Goal: Task Accomplishment & Management: Use online tool/utility

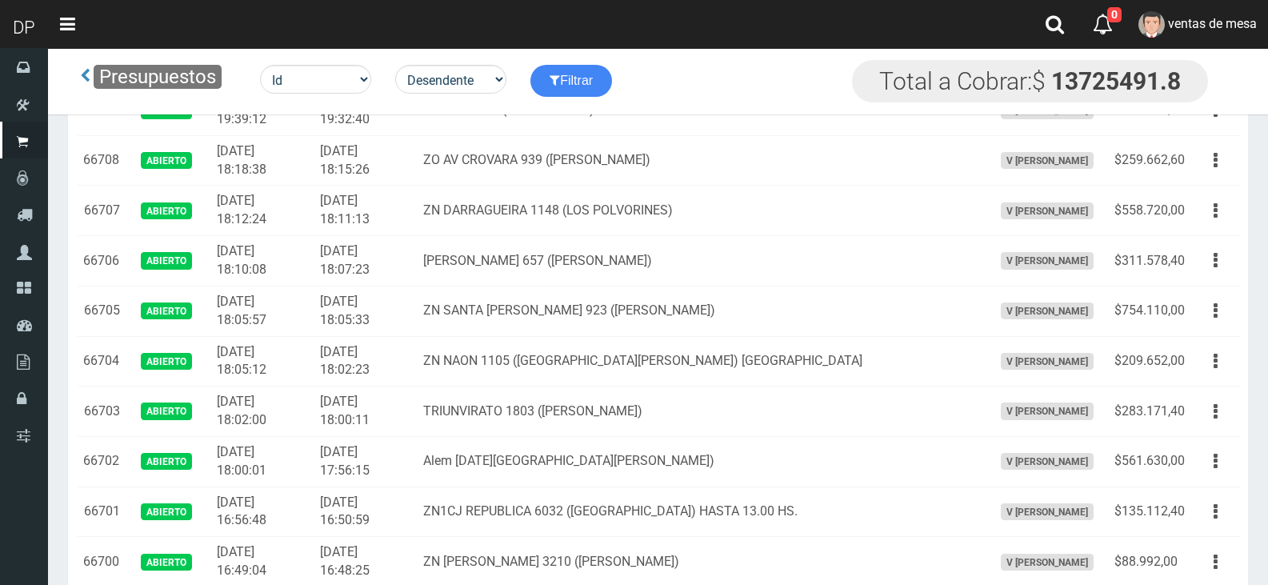
scroll to position [720, 0]
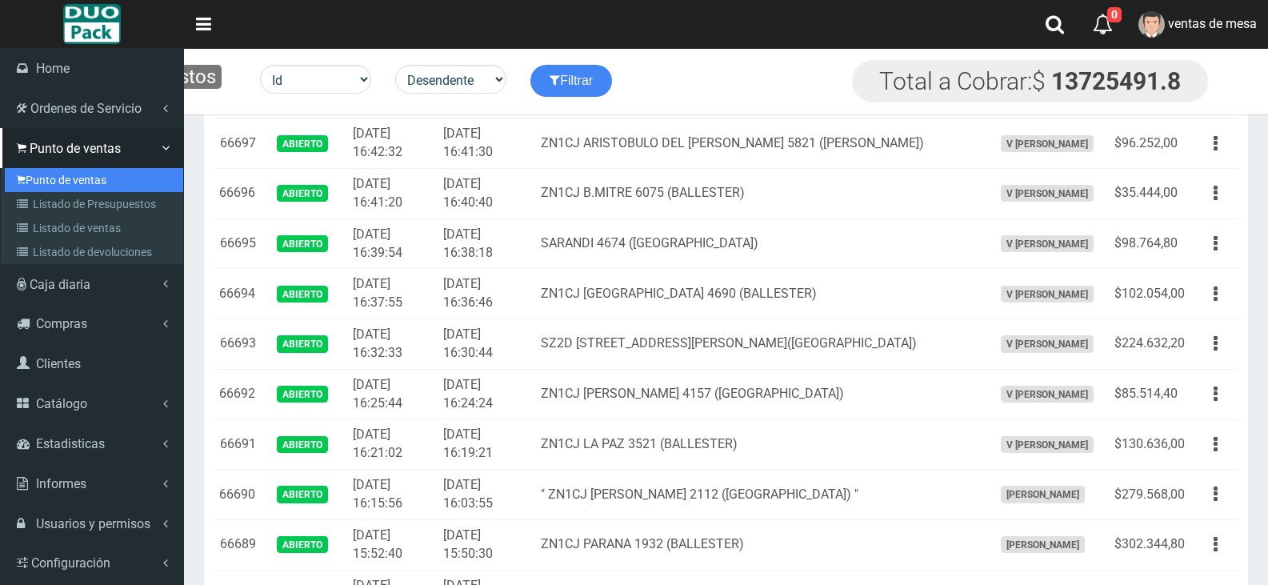
click at [34, 180] on link "Punto de ventas" at bounding box center [94, 180] width 178 height 24
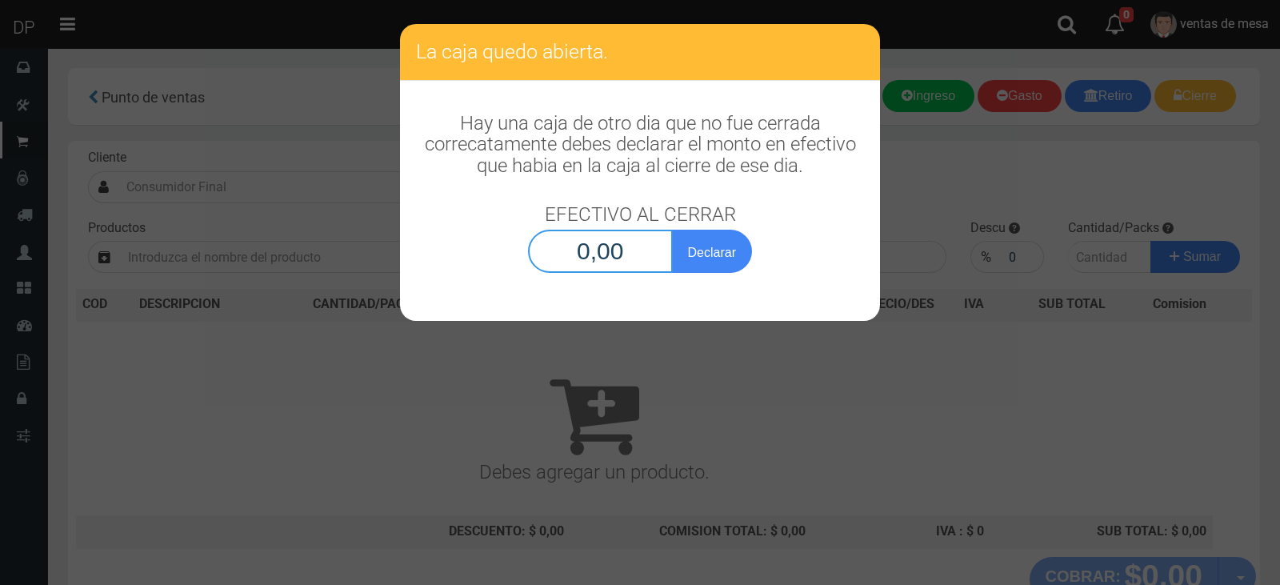
click at [623, 263] on input "0,00" at bounding box center [600, 251] width 145 height 43
type input "1,00"
click at [672, 230] on button "Declarar" at bounding box center [712, 251] width 80 height 43
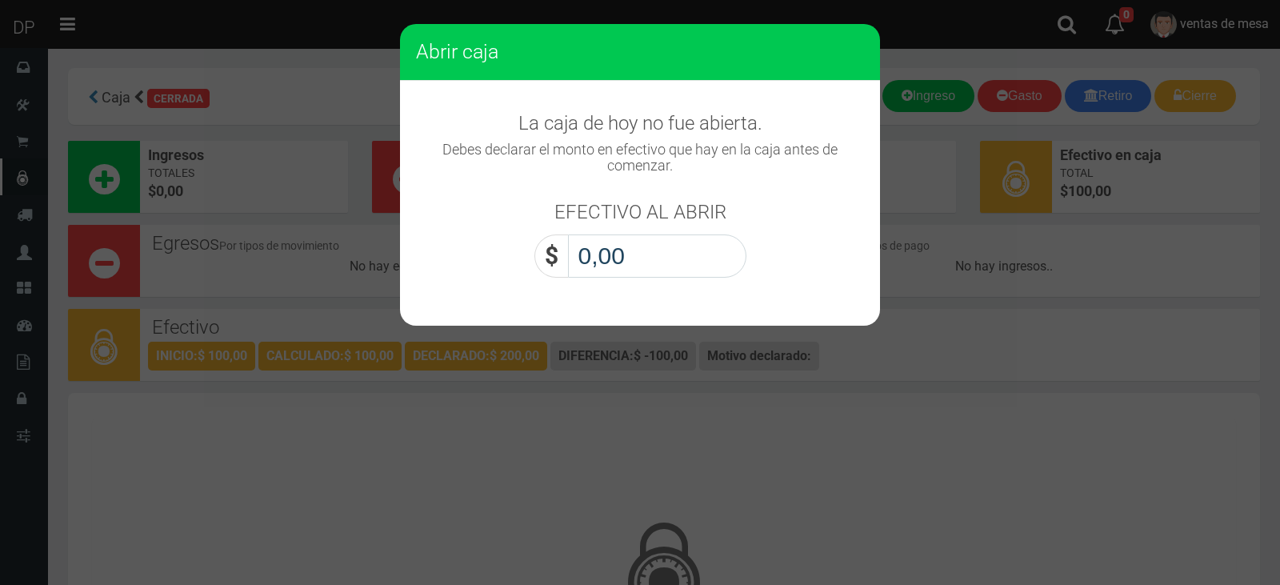
click at [626, 264] on input "0,00" at bounding box center [657, 255] width 178 height 43
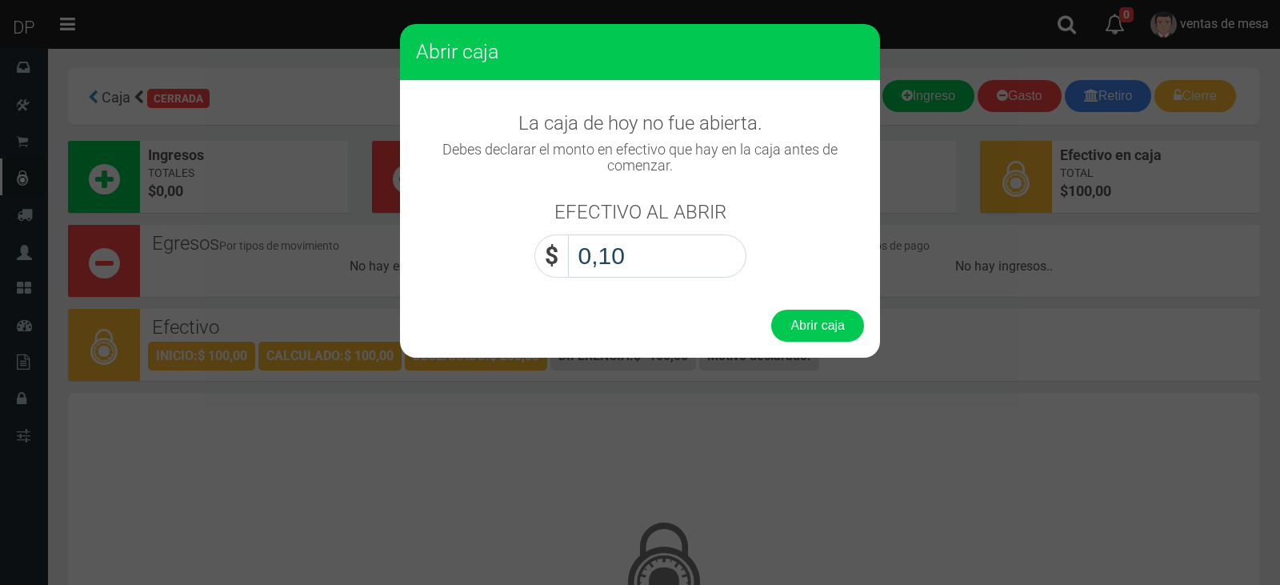
type input "1,00"
click at [771, 310] on button "Abrir caja" at bounding box center [817, 326] width 93 height 32
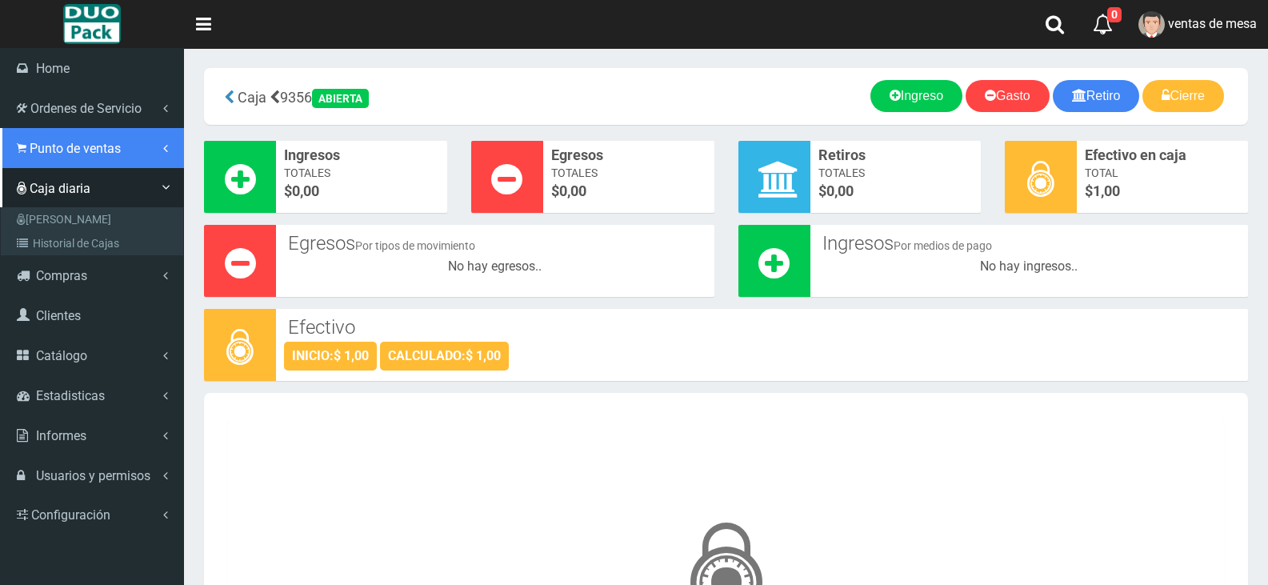
click at [57, 150] on span "Punto de ventas" at bounding box center [75, 148] width 91 height 15
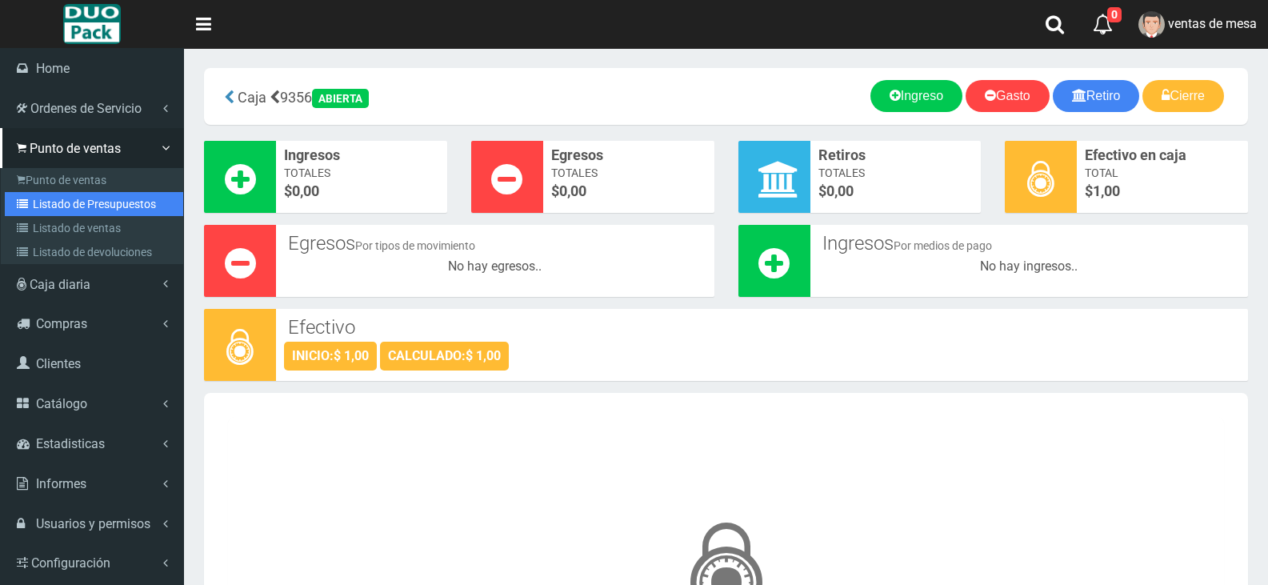
click at [101, 210] on link "Listado de Presupuestos" at bounding box center [94, 204] width 178 height 24
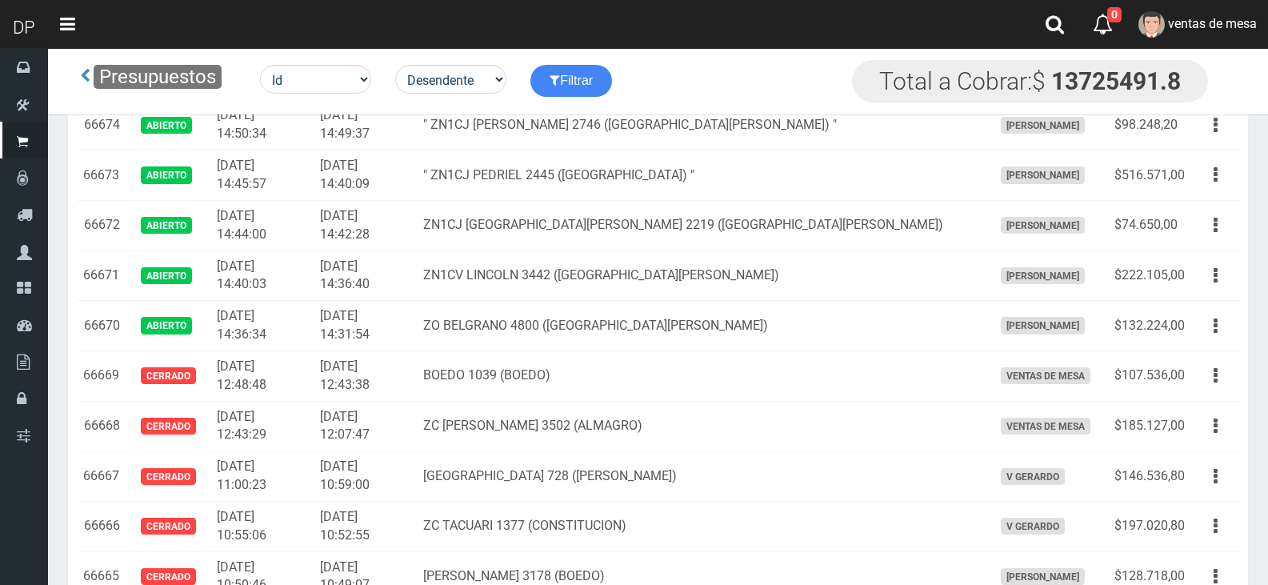
scroll to position [1841, 0]
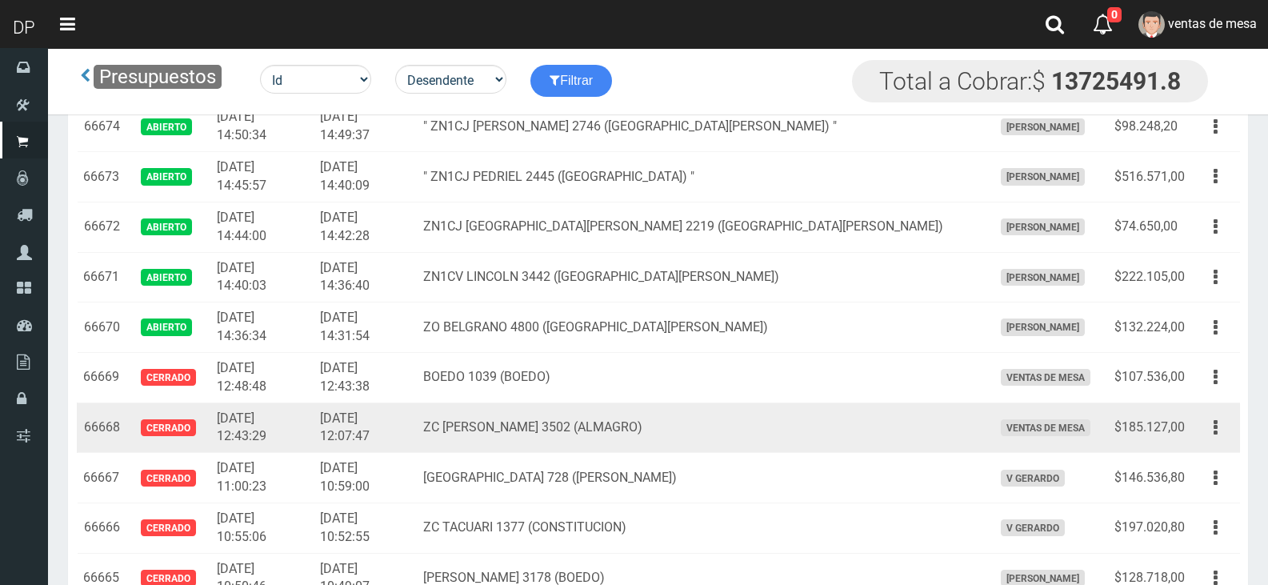
click at [903, 403] on td "ZC BARTOLOMÉ MITRE 3502 (ALMAGRO)" at bounding box center [702, 428] width 570 height 50
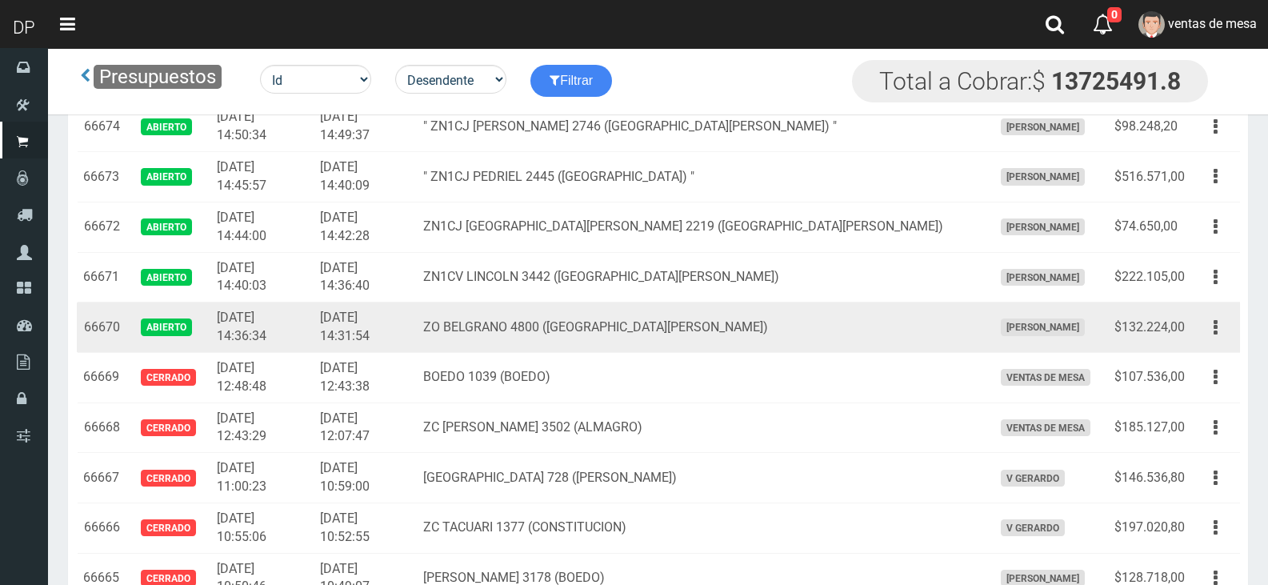
drag, startPoint x: 1228, startPoint y: 323, endPoint x: 1210, endPoint y: 367, distance: 47.4
click at [1230, 323] on button "button" at bounding box center [1216, 328] width 36 height 28
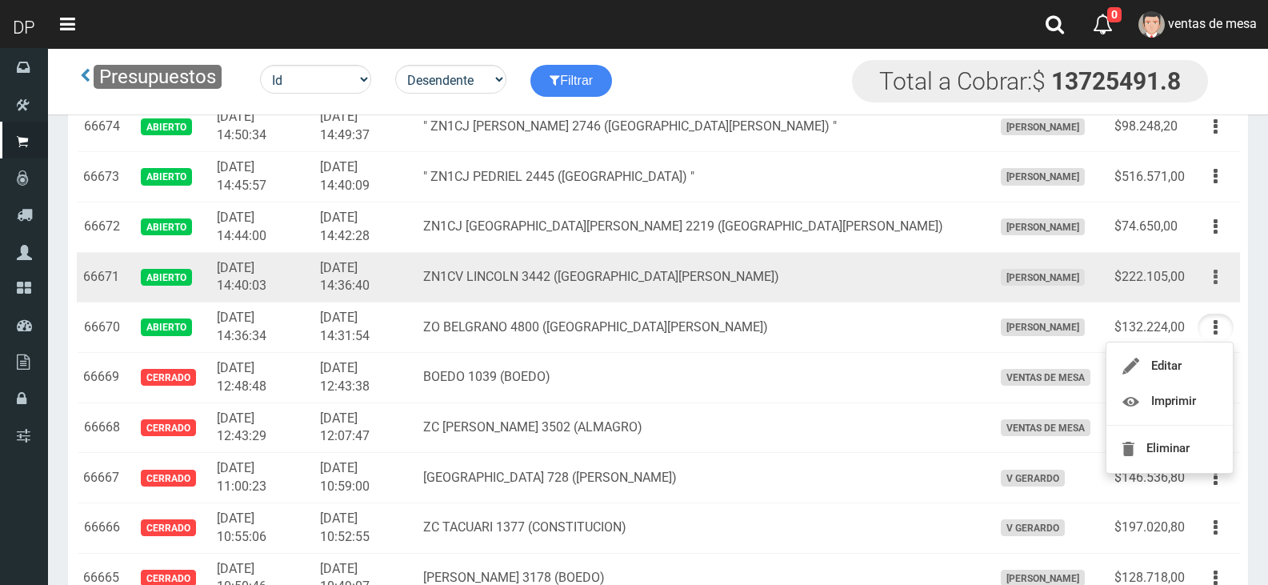
click at [1217, 276] on icon "button" at bounding box center [1216, 277] width 4 height 28
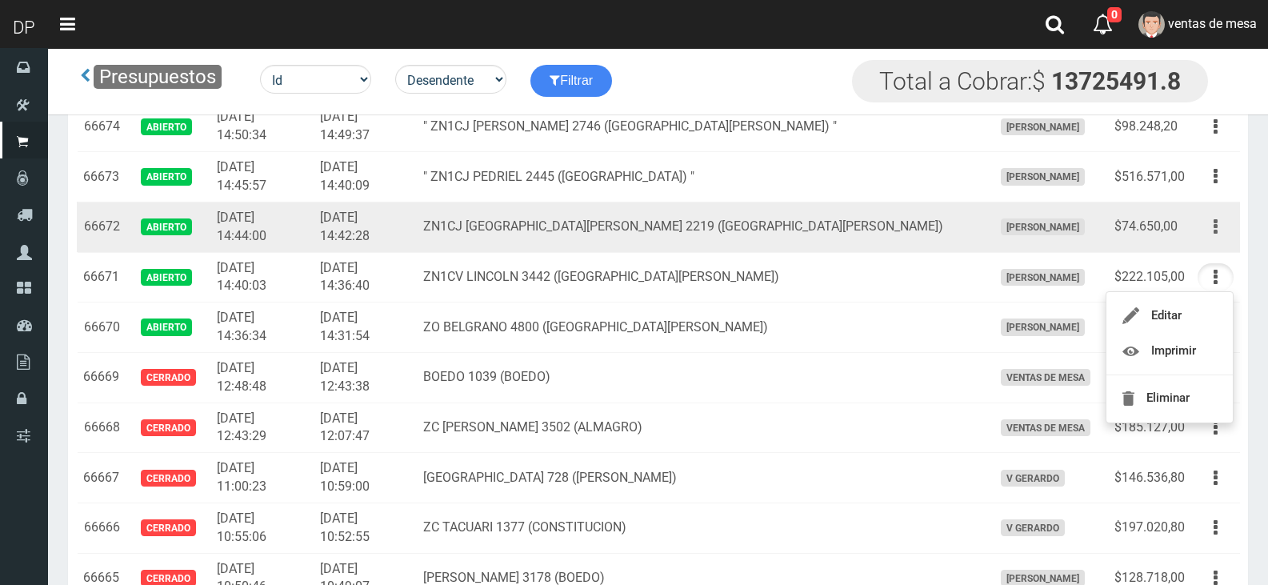
drag, startPoint x: 1218, startPoint y: 216, endPoint x: 1200, endPoint y: 283, distance: 68.7
click at [1217, 216] on button "button" at bounding box center [1216, 227] width 36 height 28
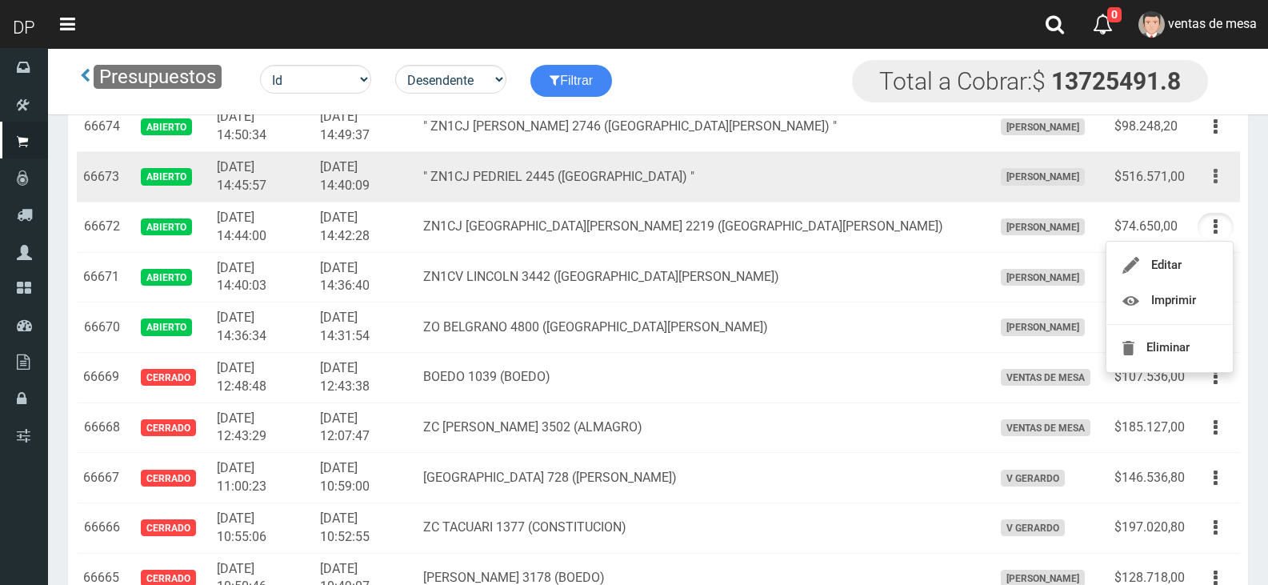
click at [1215, 176] on icon "button" at bounding box center [1216, 176] width 4 height 28
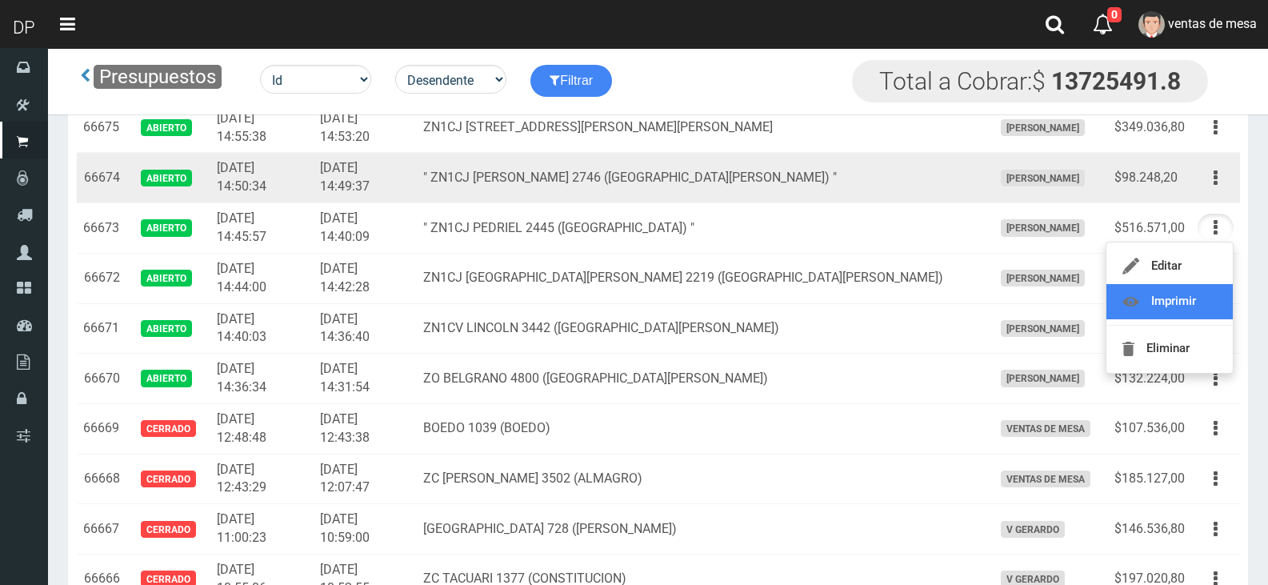
scroll to position [1761, 0]
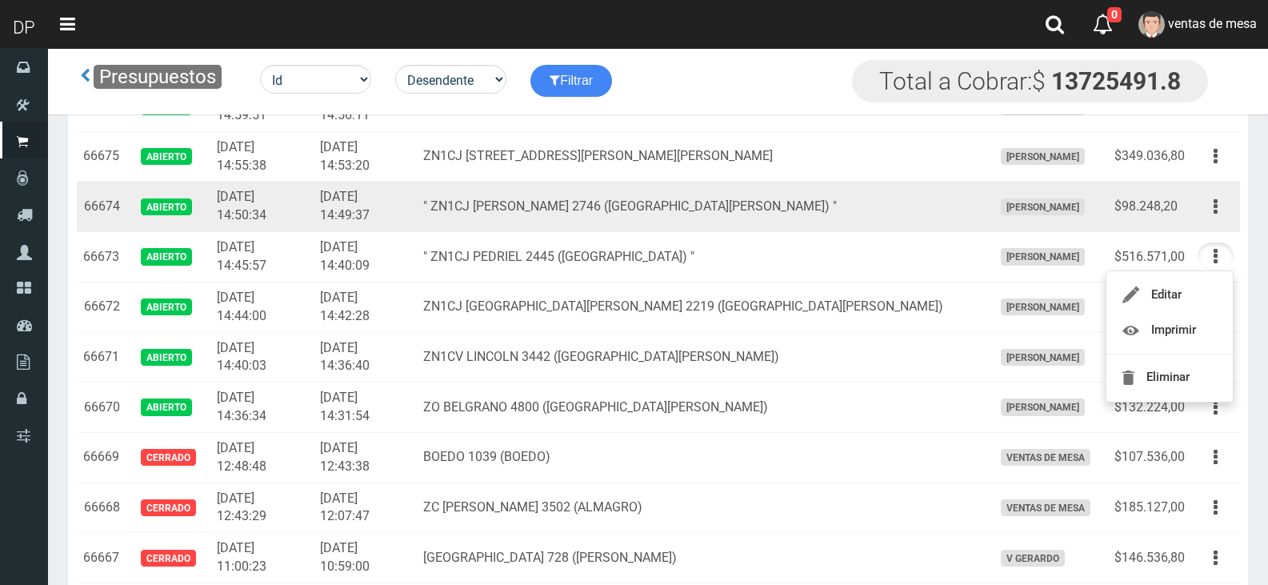
click at [1204, 220] on div "Editar Imprimir Eliminar" at bounding box center [1216, 207] width 36 height 28
click at [1216, 213] on icon "button" at bounding box center [1216, 207] width 4 height 28
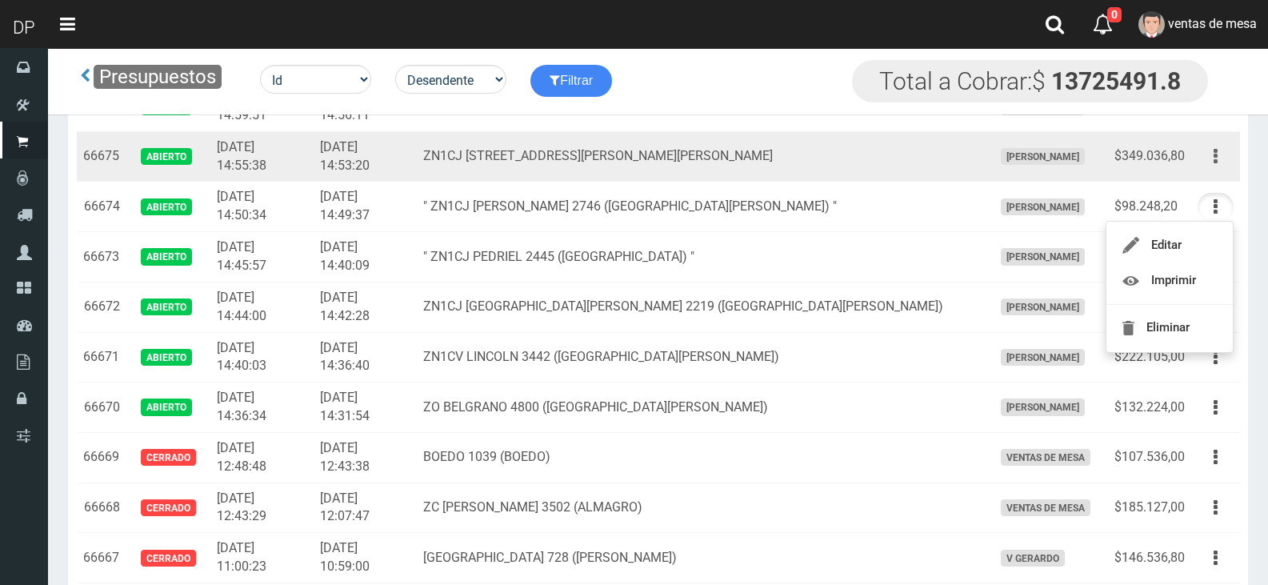
click at [1226, 152] on button "button" at bounding box center [1216, 156] width 36 height 28
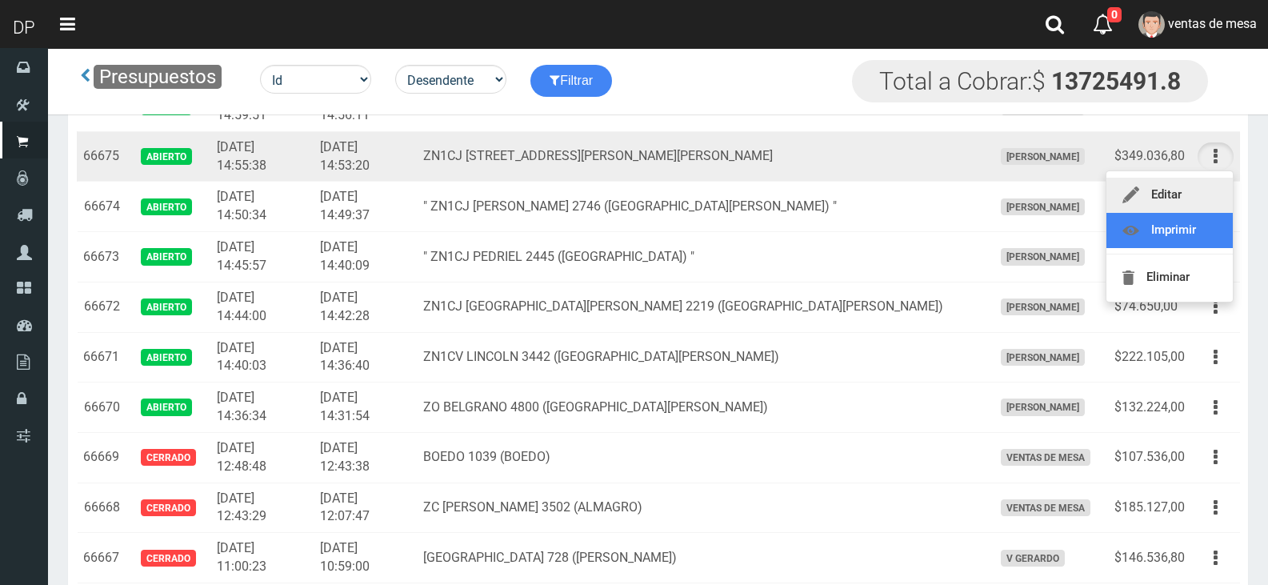
scroll to position [1681, 0]
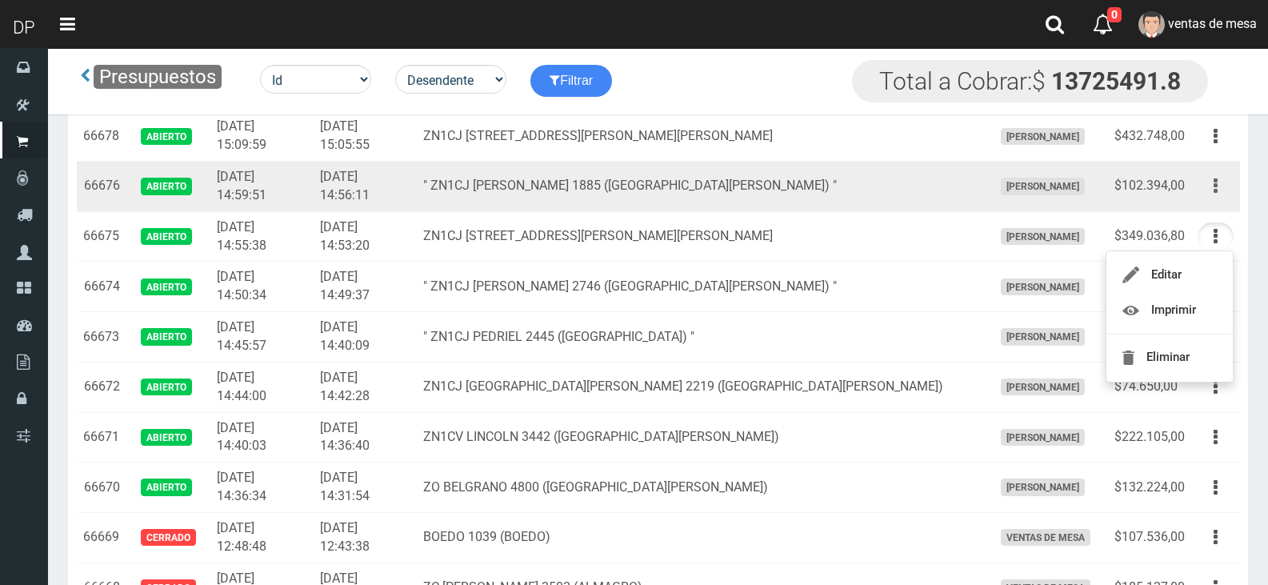
click at [1211, 195] on button "button" at bounding box center [1216, 186] width 36 height 28
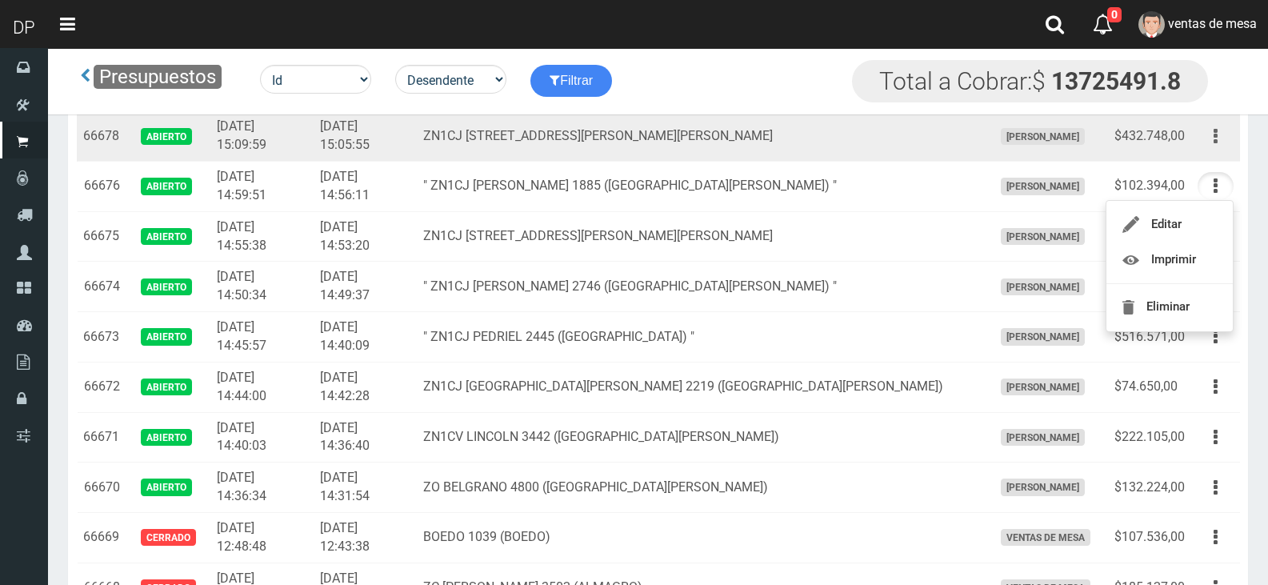
click at [1212, 129] on button "button" at bounding box center [1216, 136] width 36 height 28
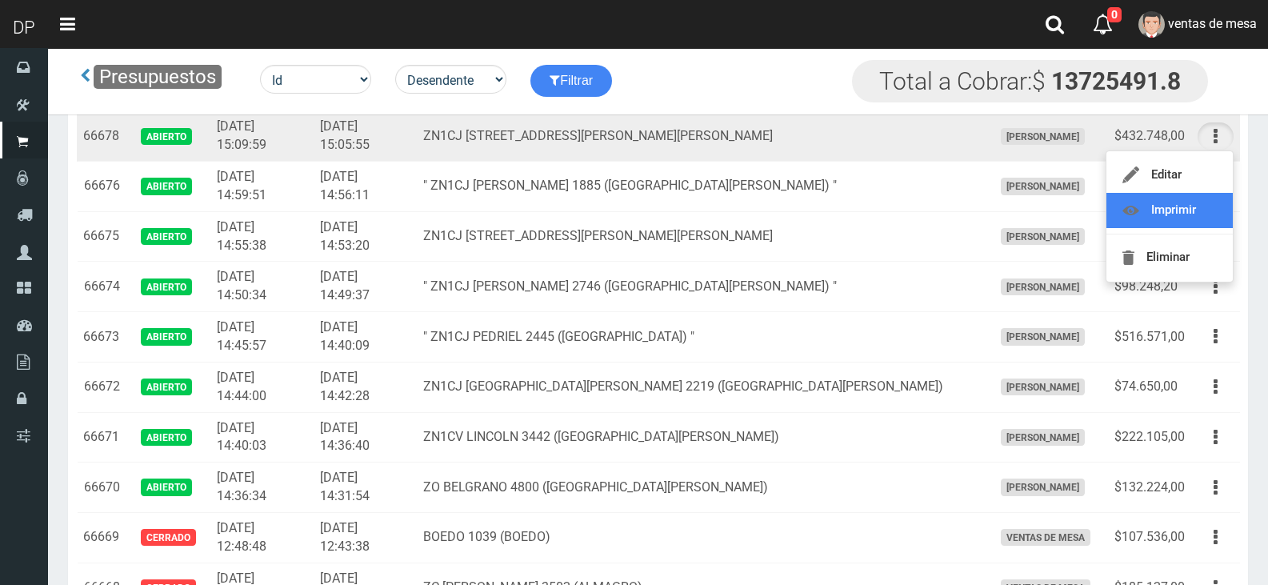
scroll to position [1601, 0]
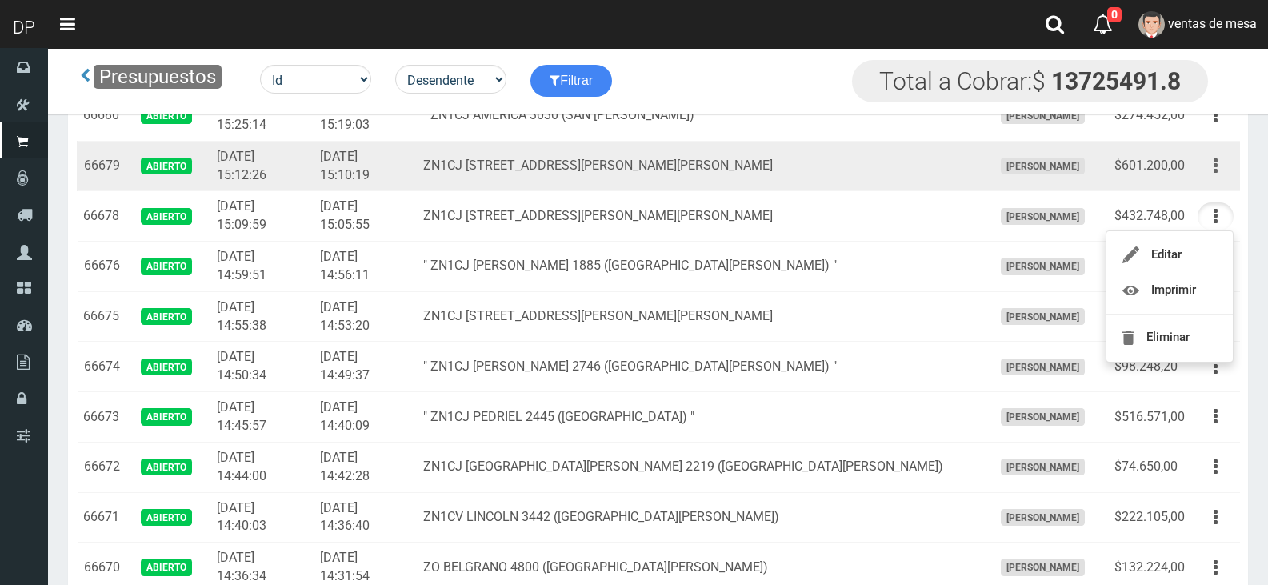
click at [1213, 174] on button "button" at bounding box center [1216, 166] width 36 height 28
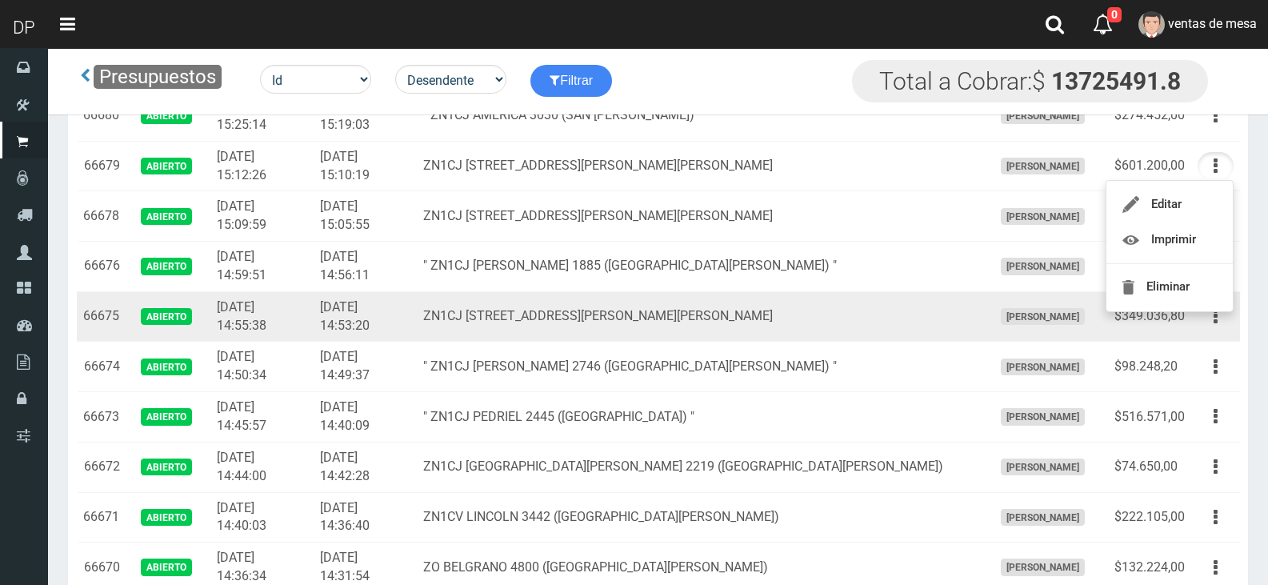
click at [576, 305] on td "ZN1CJ AV.PRESIDENTE JUAN DOMINGO PERON 3551(SAN ANDRES)" at bounding box center [702, 316] width 570 height 50
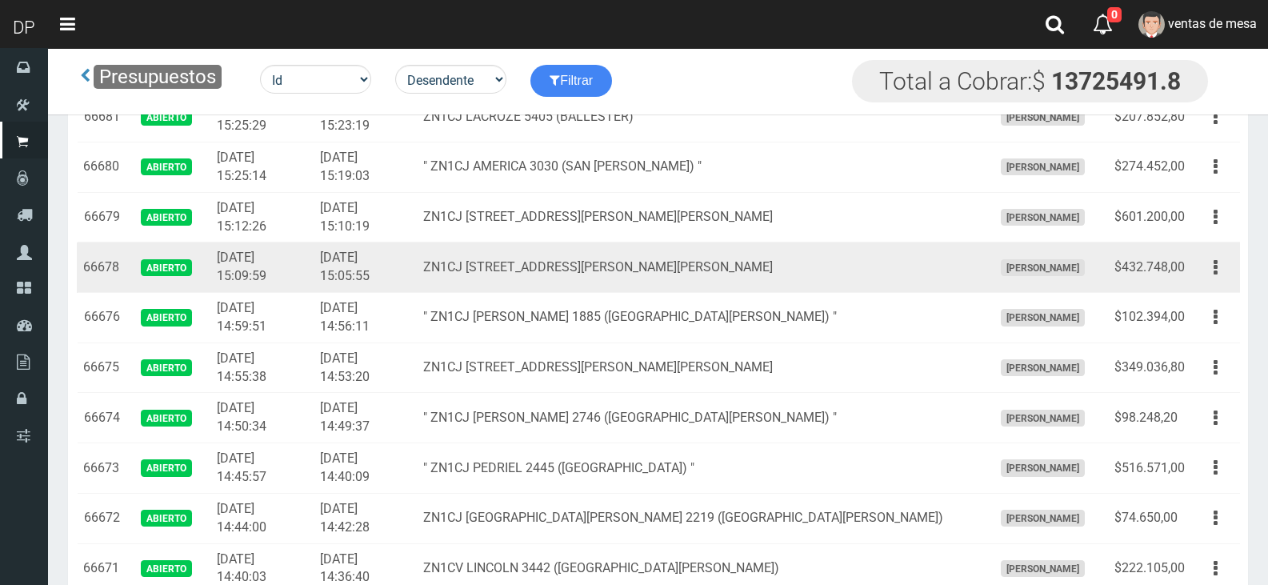
scroll to position [1521, 0]
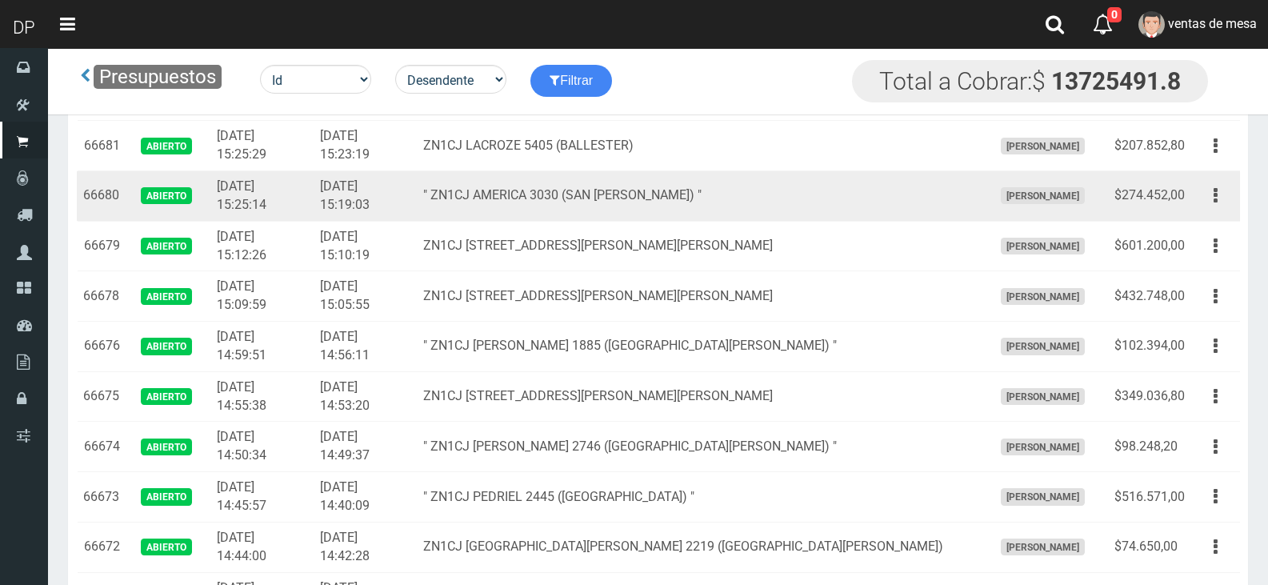
click at [1197, 190] on td "Editar Imprimir Eliminar" at bounding box center [1216, 196] width 49 height 50
click at [1208, 190] on button "button" at bounding box center [1216, 196] width 36 height 28
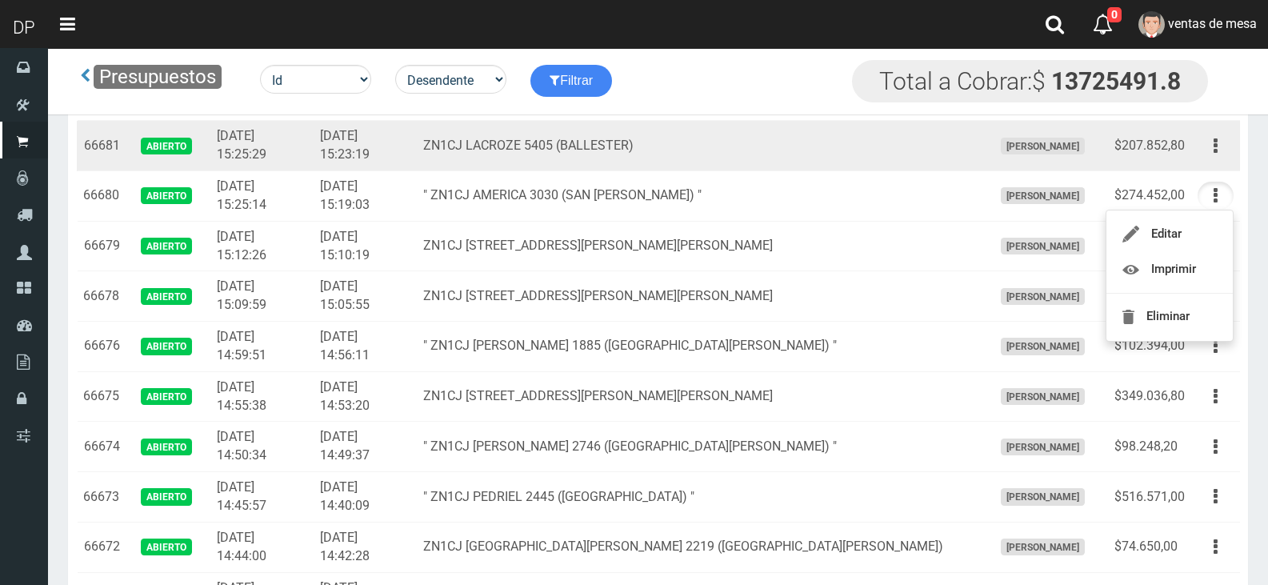
click at [1214, 166] on td "Editar Imprimir Eliminar" at bounding box center [1216, 146] width 49 height 50
click at [1215, 152] on icon "button" at bounding box center [1216, 146] width 4 height 28
click at [1212, 143] on button "button" at bounding box center [1216, 146] width 36 height 28
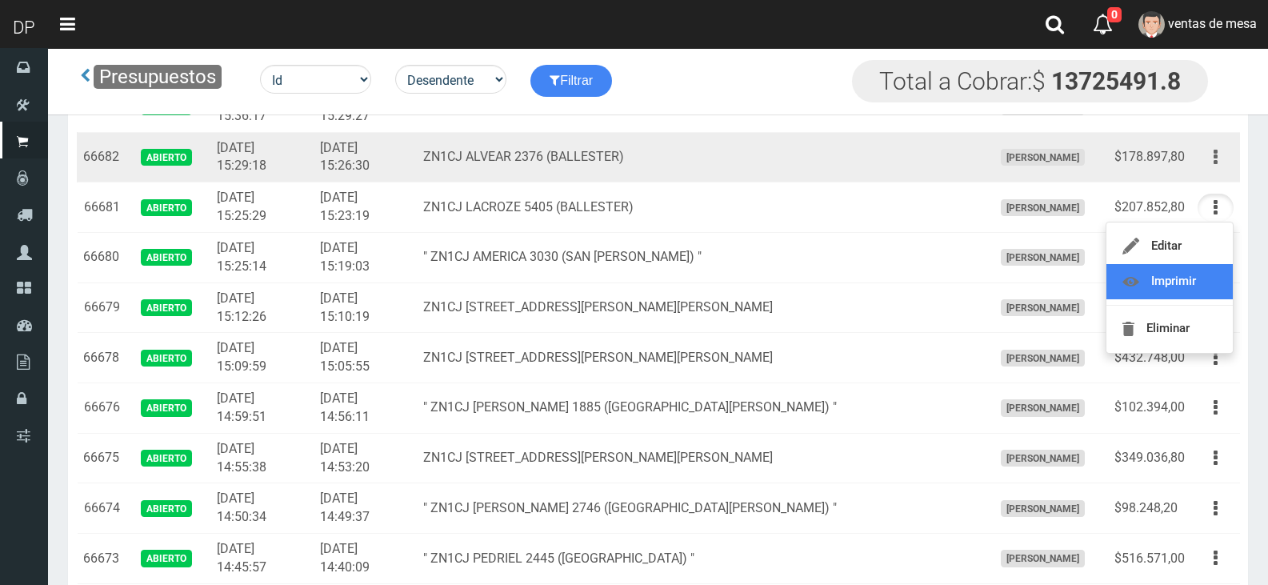
scroll to position [1441, 0]
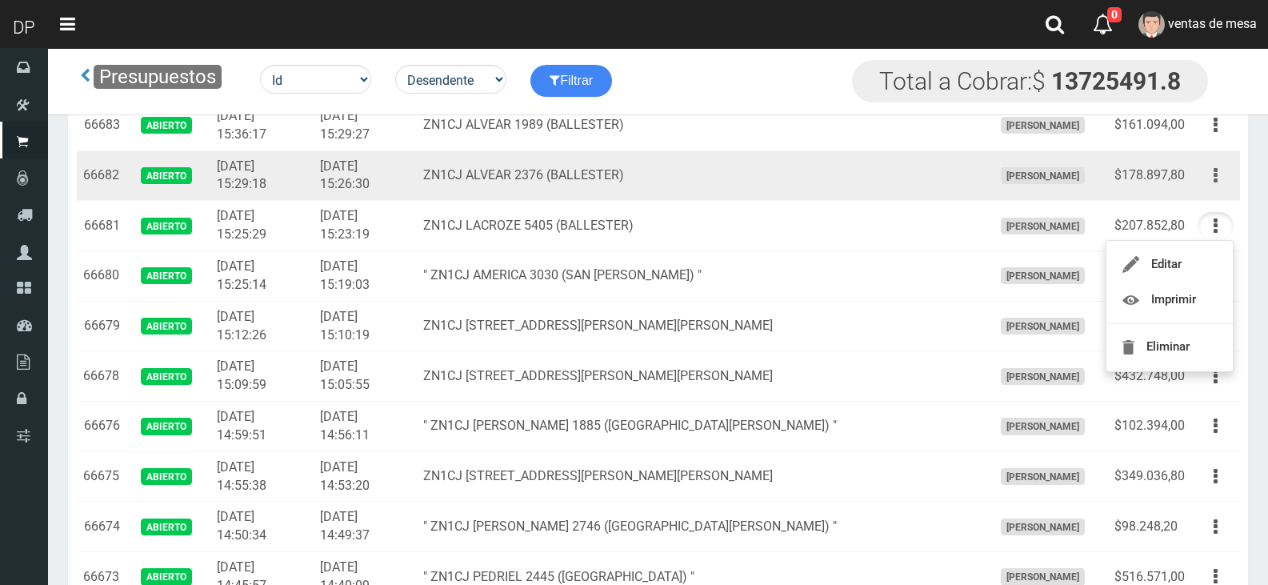
click at [1209, 178] on button "button" at bounding box center [1216, 176] width 36 height 28
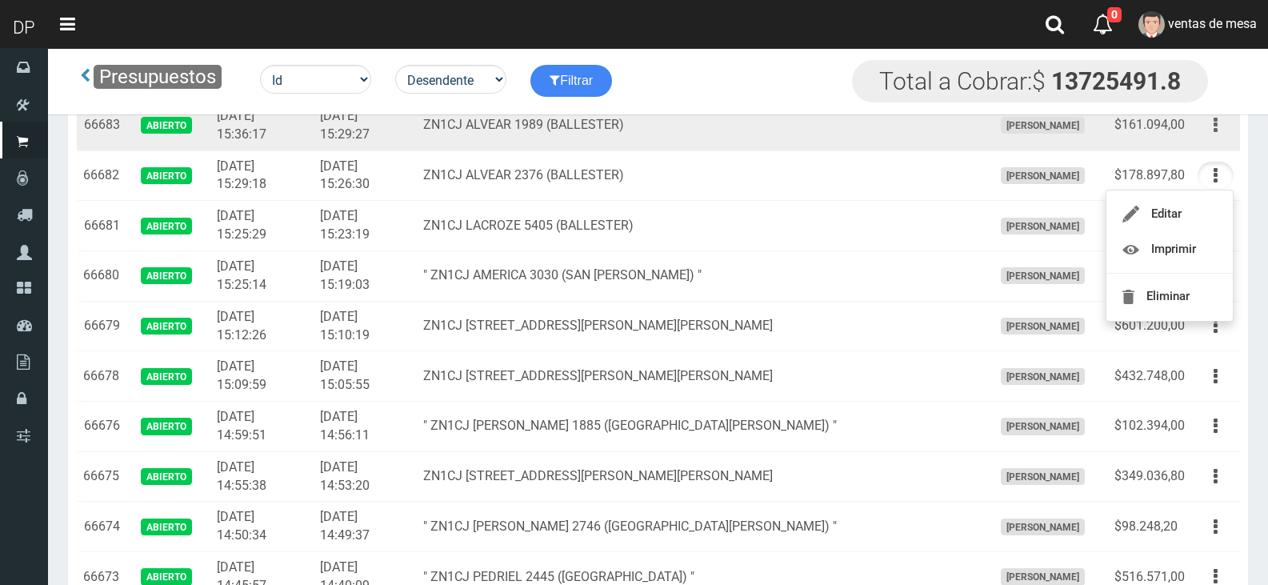
click at [1204, 122] on button "button" at bounding box center [1216, 125] width 36 height 28
click at [1209, 129] on button "button" at bounding box center [1216, 125] width 36 height 28
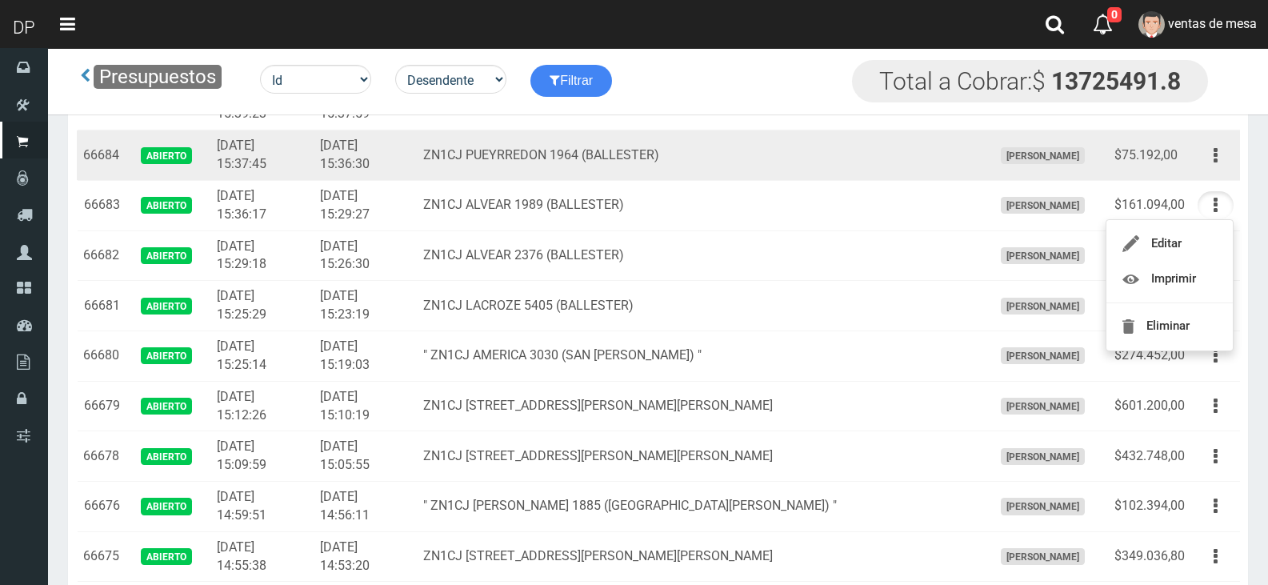
drag, startPoint x: 1213, startPoint y: 160, endPoint x: 1212, endPoint y: 189, distance: 28.9
click at [1213, 160] on button "button" at bounding box center [1216, 156] width 36 height 28
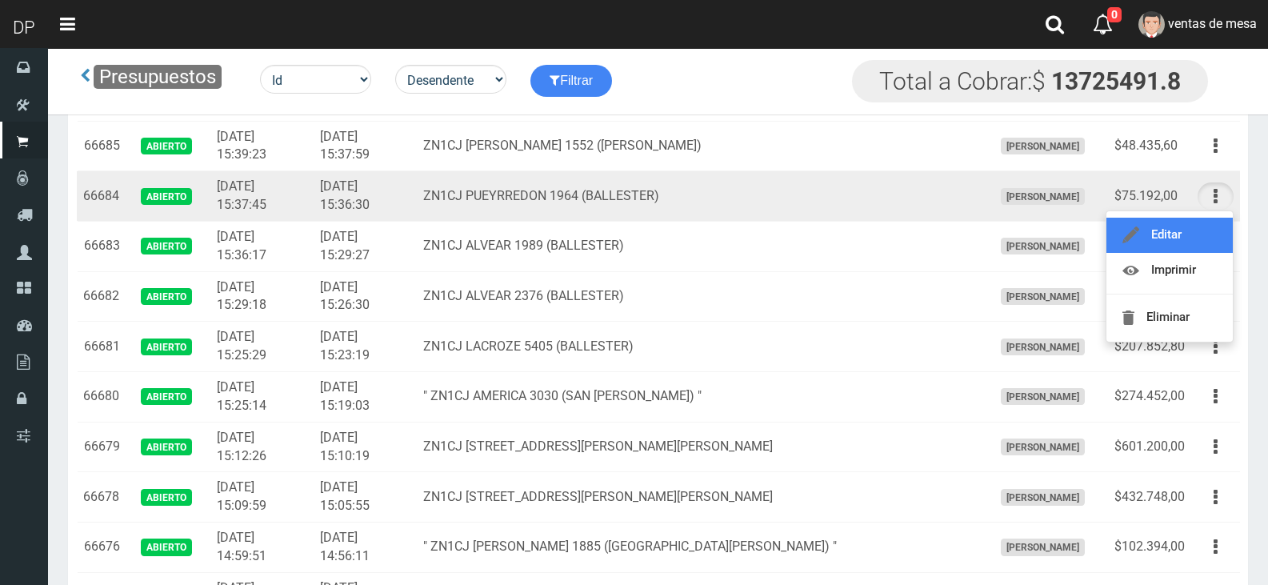
scroll to position [1280, 0]
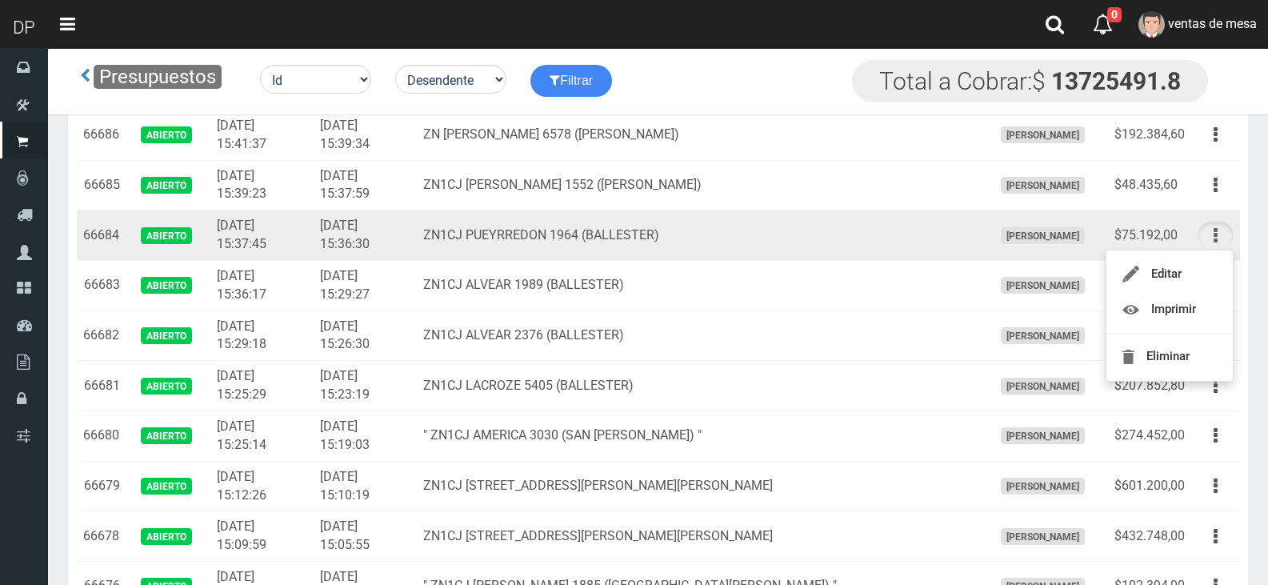
click at [1219, 234] on button "button" at bounding box center [1216, 236] width 36 height 28
click at [1220, 242] on button "button" at bounding box center [1216, 236] width 36 height 28
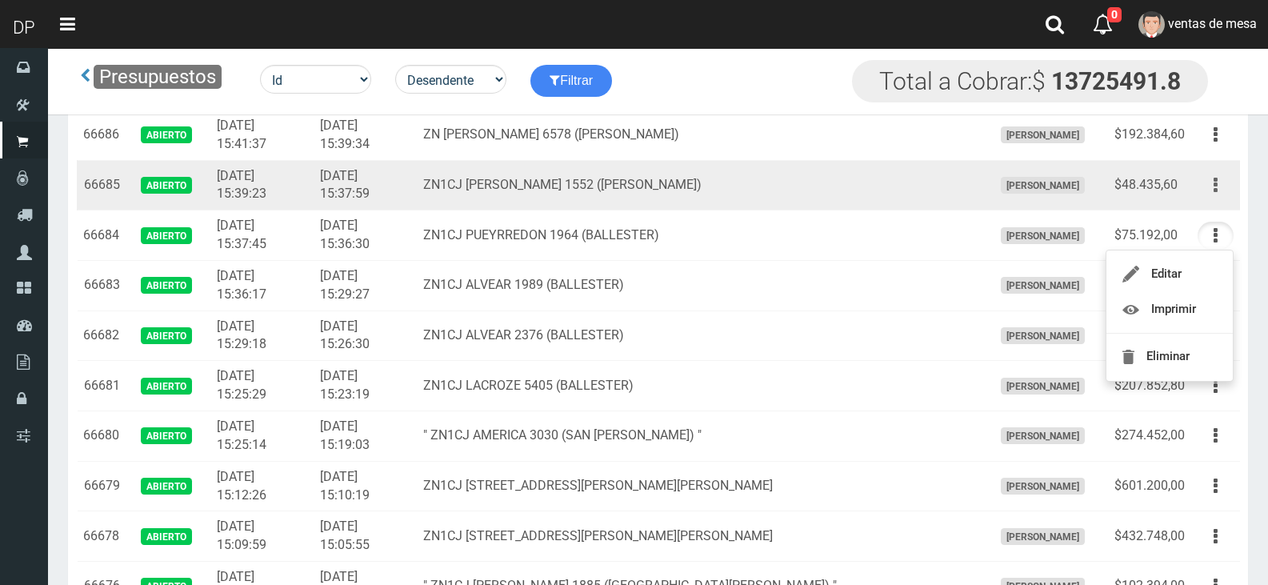
click at [1216, 190] on icon "button" at bounding box center [1216, 185] width 4 height 28
click at [551, 200] on td "ZN1CJ LAMADRID 1552 (BALLESTER)" at bounding box center [702, 185] width 570 height 50
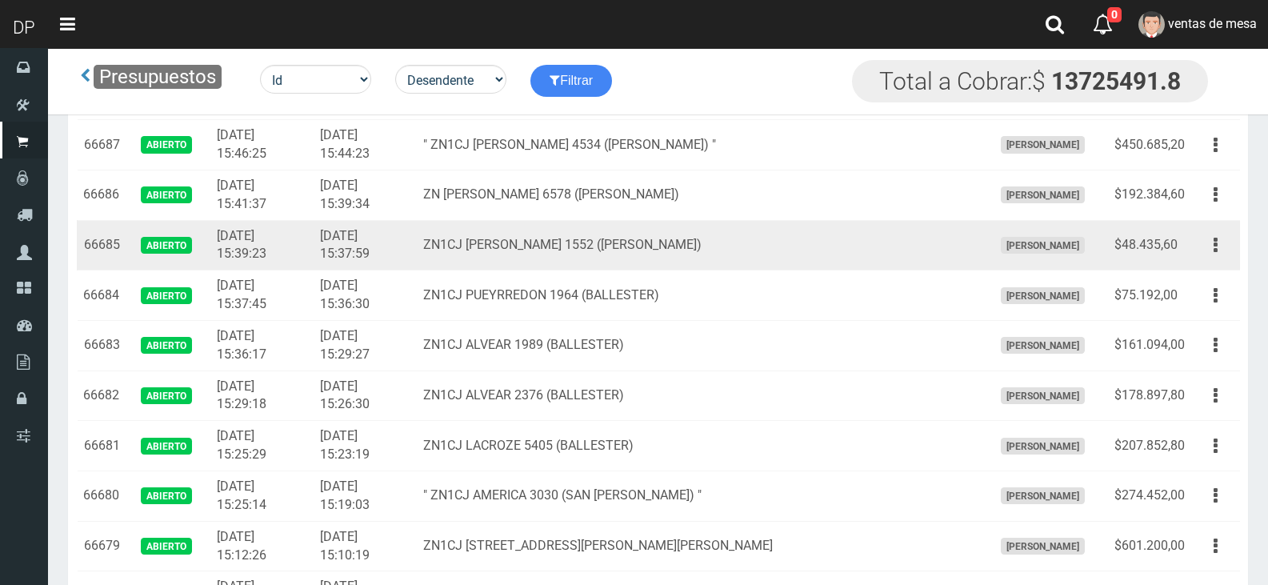
scroll to position [1040, 0]
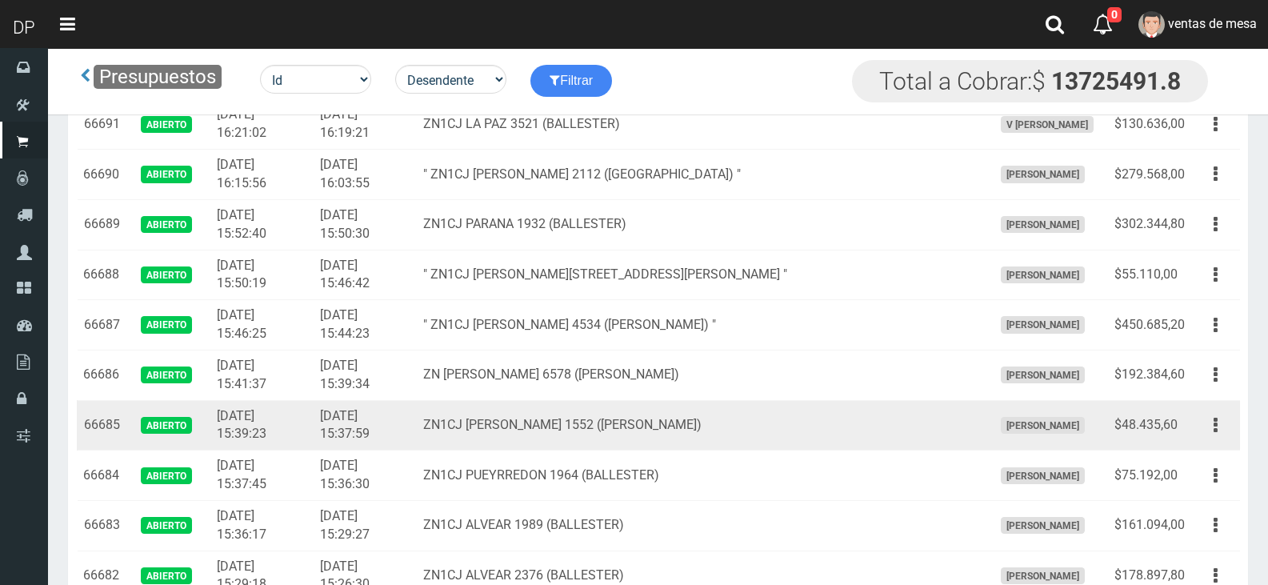
drag, startPoint x: 610, startPoint y: 410, endPoint x: 627, endPoint y: 419, distance: 19.0
click at [610, 412] on td "ZN1CJ LAMADRID 1552 (BALLESTER)" at bounding box center [702, 425] width 570 height 50
click at [1201, 422] on button "button" at bounding box center [1216, 425] width 36 height 28
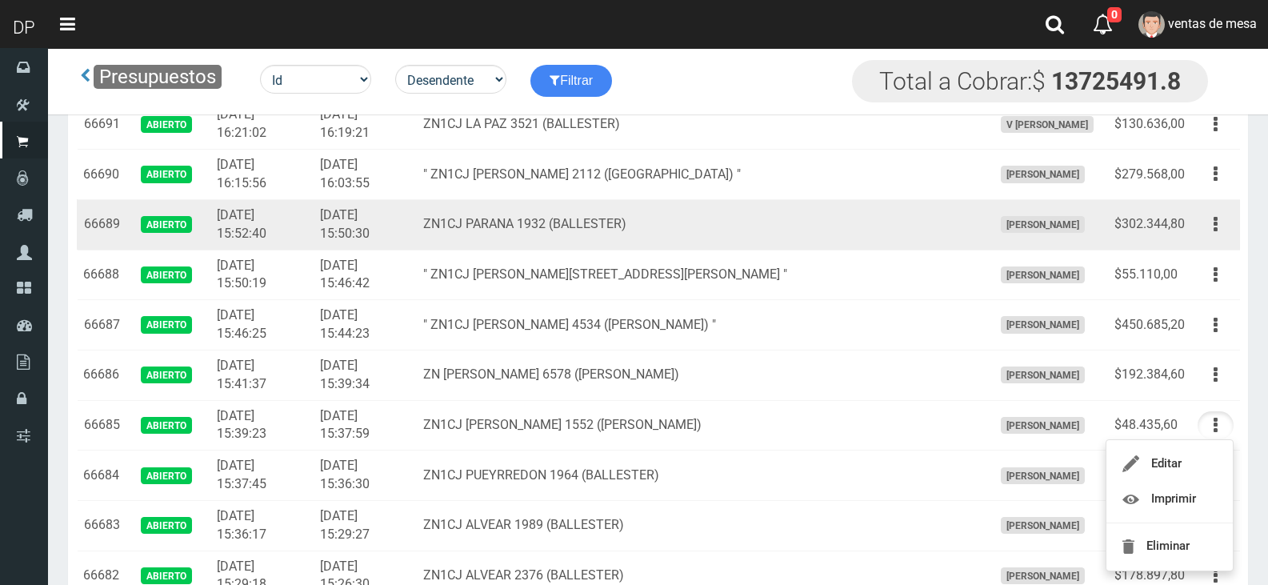
click at [1134, 224] on td "$302.344,80" at bounding box center [1149, 224] width 83 height 50
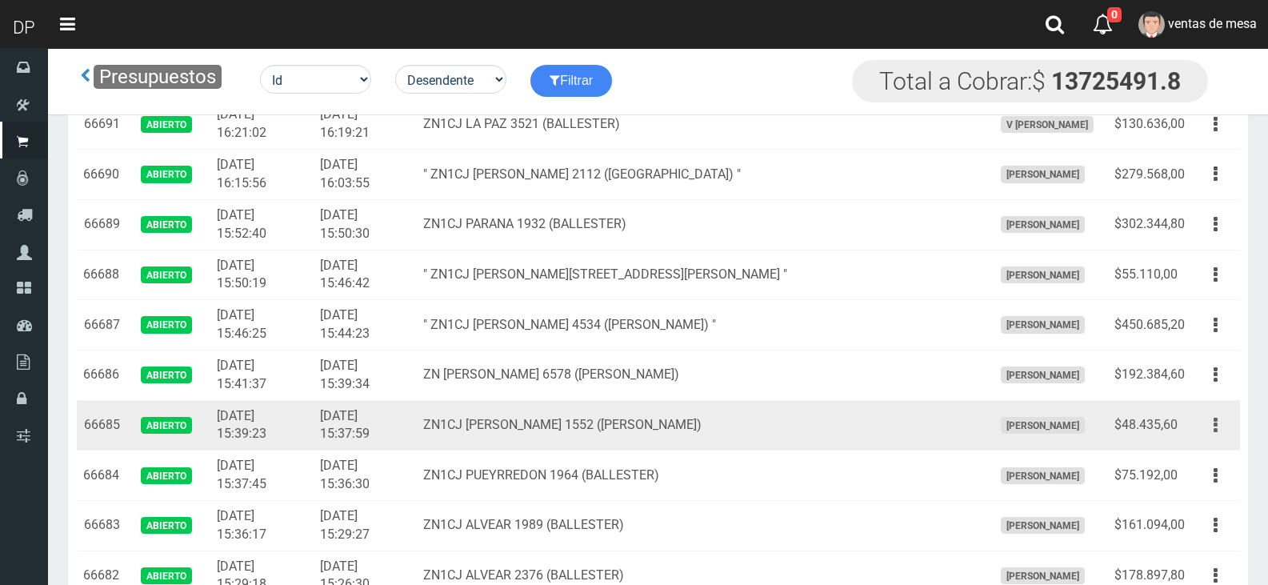
click at [1210, 415] on button "button" at bounding box center [1216, 425] width 36 height 28
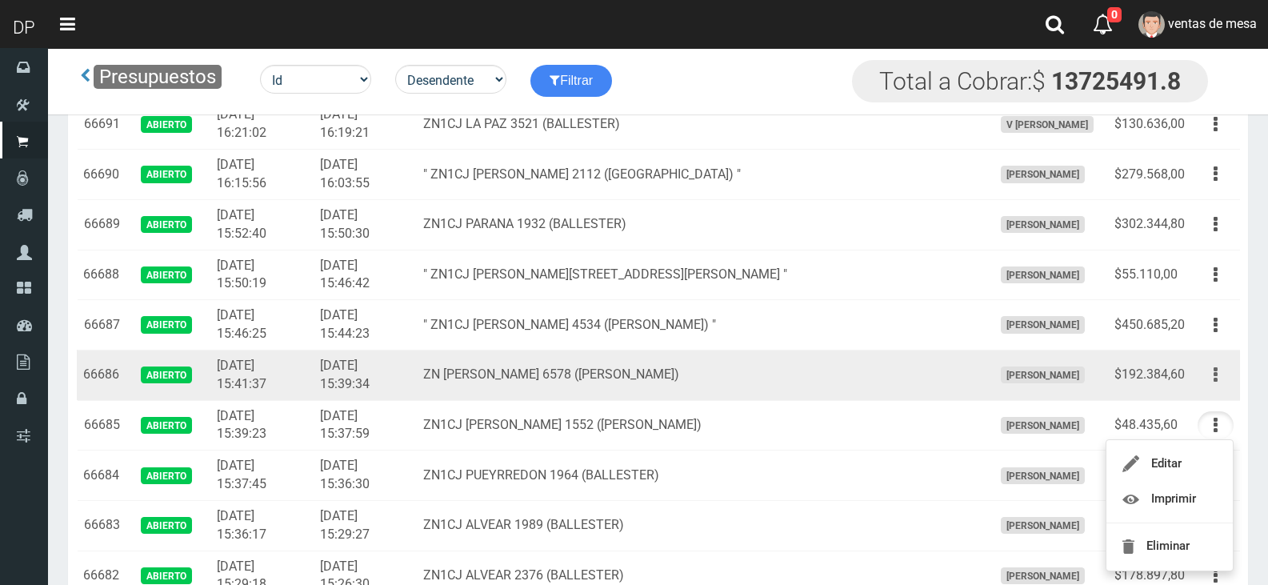
click at [1220, 367] on button "button" at bounding box center [1216, 375] width 36 height 28
click at [894, 355] on td "ZN AMANCIO ALCORTA 6578 (VILLA ADELINA)" at bounding box center [702, 375] width 570 height 50
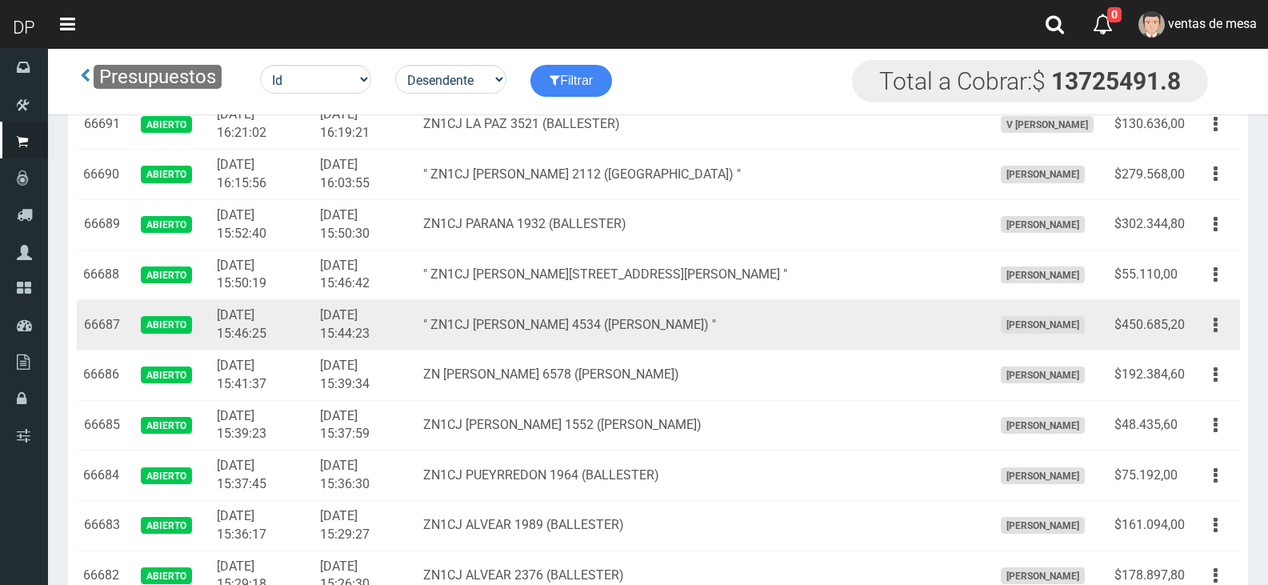
click at [1220, 340] on td "Editar Imprimir Eliminar" at bounding box center [1216, 325] width 49 height 50
click at [1216, 329] on icon "button" at bounding box center [1216, 325] width 4 height 28
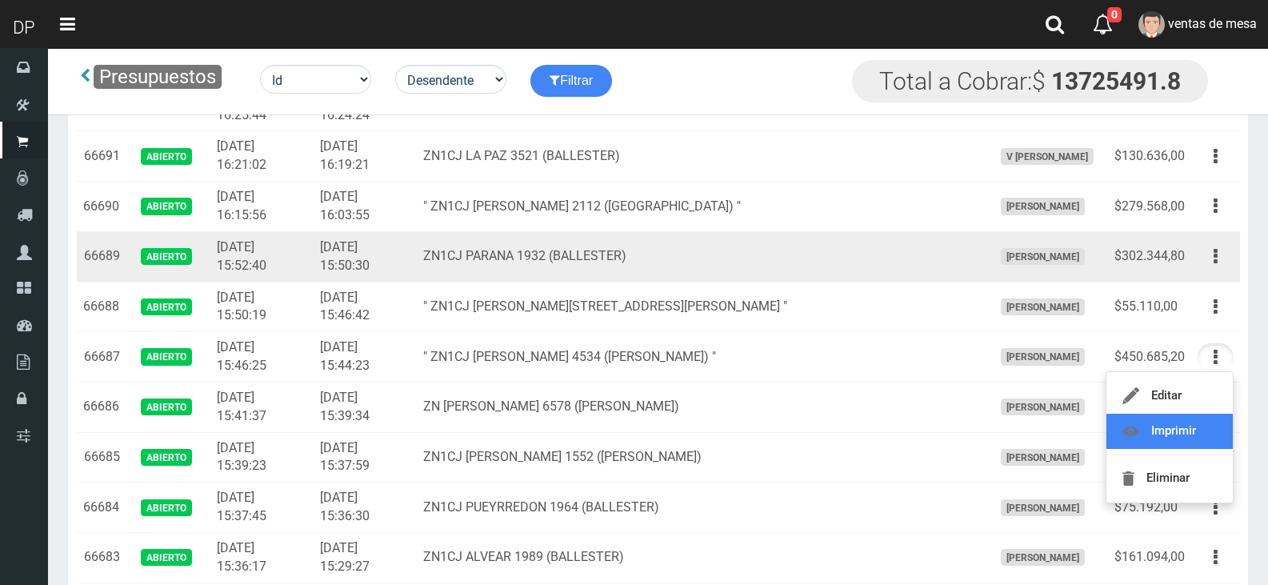
scroll to position [960, 0]
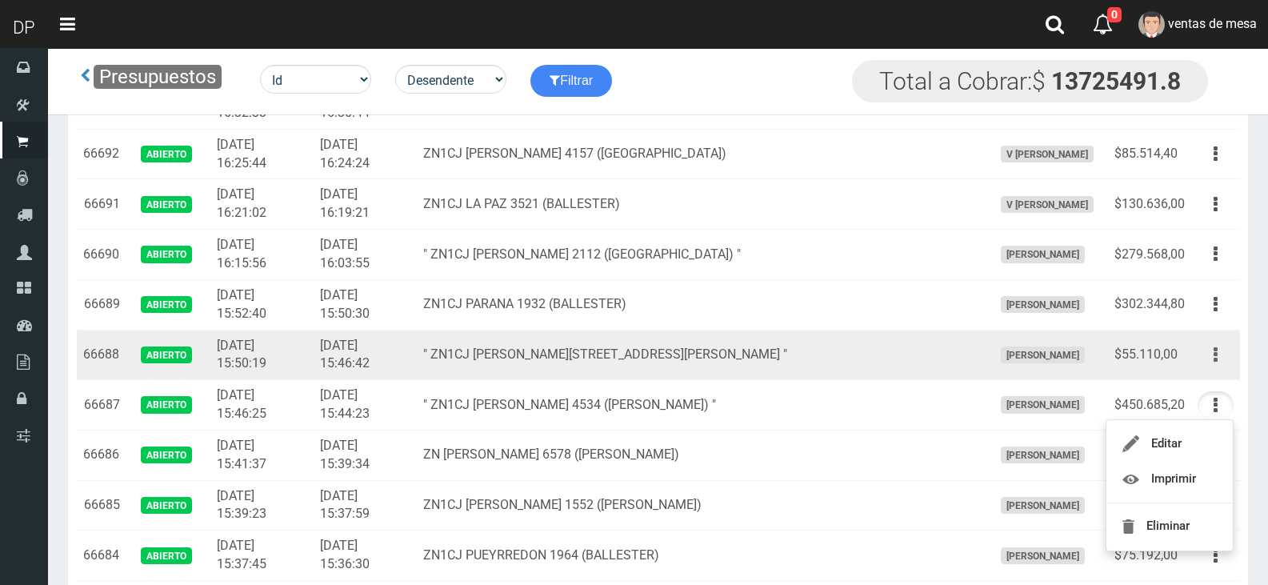
click at [1214, 352] on icon "button" at bounding box center [1216, 355] width 4 height 28
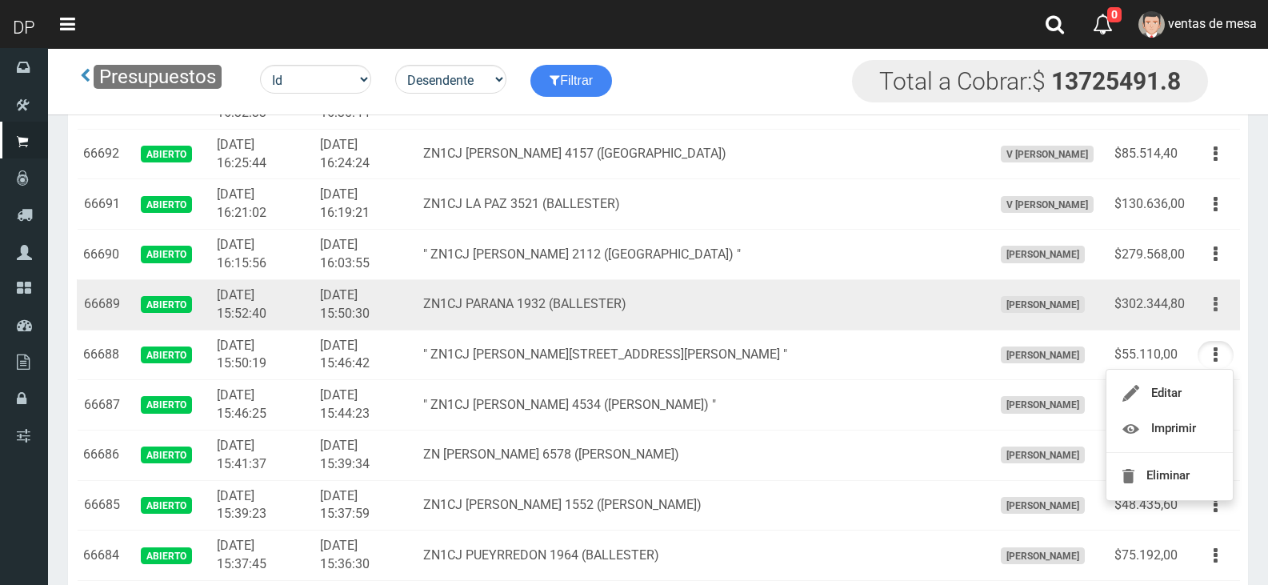
click at [1213, 304] on button "button" at bounding box center [1216, 305] width 36 height 28
click at [1209, 291] on button "button" at bounding box center [1216, 305] width 36 height 28
click at [1211, 290] on td "Editar Imprimir Eliminar" at bounding box center [1216, 304] width 49 height 50
click at [1219, 298] on button "button" at bounding box center [1216, 305] width 36 height 28
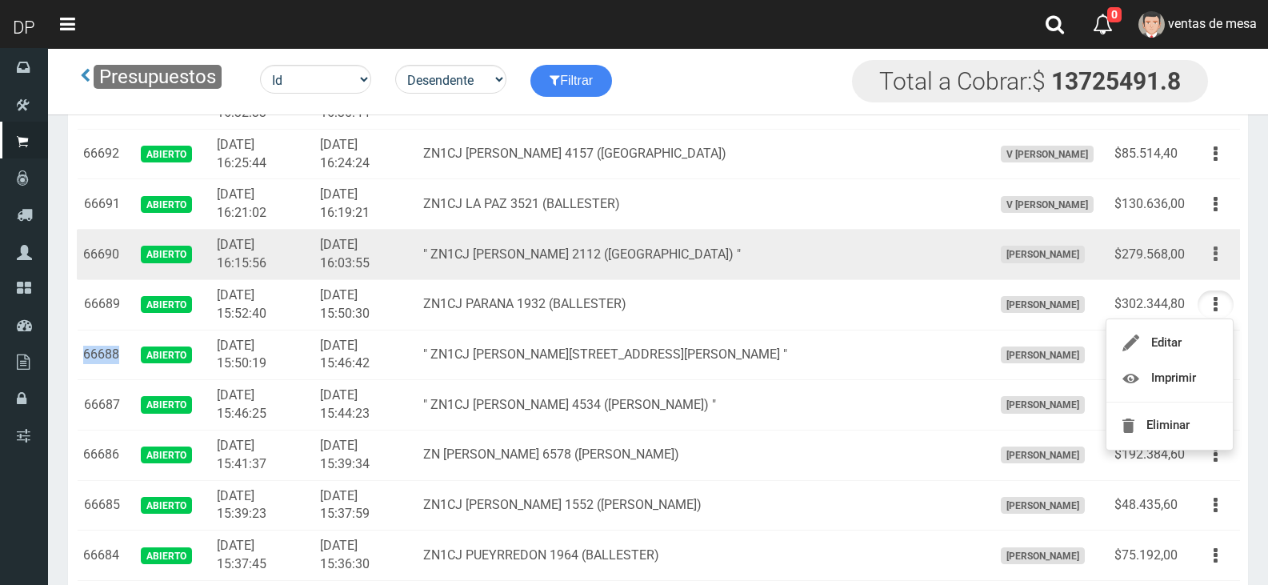
drag, startPoint x: 1221, startPoint y: 252, endPoint x: 1209, endPoint y: 266, distance: 18.1
click at [1220, 252] on button "button" at bounding box center [1216, 254] width 36 height 28
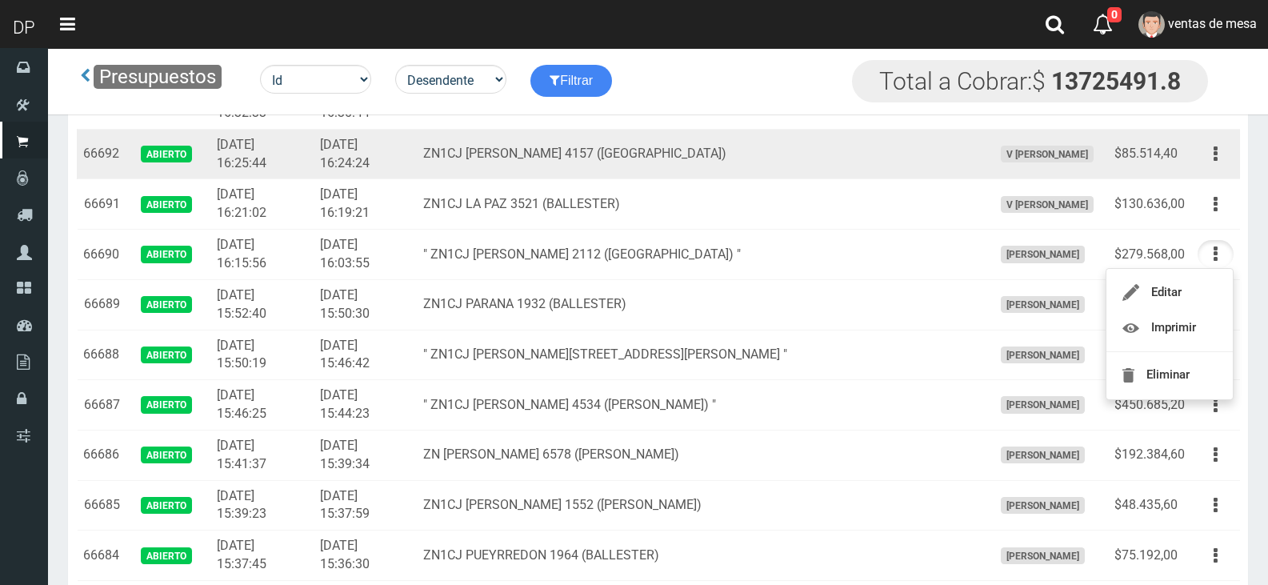
click at [613, 135] on td "ZN1CJ VICENTE LOPEZ 4157 (VILLA BALLESTER)" at bounding box center [702, 154] width 570 height 50
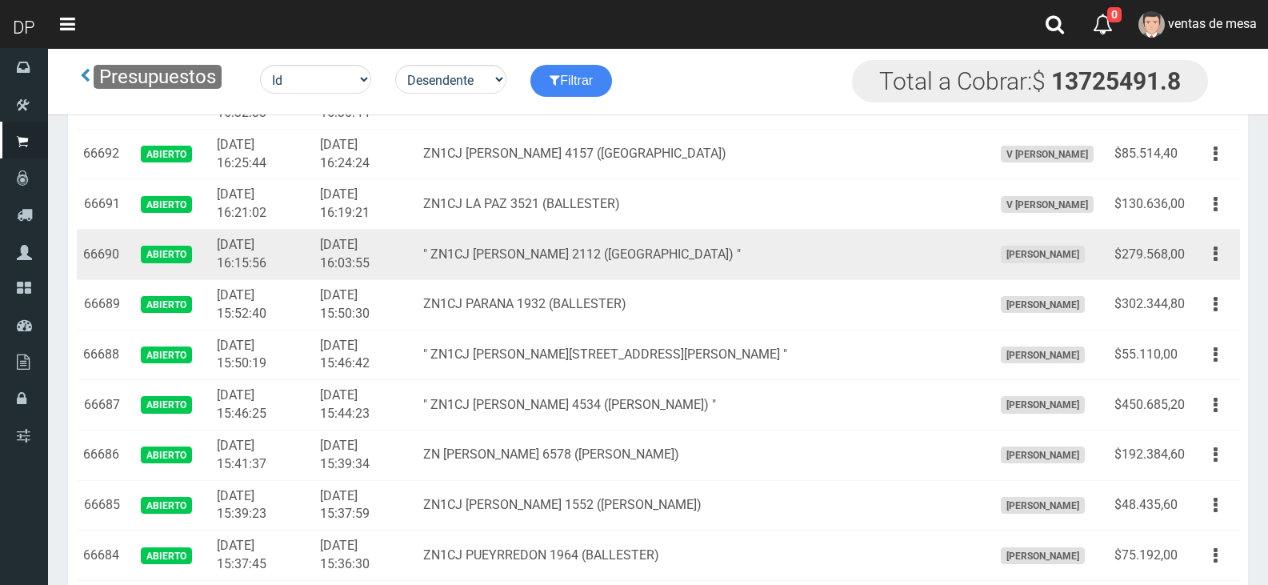
click at [731, 246] on td "" ZN1CJ JULIO A. ROCA 2112 (VILLA MAIPU) "" at bounding box center [702, 255] width 570 height 50
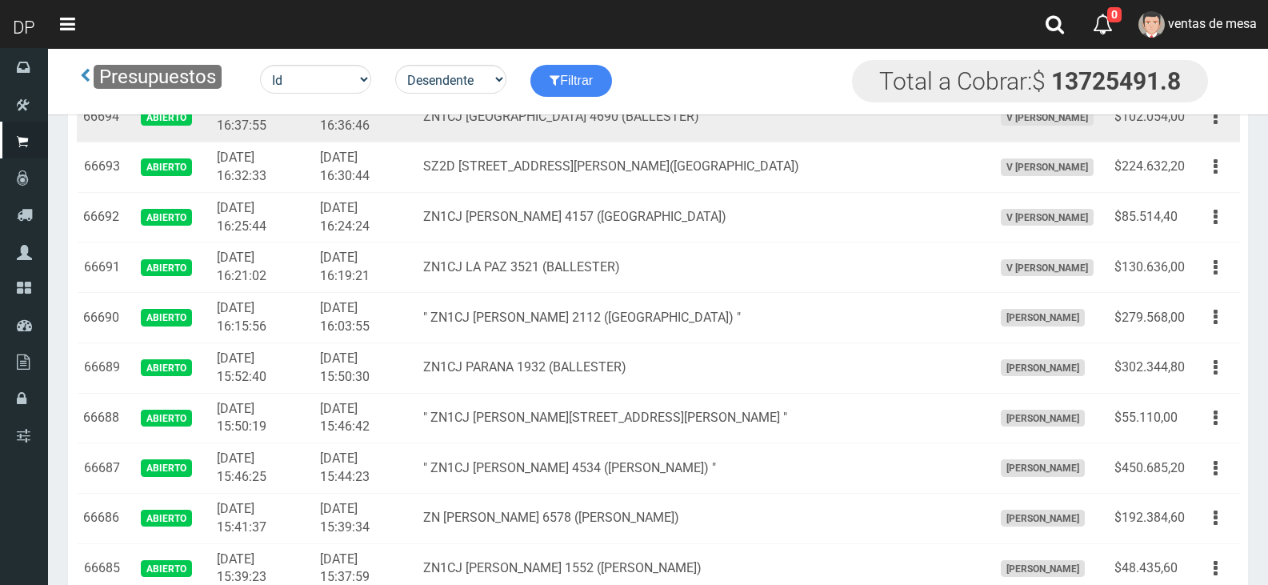
scroll to position [800, 0]
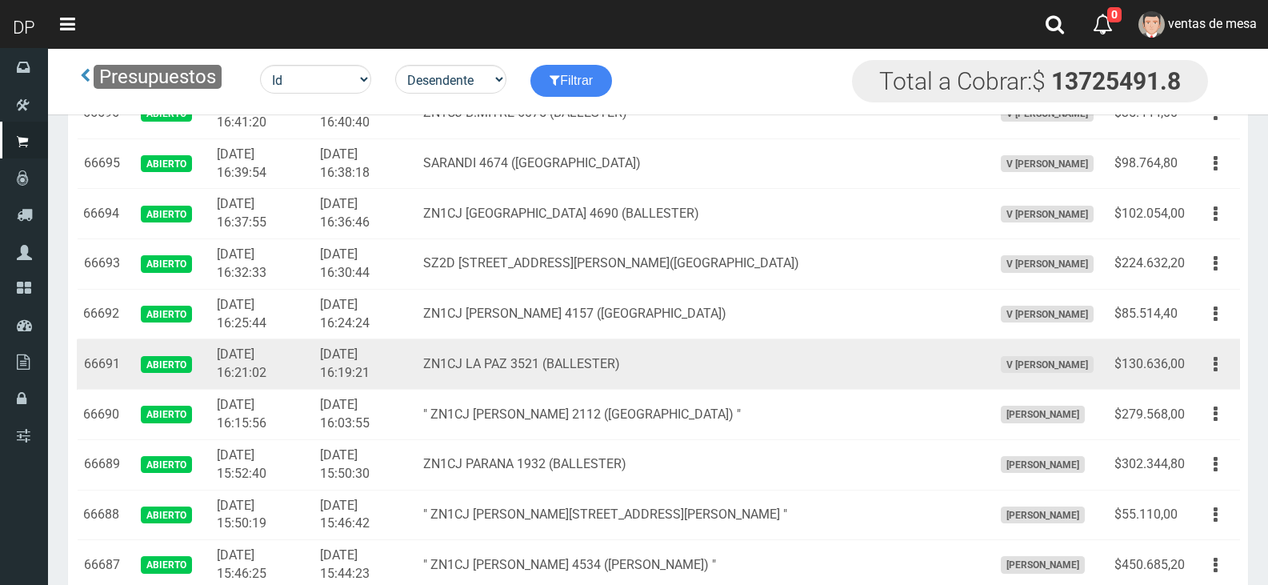
click at [926, 378] on td "ZN1CJ LA PAZ 3521 (BALLESTER)" at bounding box center [702, 364] width 570 height 50
drag, startPoint x: 1213, startPoint y: 375, endPoint x: 1195, endPoint y: 422, distance: 49.9
click at [1215, 373] on button "button" at bounding box center [1216, 365] width 36 height 28
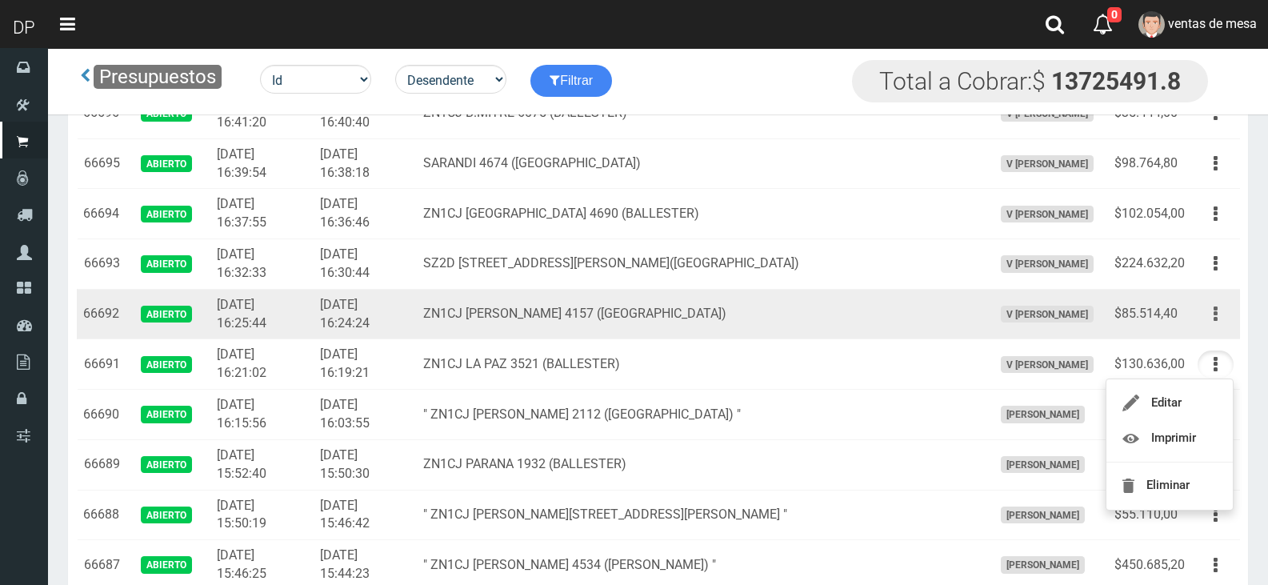
click at [1228, 318] on button "button" at bounding box center [1216, 314] width 36 height 28
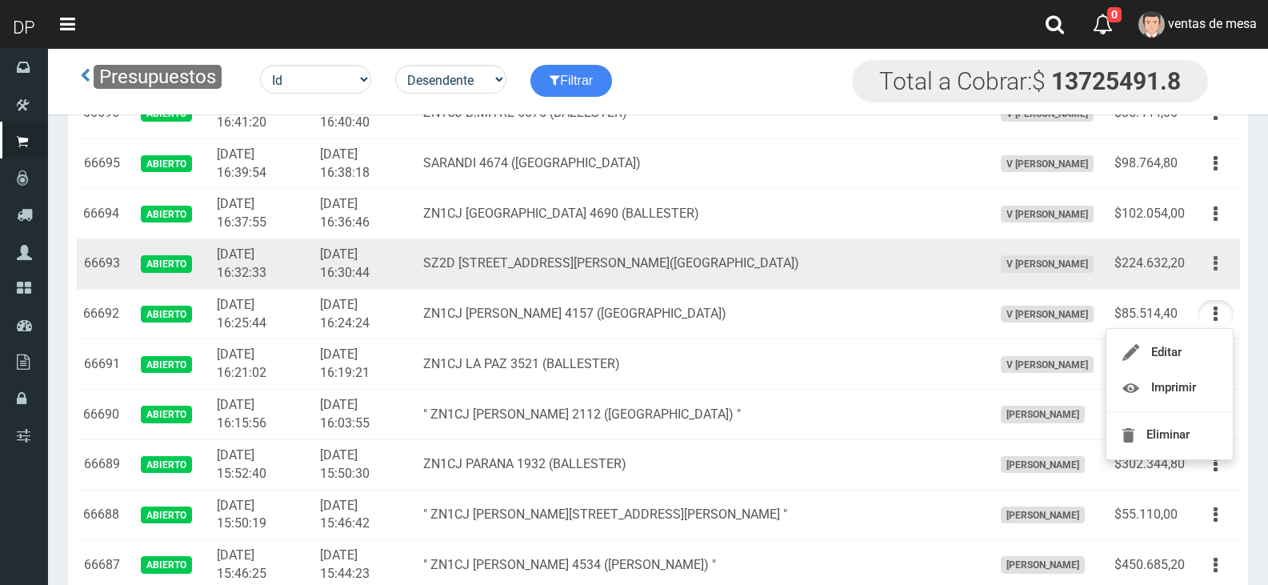
click at [1211, 263] on button "button" at bounding box center [1216, 264] width 36 height 28
click at [1208, 260] on button "button" at bounding box center [1216, 264] width 36 height 28
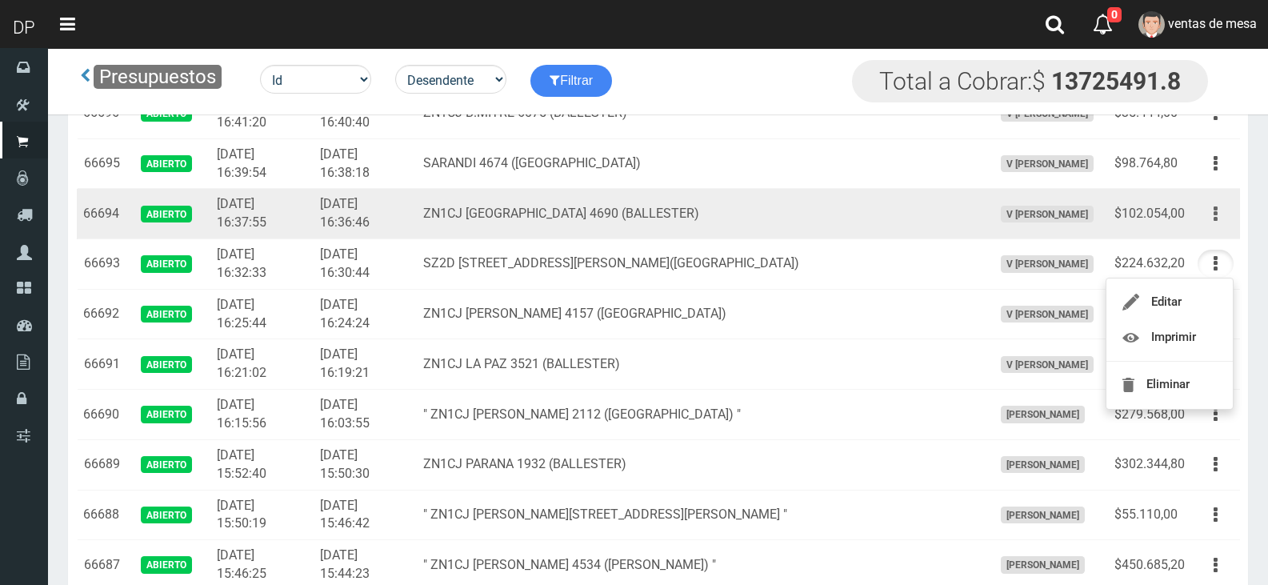
drag, startPoint x: 1204, startPoint y: 206, endPoint x: 1211, endPoint y: 215, distance: 11.5
click at [1206, 206] on button "button" at bounding box center [1216, 214] width 36 height 28
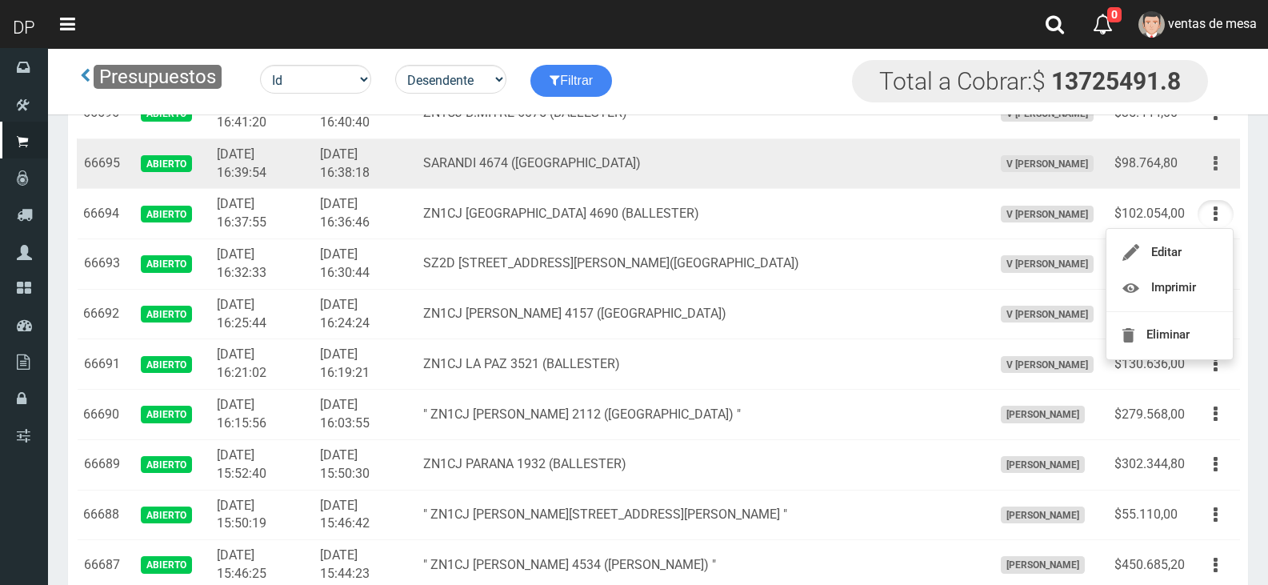
click at [1208, 162] on button "button" at bounding box center [1216, 164] width 36 height 28
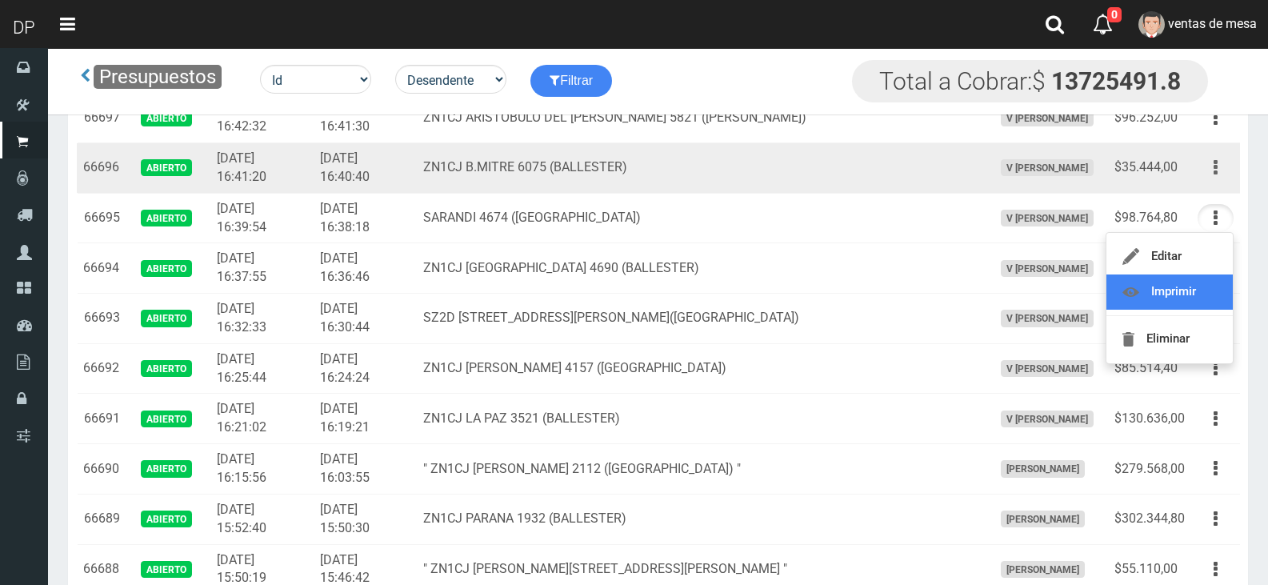
scroll to position [720, 0]
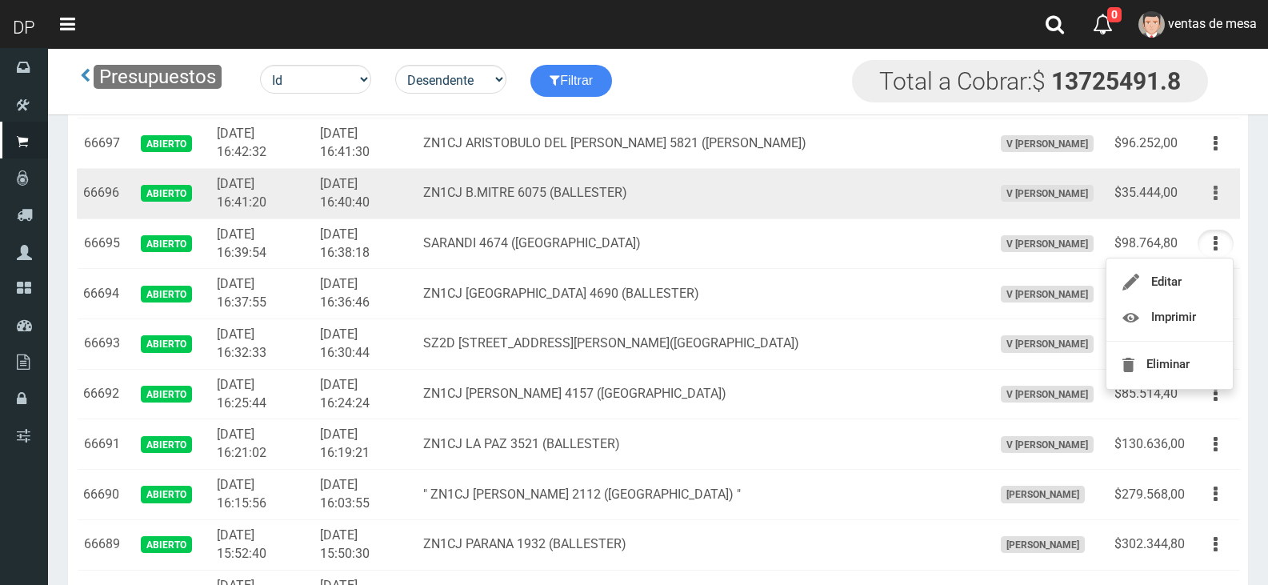
click at [1211, 198] on button "button" at bounding box center [1216, 193] width 36 height 28
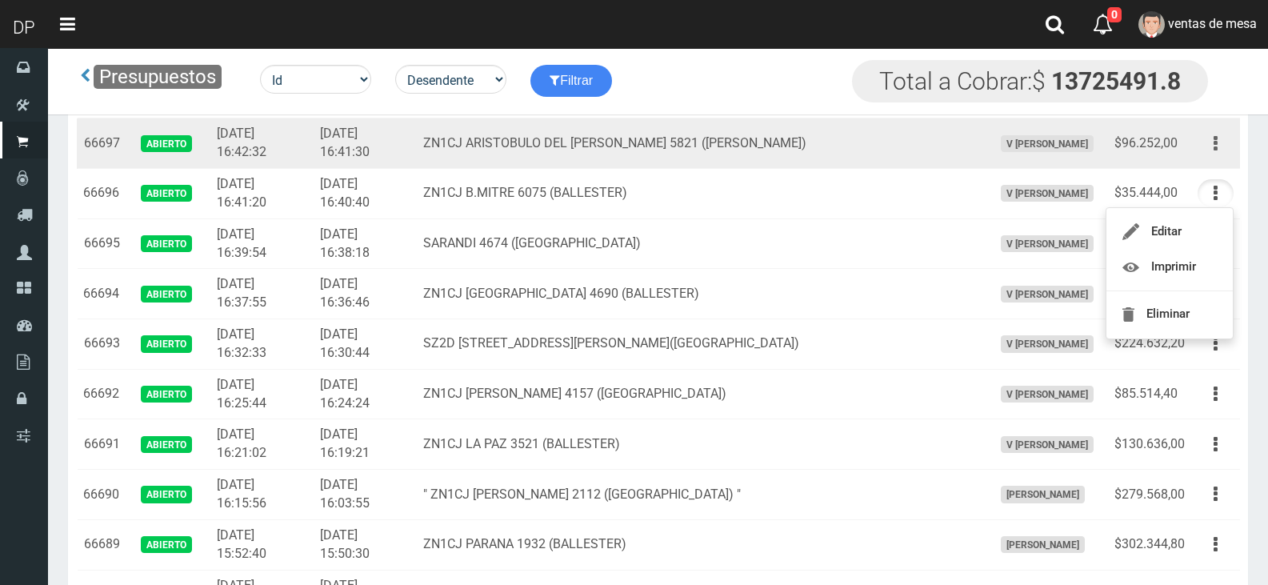
click at [1221, 146] on button "button" at bounding box center [1216, 144] width 36 height 28
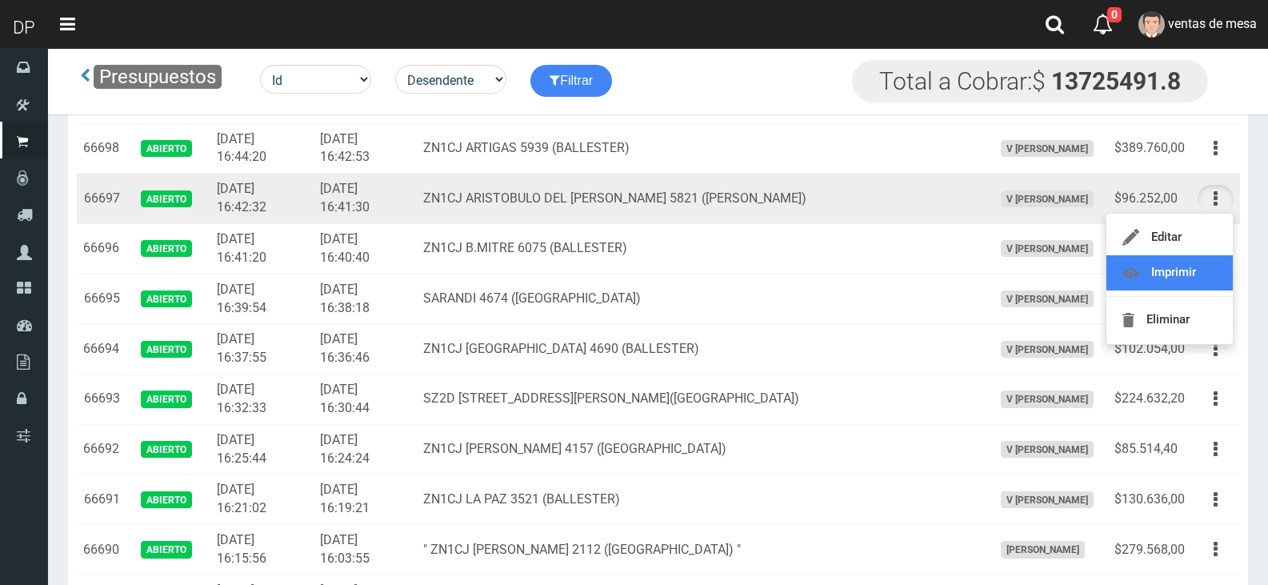
scroll to position [640, 0]
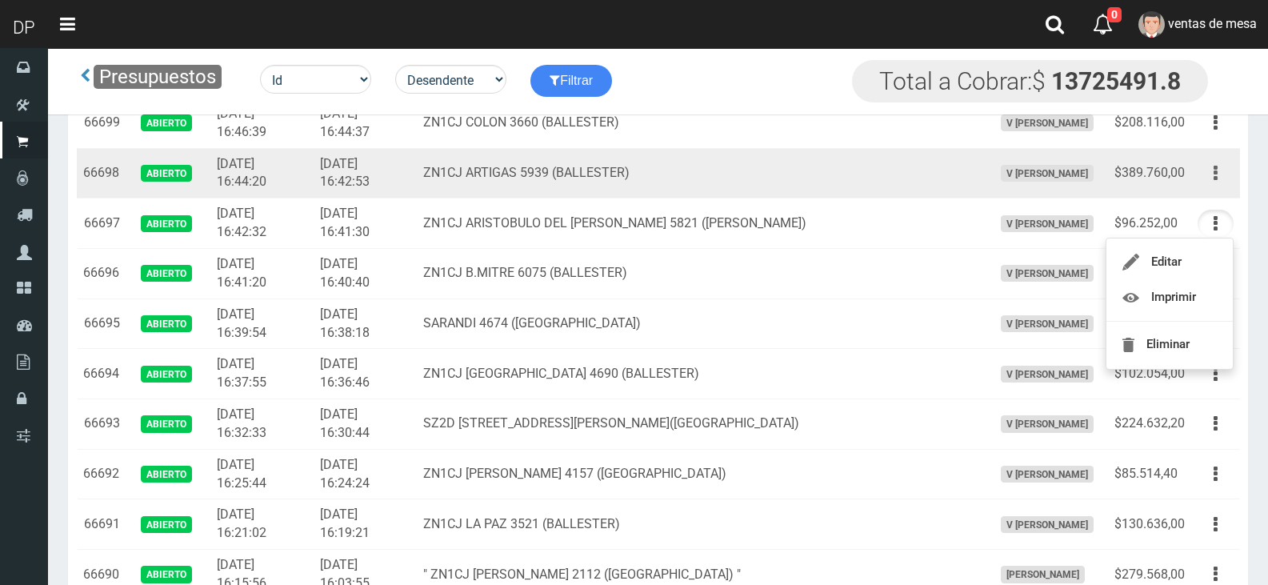
click at [1218, 182] on button "button" at bounding box center [1216, 173] width 36 height 28
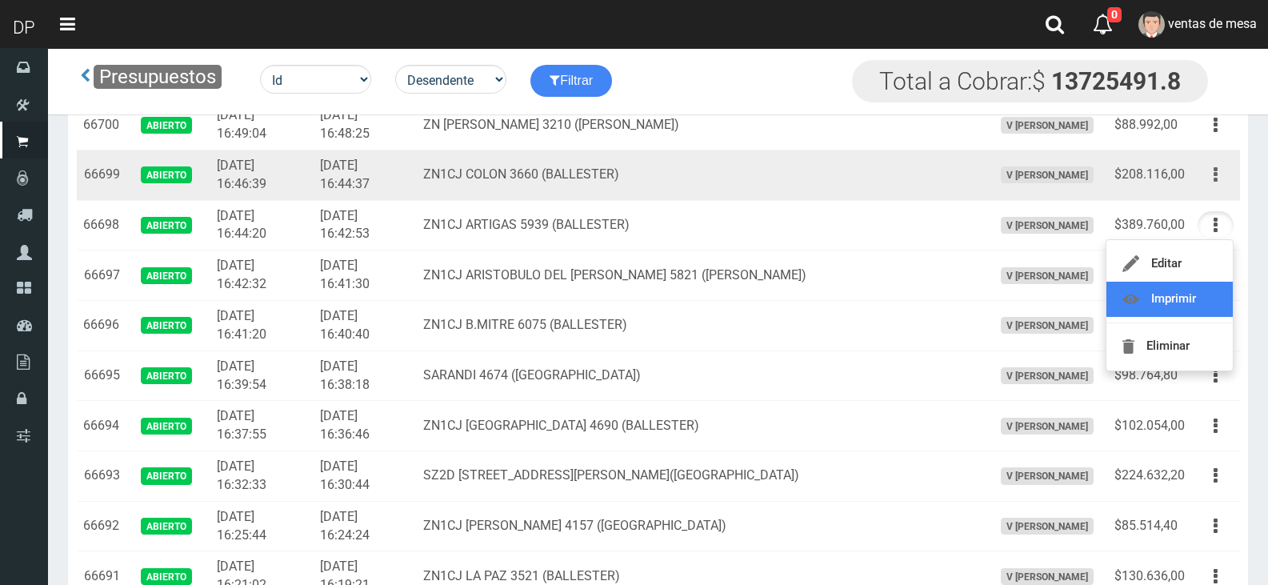
scroll to position [560, 0]
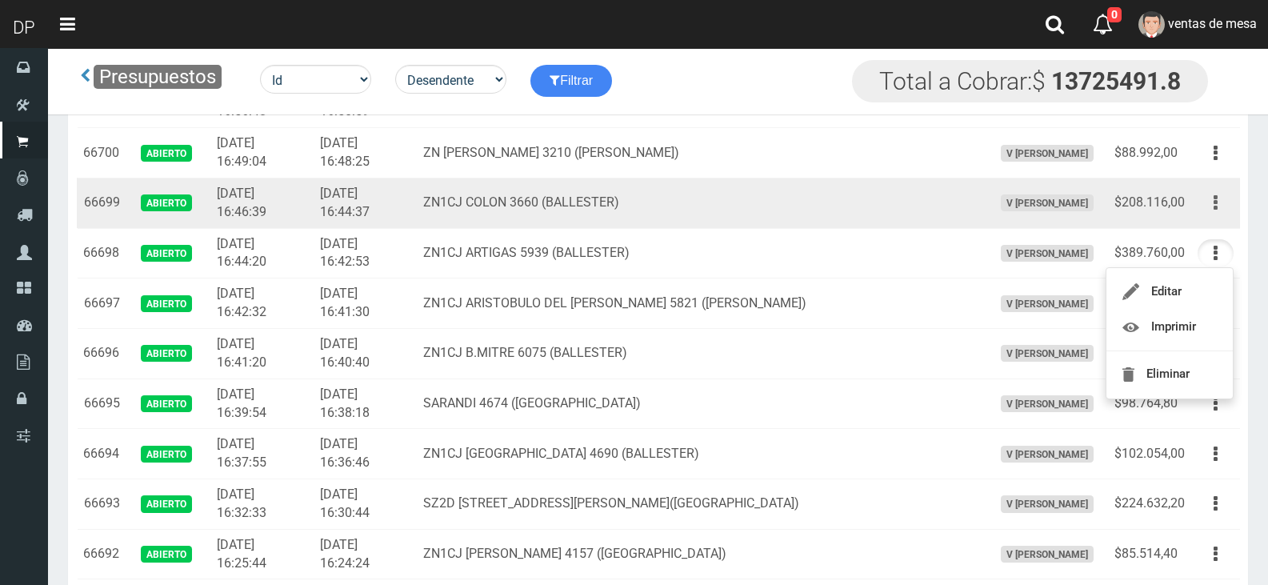
click at [1214, 194] on icon "button" at bounding box center [1216, 203] width 4 height 28
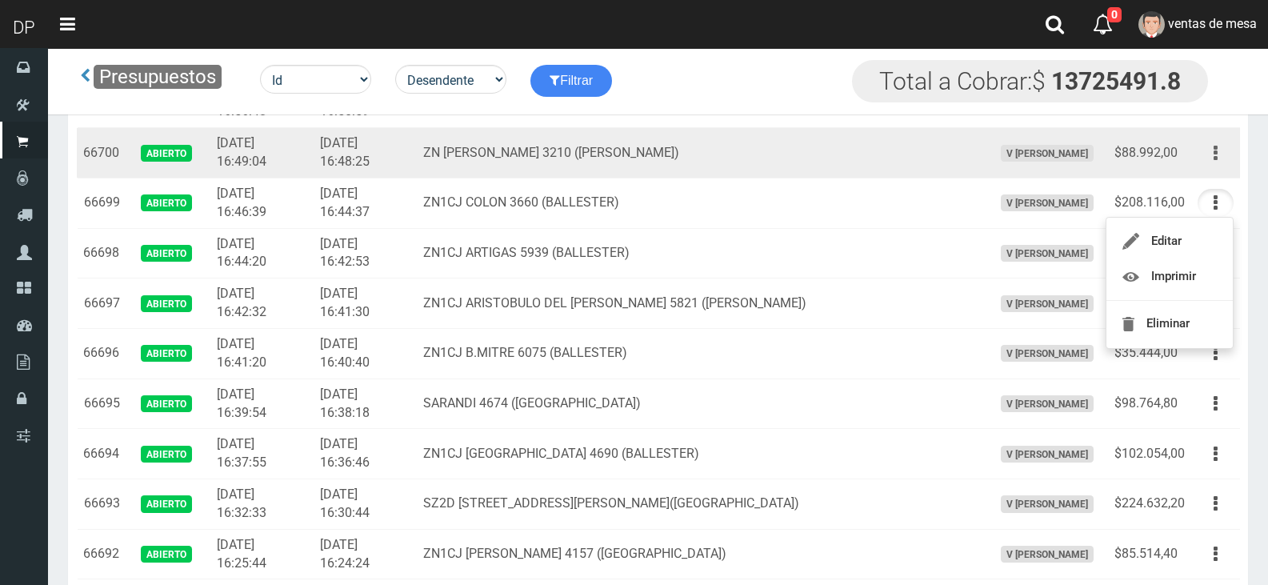
click at [1218, 156] on button "button" at bounding box center [1216, 153] width 36 height 28
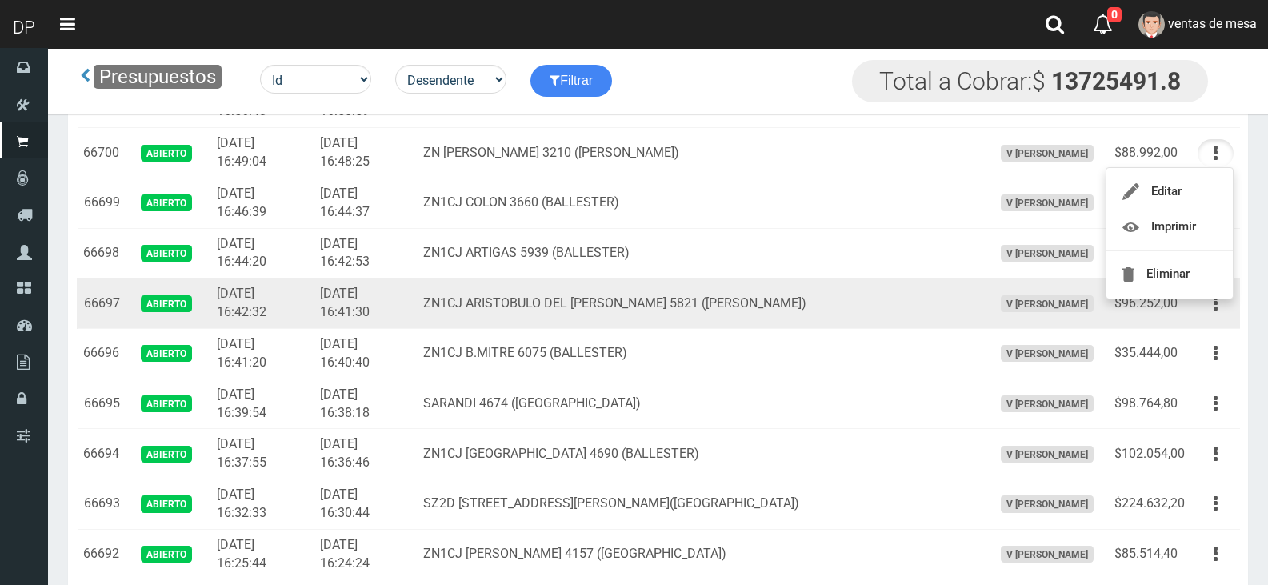
click at [726, 319] on td "ZN1CJ ARISTOBULO DEL VALLE 5821 (BALLESTER)" at bounding box center [702, 304] width 570 height 50
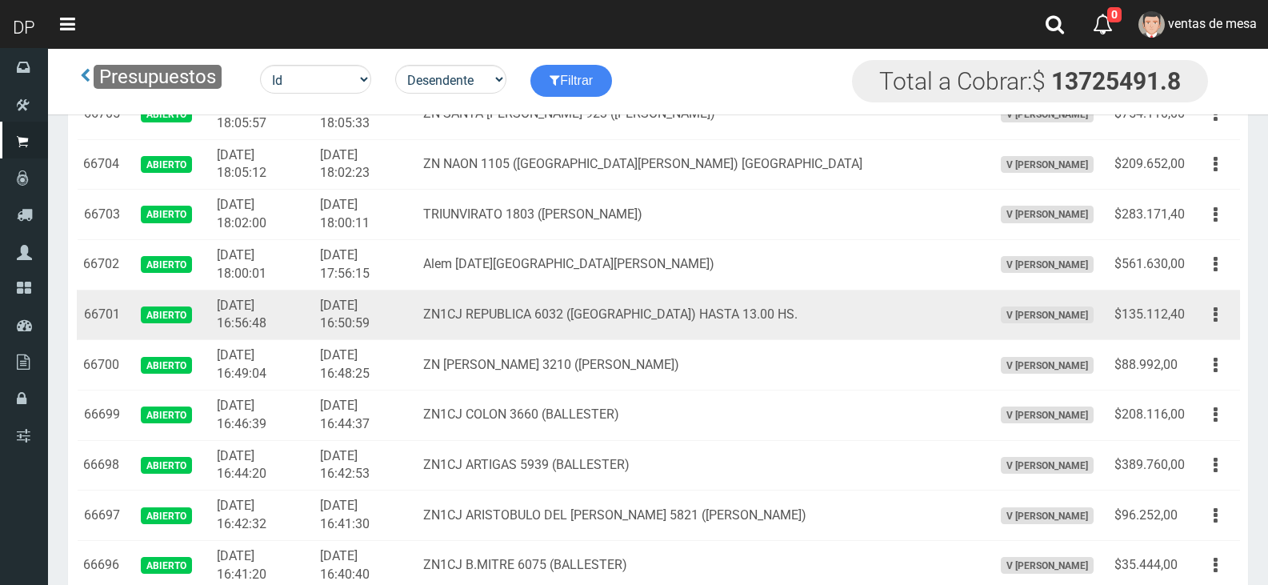
scroll to position [240, 0]
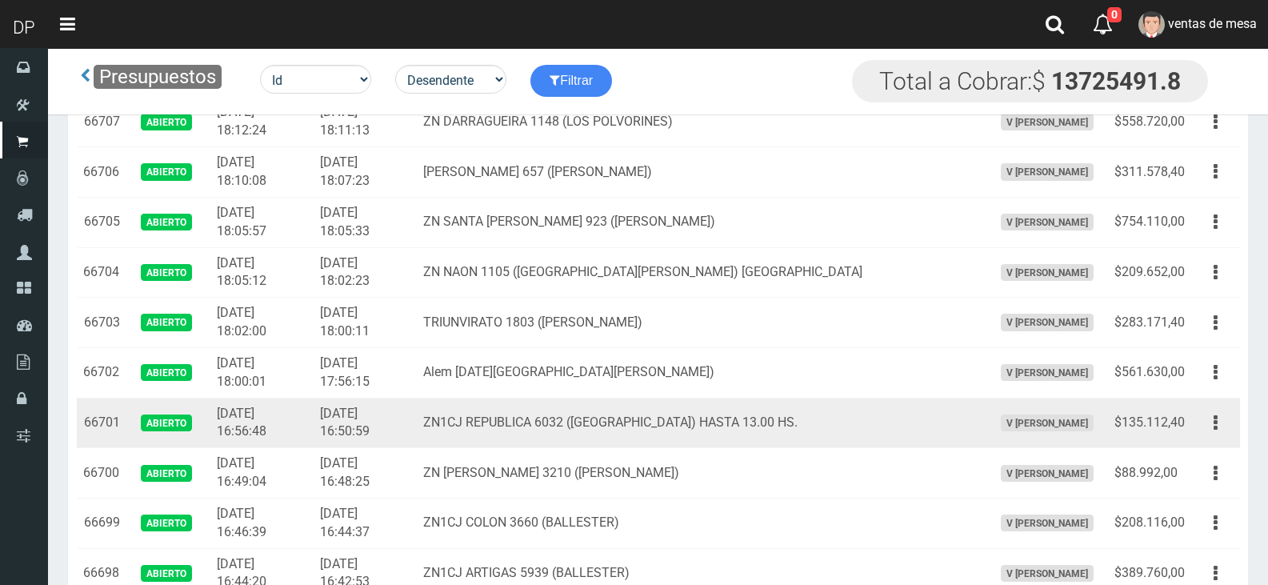
click at [580, 399] on td "ZN1CJ REPUBLICA 6032 (VILLA BALLESTER) HASTA 13.00 HS." at bounding box center [702, 423] width 570 height 50
click at [1218, 418] on button "button" at bounding box center [1216, 423] width 36 height 28
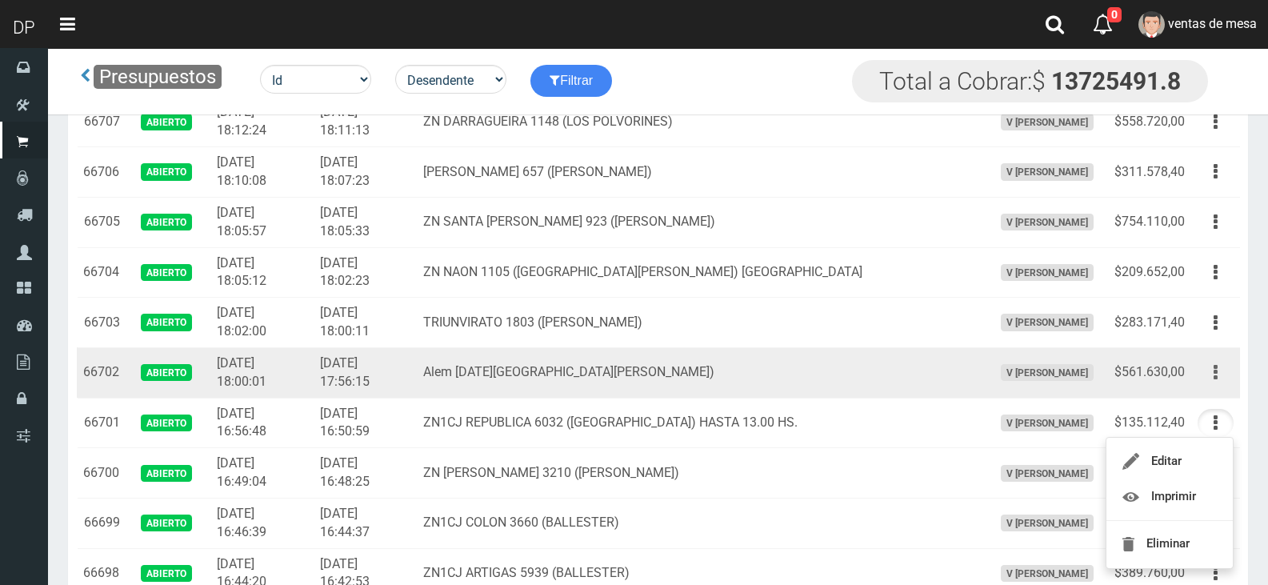
click at [1224, 372] on button "button" at bounding box center [1216, 373] width 36 height 28
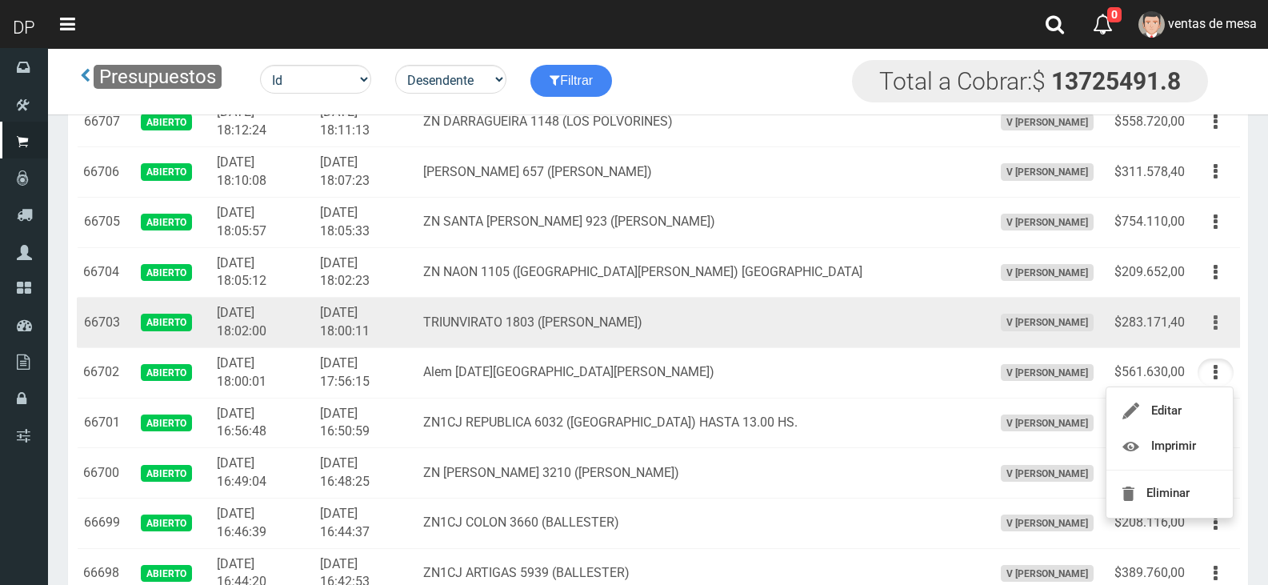
click at [1223, 327] on button "button" at bounding box center [1216, 323] width 36 height 28
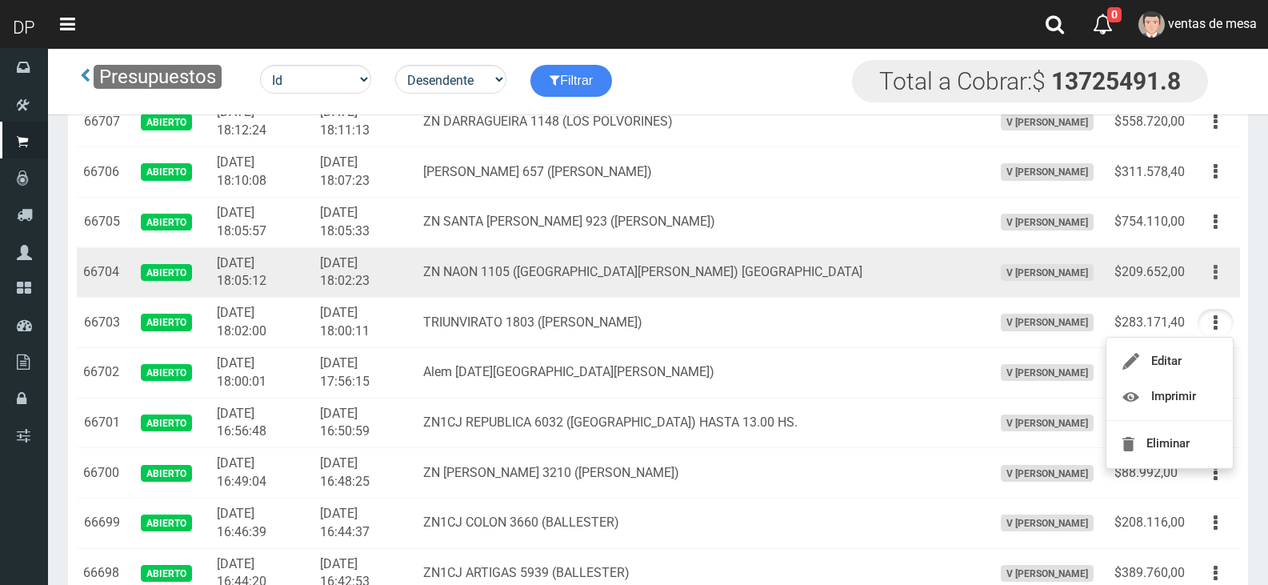
click at [1217, 283] on icon "button" at bounding box center [1216, 272] width 4 height 28
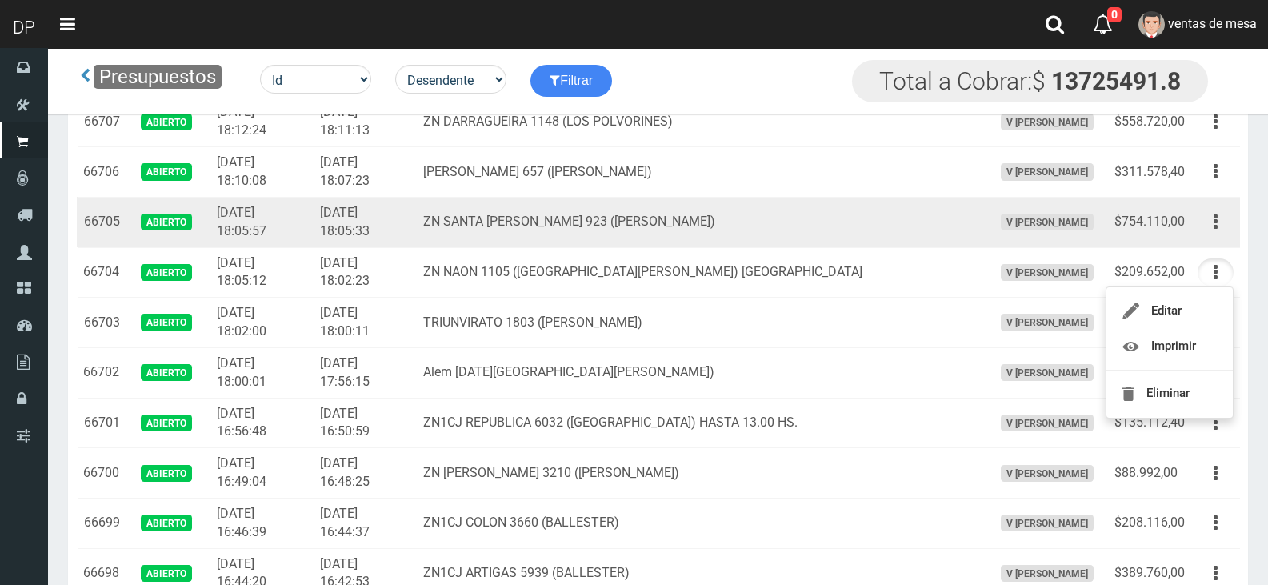
drag, startPoint x: 1214, startPoint y: 221, endPoint x: 1200, endPoint y: 274, distance: 54.7
click at [1215, 220] on icon "button" at bounding box center [1216, 222] width 4 height 28
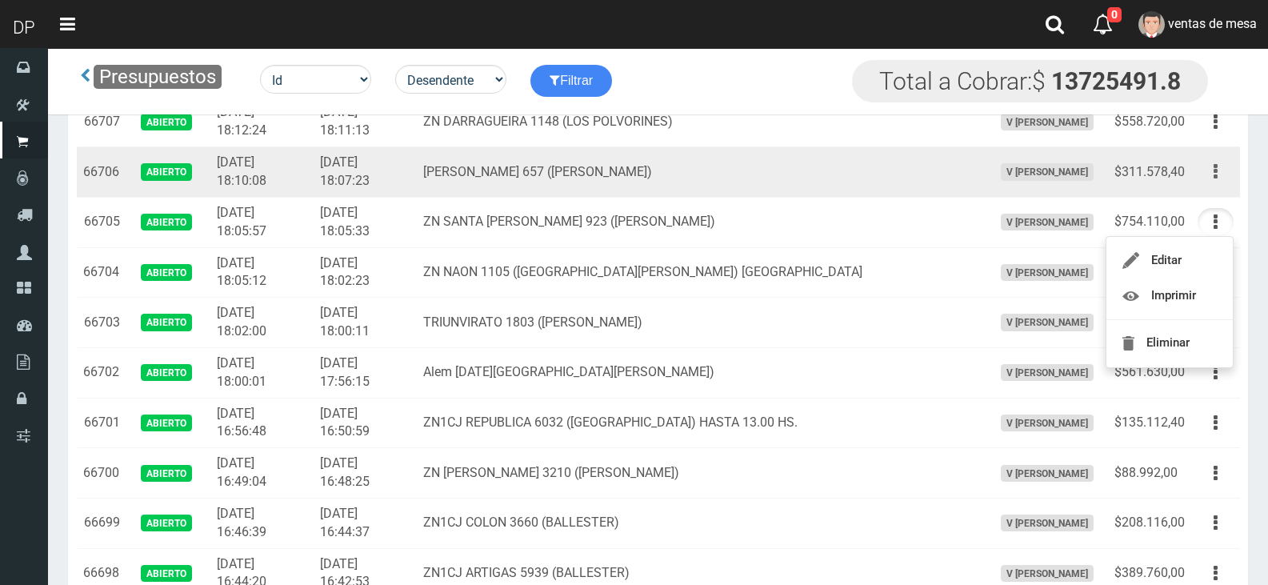
click at [1214, 174] on icon "button" at bounding box center [1216, 172] width 4 height 28
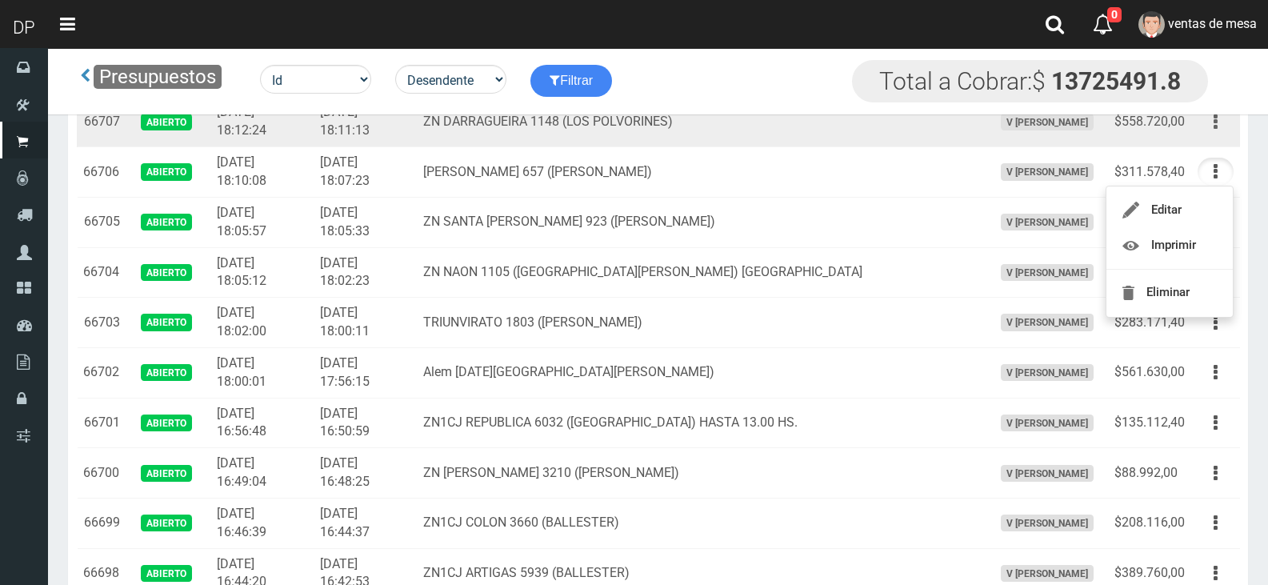
click at [1224, 122] on button "button" at bounding box center [1216, 122] width 36 height 28
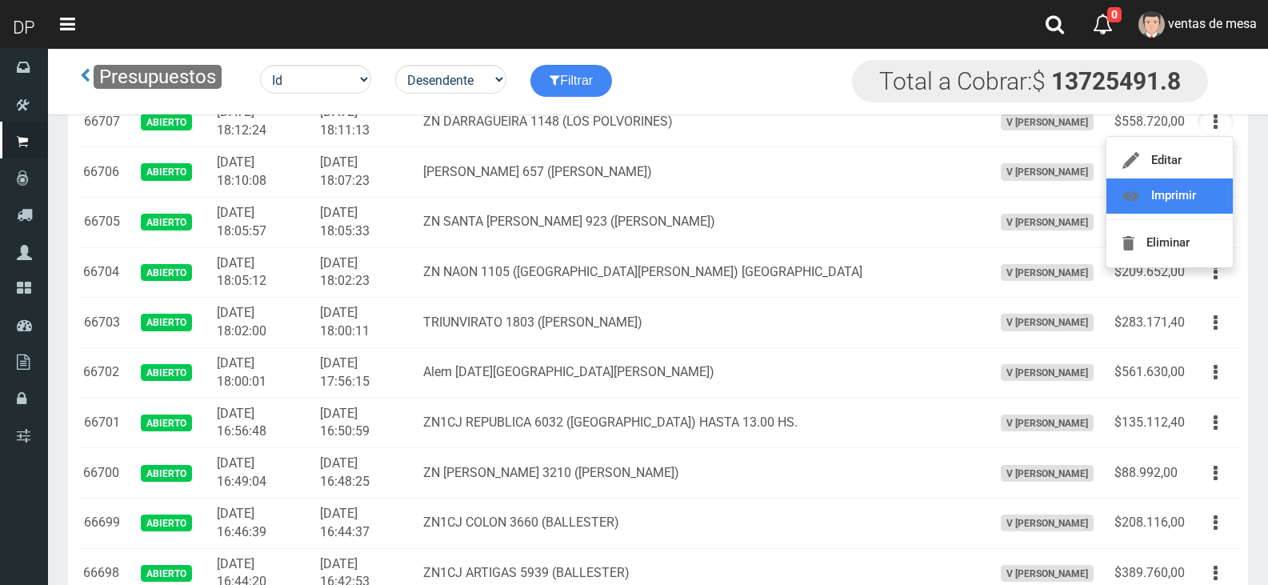
scroll to position [160, 0]
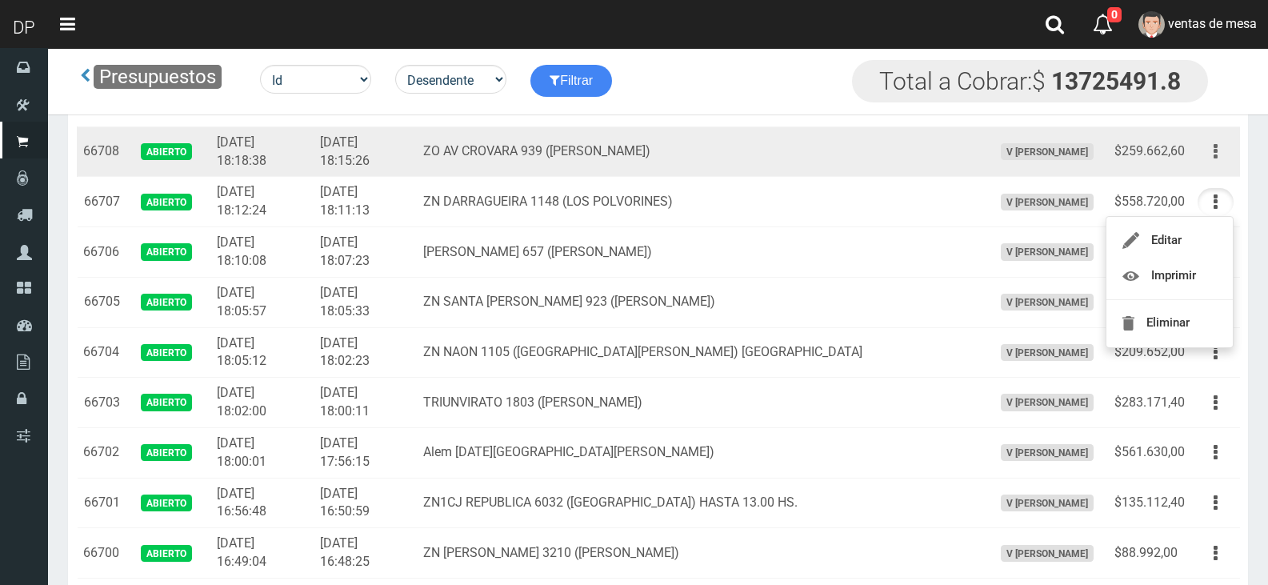
click at [1218, 161] on button "button" at bounding box center [1216, 152] width 36 height 28
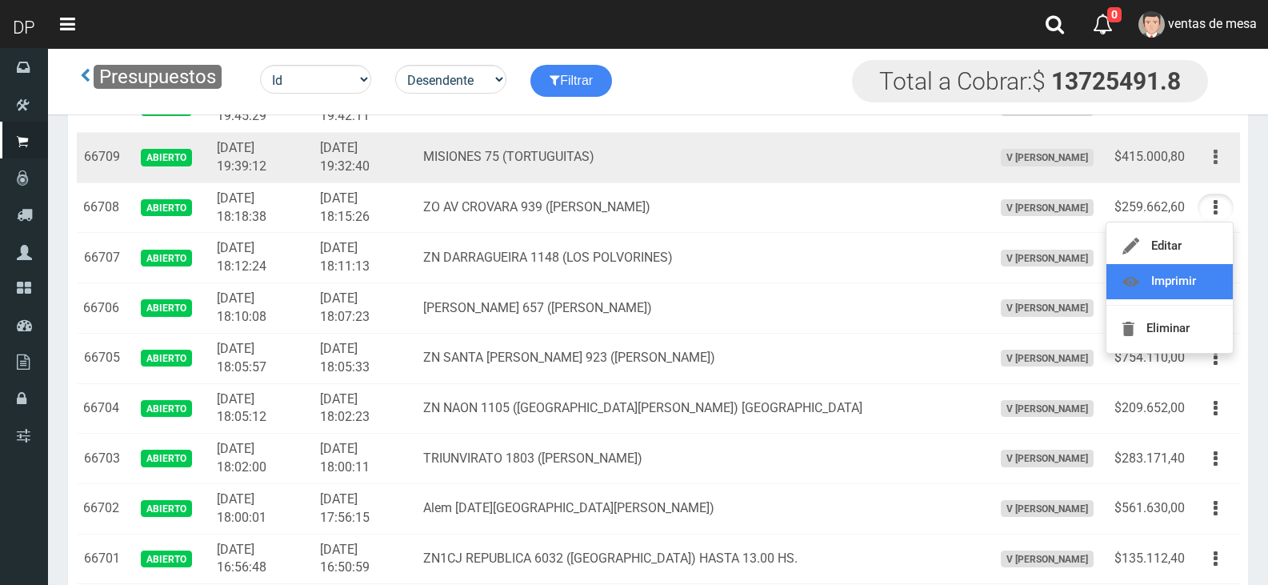
scroll to position [80, 0]
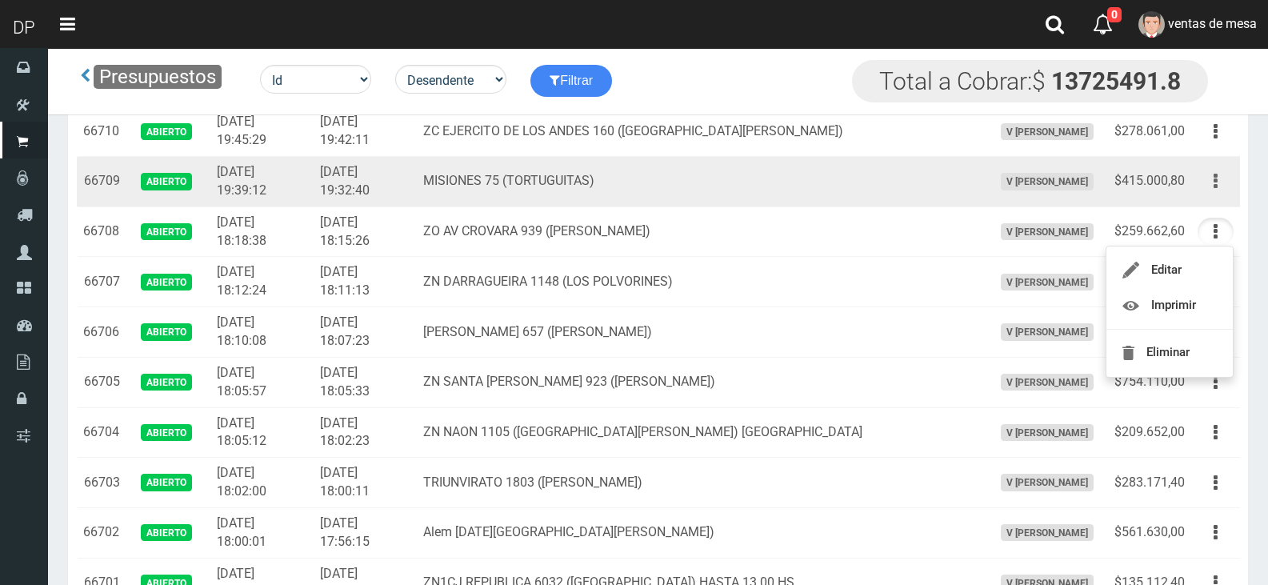
click at [1216, 187] on icon "button" at bounding box center [1216, 181] width 4 height 28
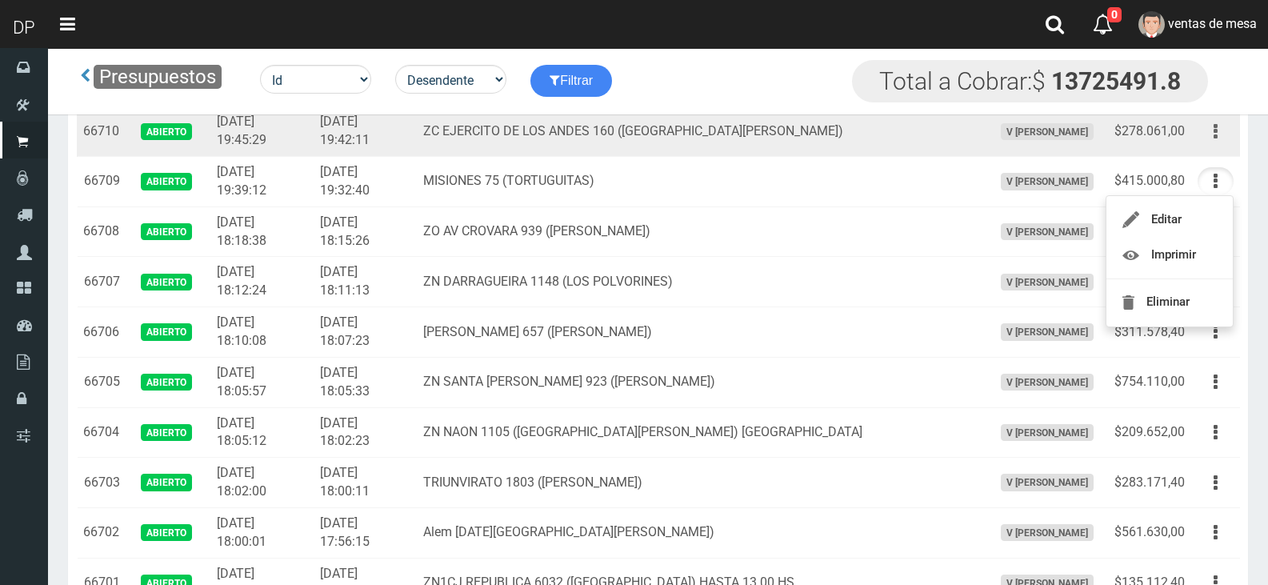
click at [1225, 135] on button "button" at bounding box center [1216, 132] width 36 height 28
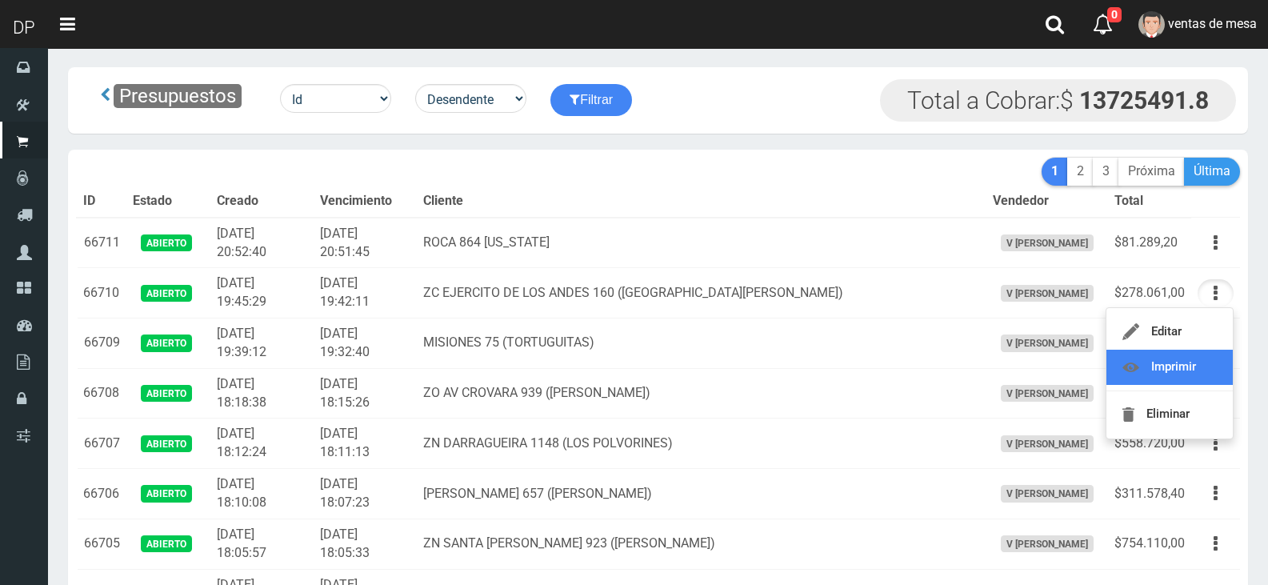
scroll to position [0, 0]
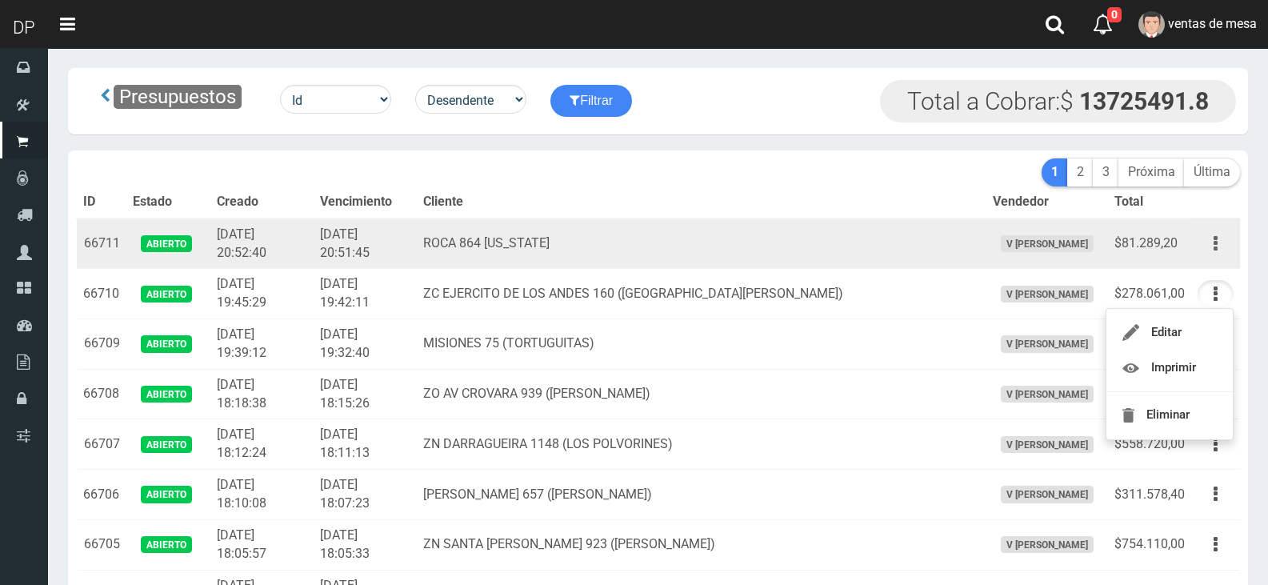
click at [1220, 236] on button "button" at bounding box center [1216, 244] width 36 height 28
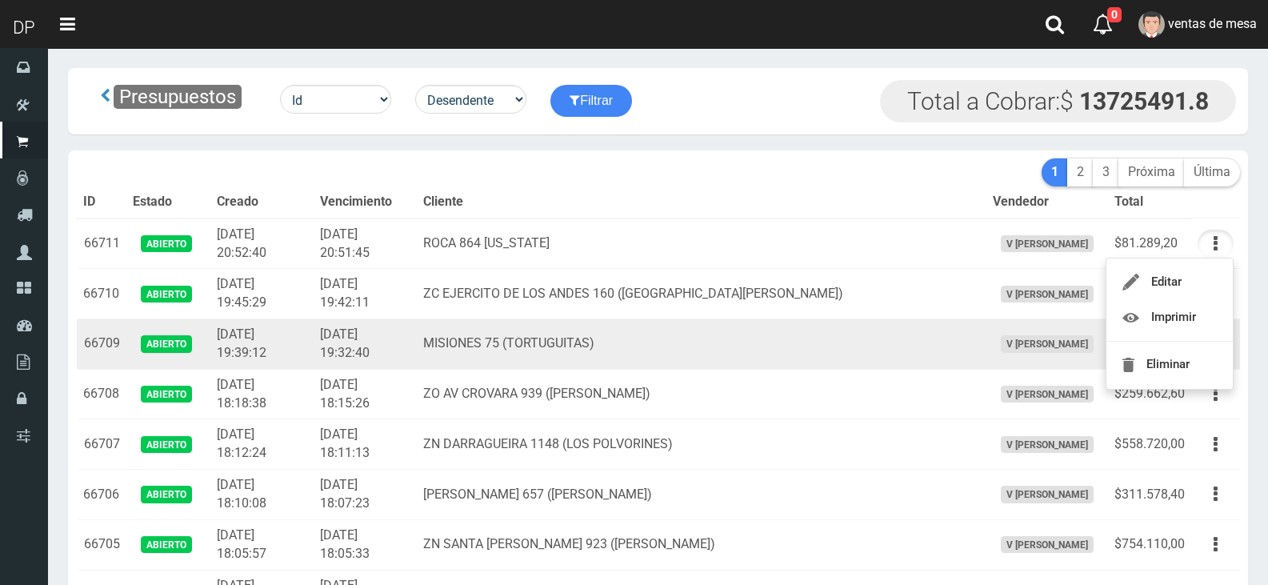
click at [577, 342] on td "MISIONES 75 (TORTUGUITAS)" at bounding box center [702, 344] width 570 height 50
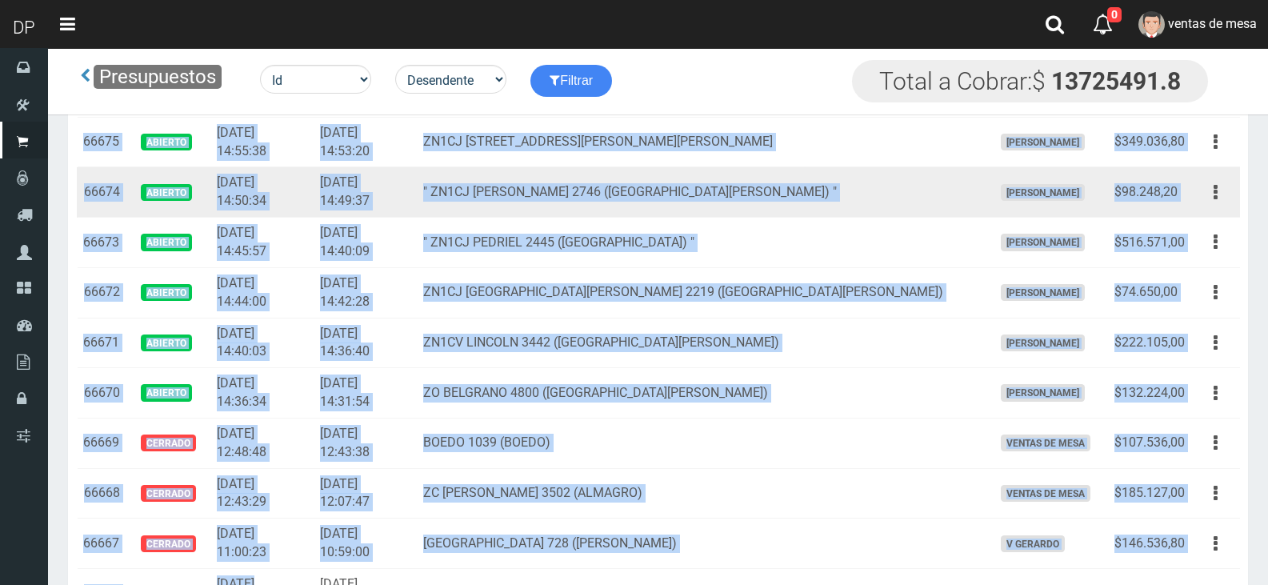
drag, startPoint x: 85, startPoint y: 238, endPoint x: 253, endPoint y: 575, distance: 375.8
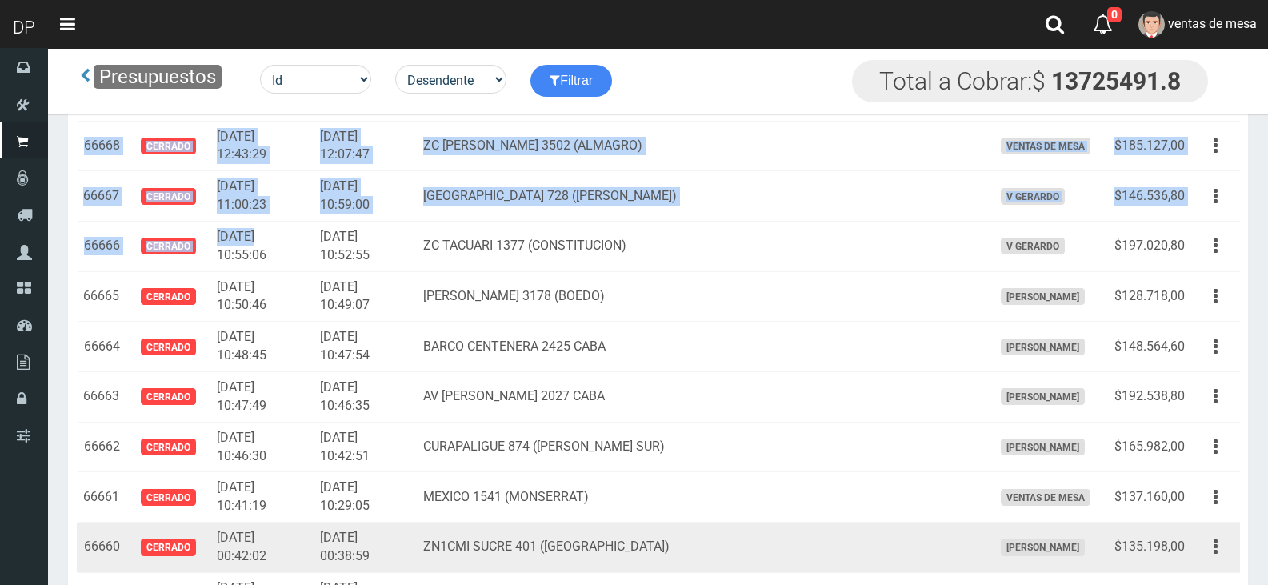
scroll to position [2214, 0]
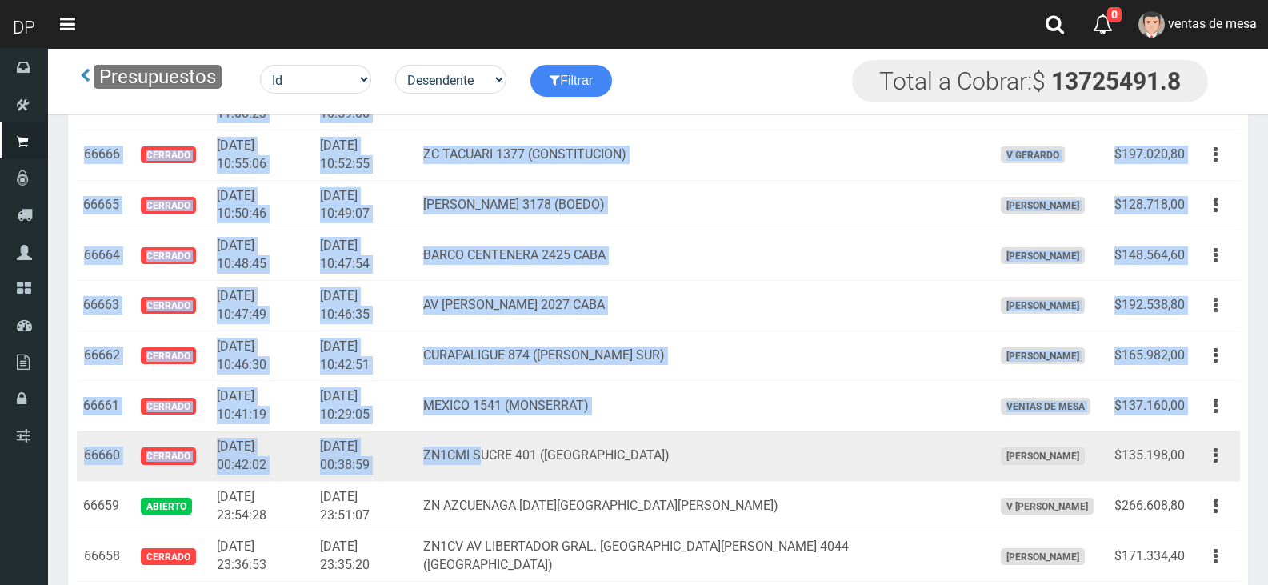
click at [526, 435] on td "ZN1CMI SUCRE 401 (BOULOGNE)" at bounding box center [702, 456] width 570 height 50
click at [1195, 451] on td "Editar Imprimir Eliminar" at bounding box center [1216, 456] width 49 height 50
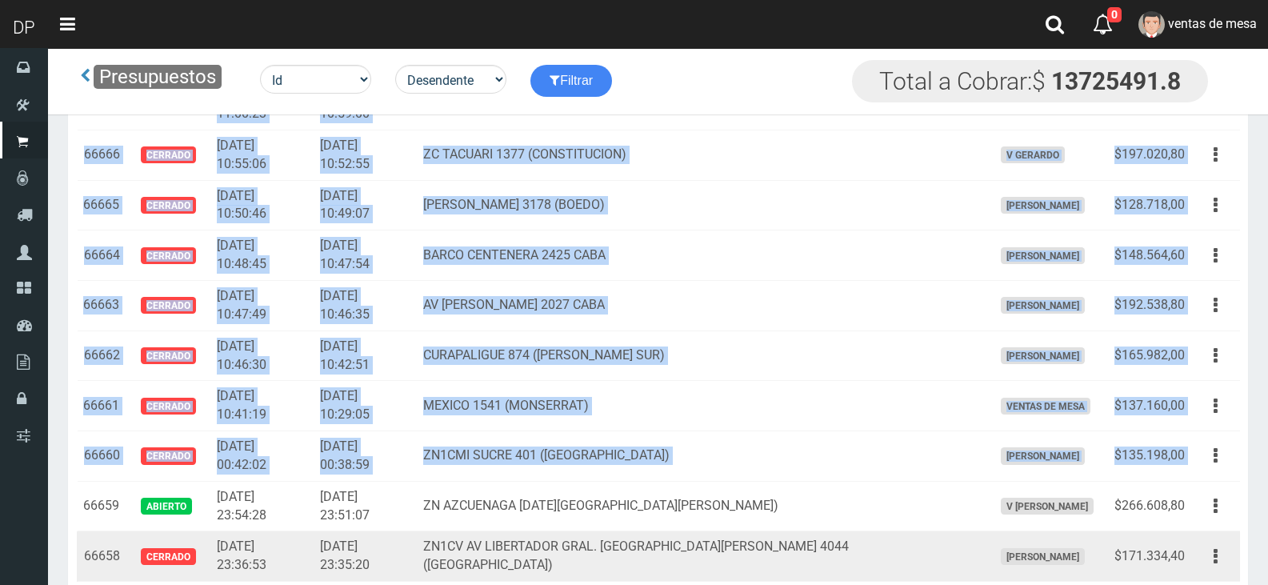
copy tbody "66711 Abierto 2025-09-18 20:52:40 2025-09-18 20:51:45 ROCA 864 FLORIDA V Maria …"
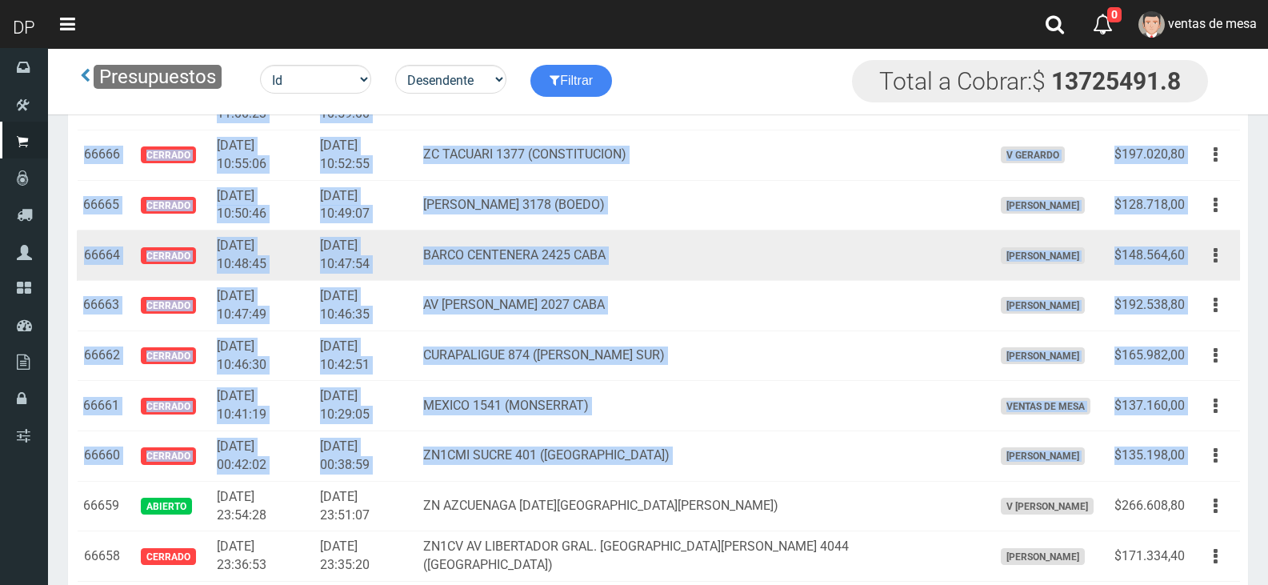
click at [417, 234] on td "2025-09-18 10:47:54" at bounding box center [365, 255] width 103 height 50
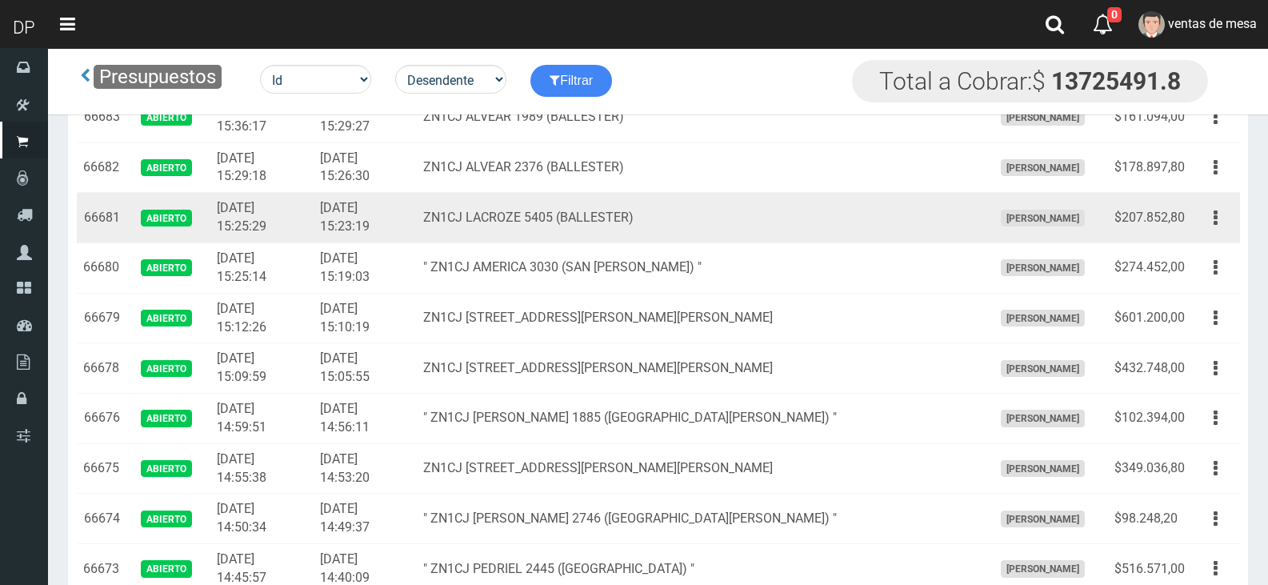
scroll to position [1413, 0]
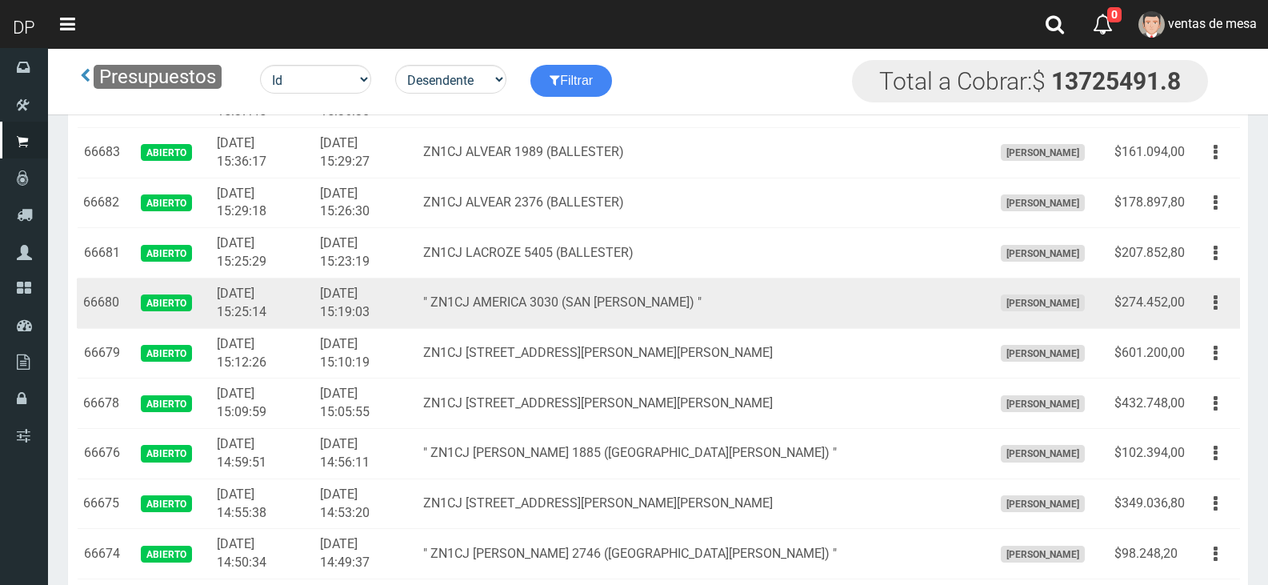
click at [364, 318] on td "2025-09-18 15:19:03" at bounding box center [365, 304] width 103 height 50
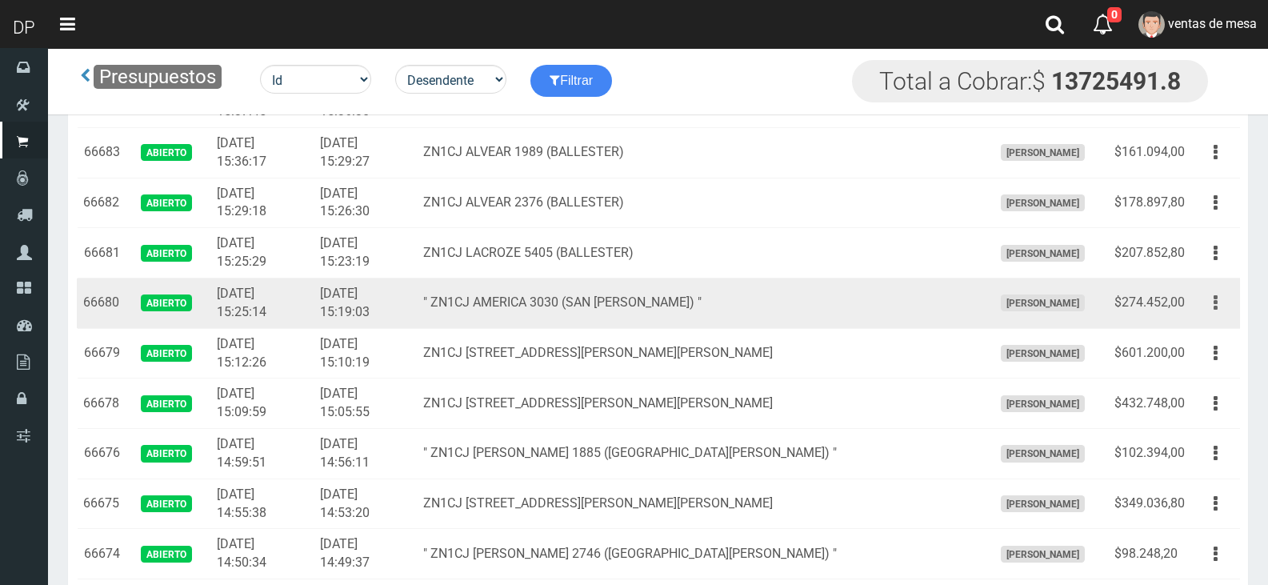
click at [1208, 312] on button "button" at bounding box center [1216, 303] width 36 height 28
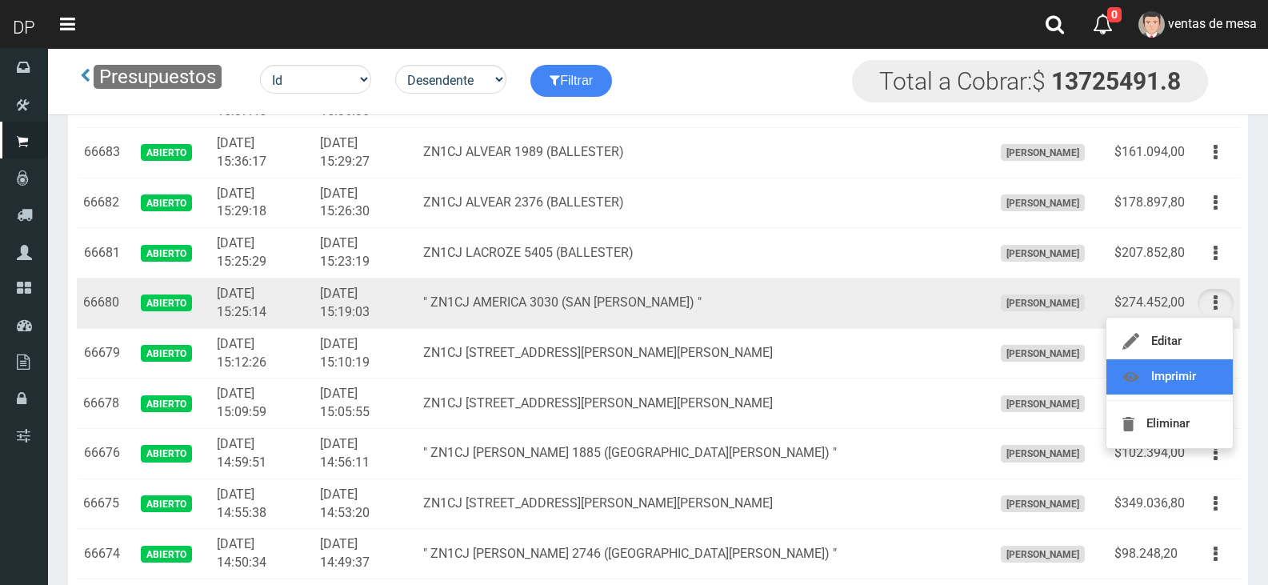
click at [1211, 368] on link "Imprimir" at bounding box center [1170, 376] width 126 height 35
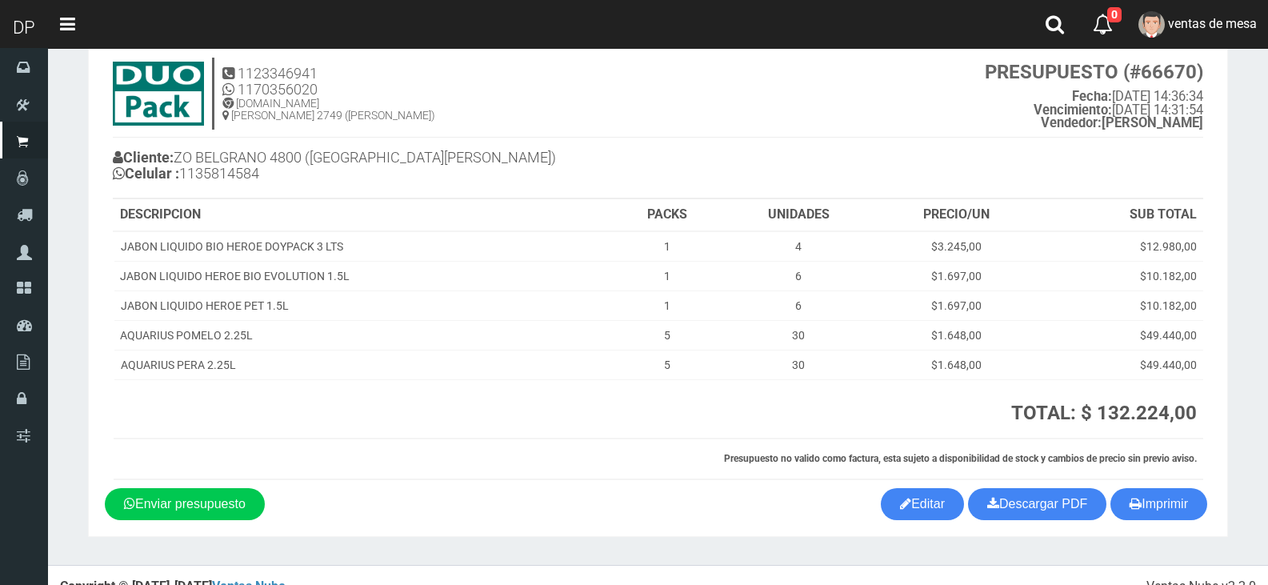
scroll to position [66, 0]
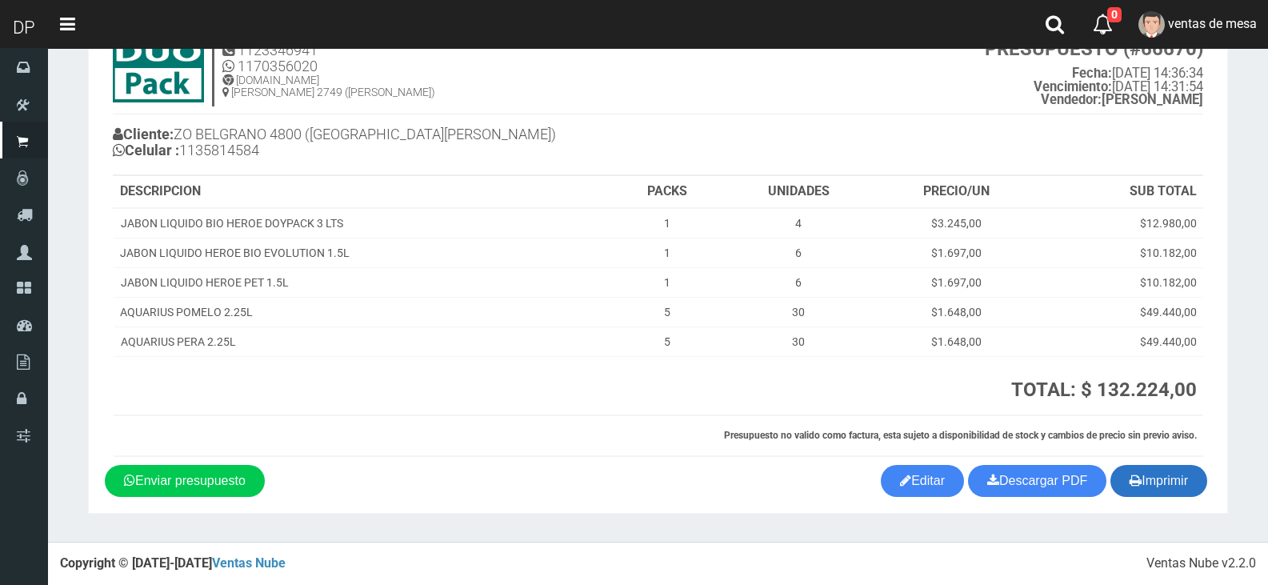
click at [1150, 493] on button "Imprimir" at bounding box center [1159, 481] width 97 height 32
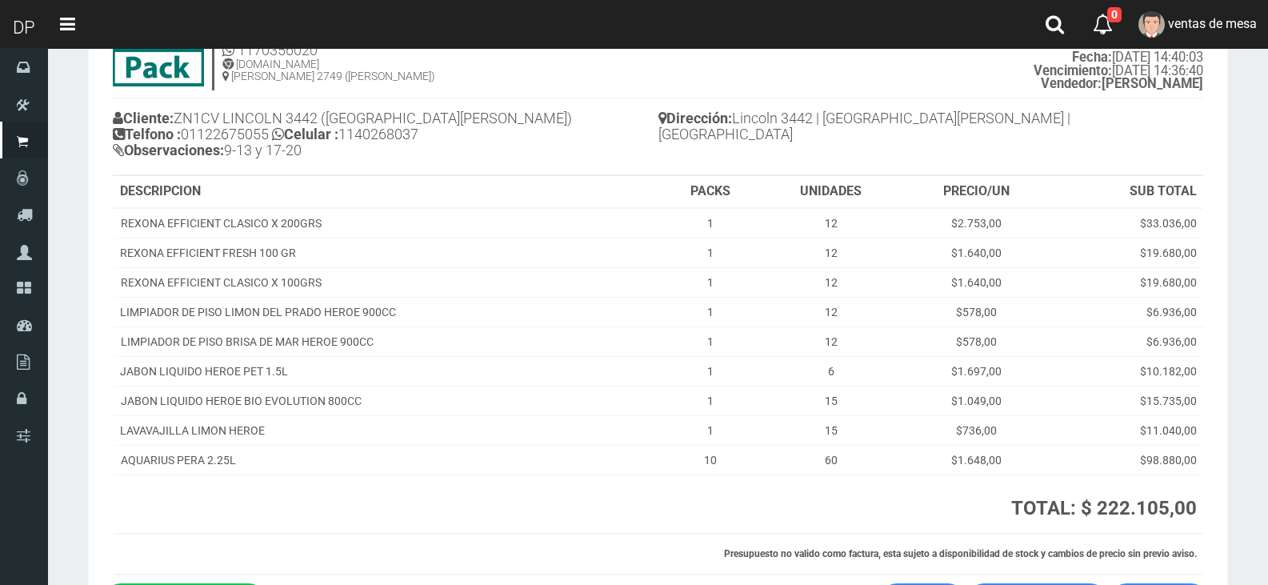
scroll to position [201, 0]
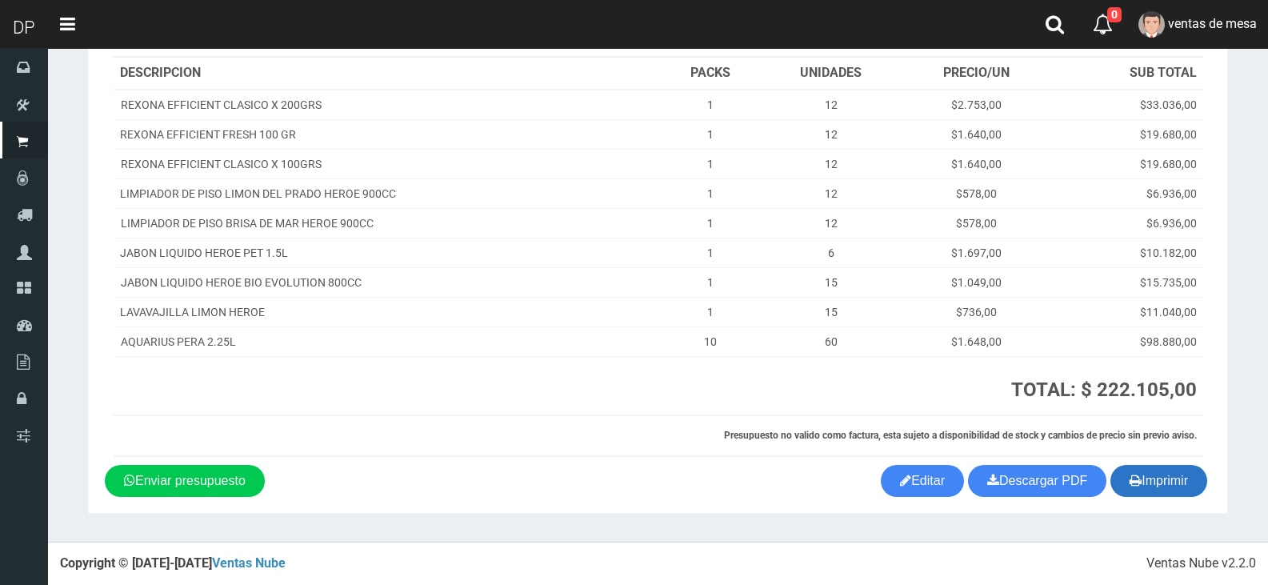
click at [1177, 472] on button "Imprimir" at bounding box center [1159, 481] width 97 height 32
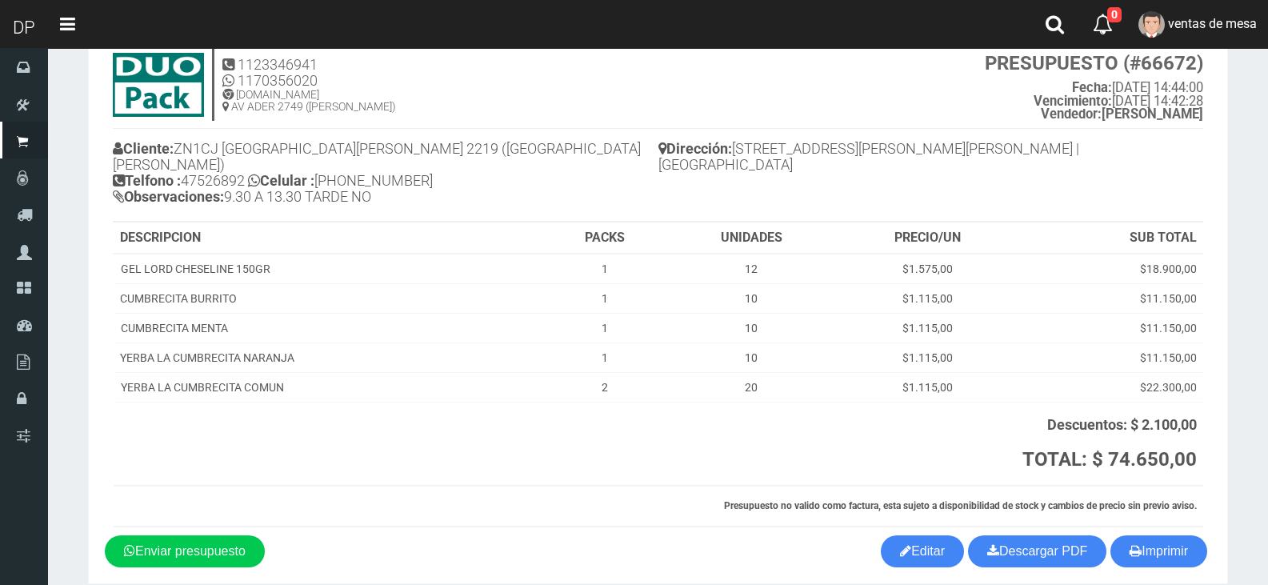
scroll to position [106, 0]
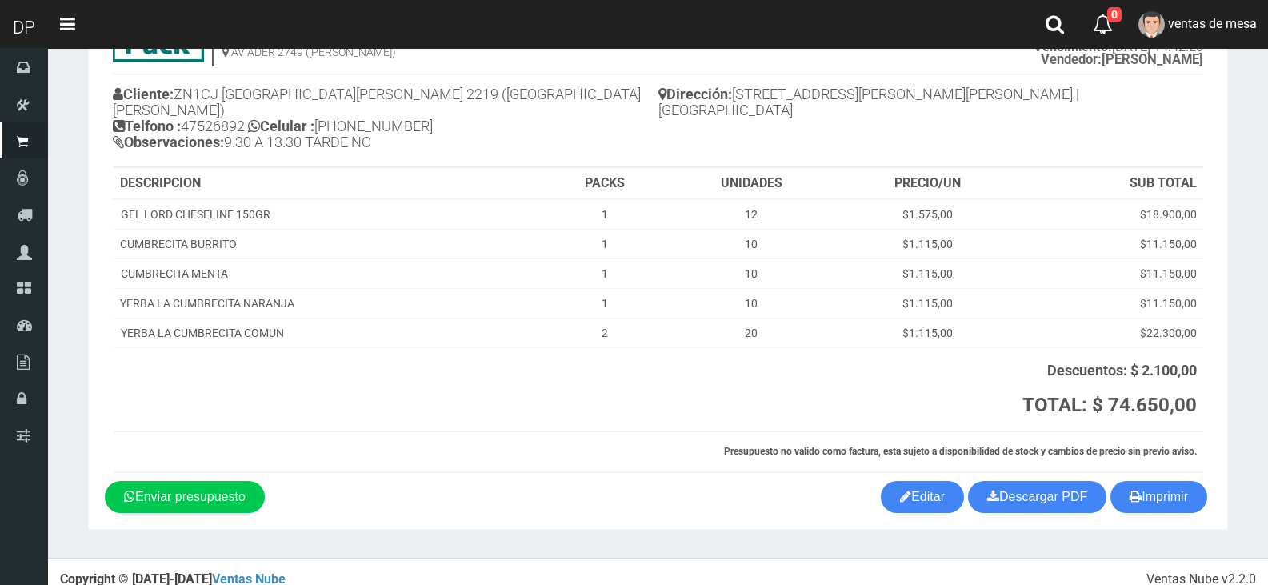
click at [1207, 508] on section "1123346941 1170356020 [DOMAIN_NAME] AV ADER 2749 ([PERSON_NAME]) PRESUPUESTO (#…" at bounding box center [658, 250] width 1140 height 560
click at [1204, 494] on div "Imprimir Descargar PDF Enviar presupuesto Editar" at bounding box center [658, 497] width 1131 height 32
click at [1160, 481] on button "Imprimir" at bounding box center [1159, 497] width 97 height 32
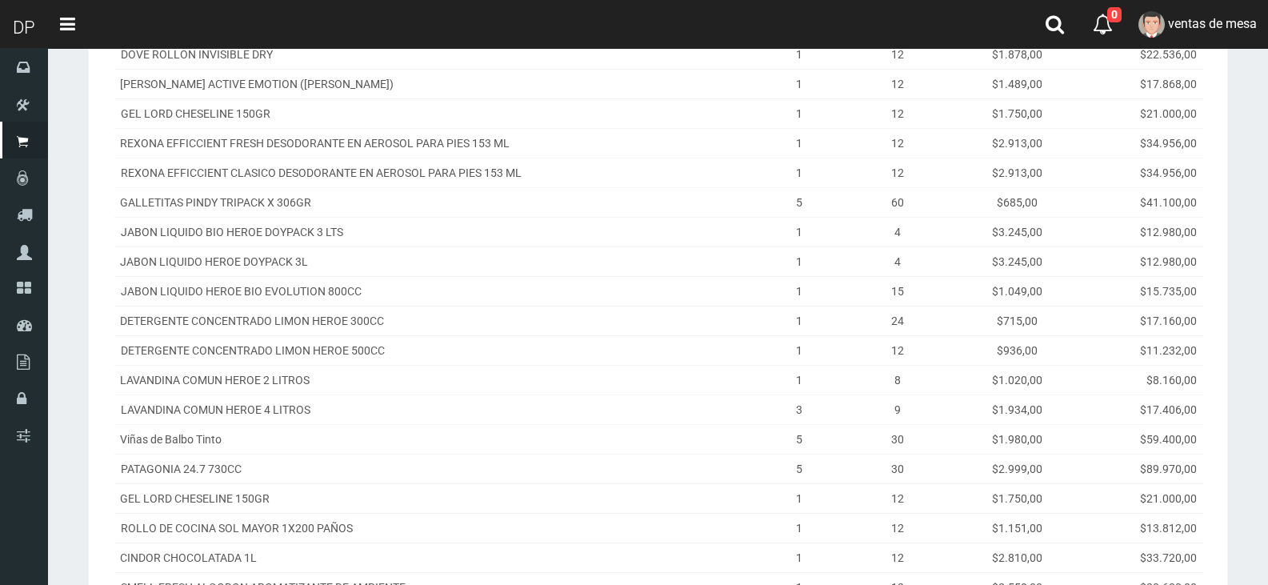
scroll to position [481, 0]
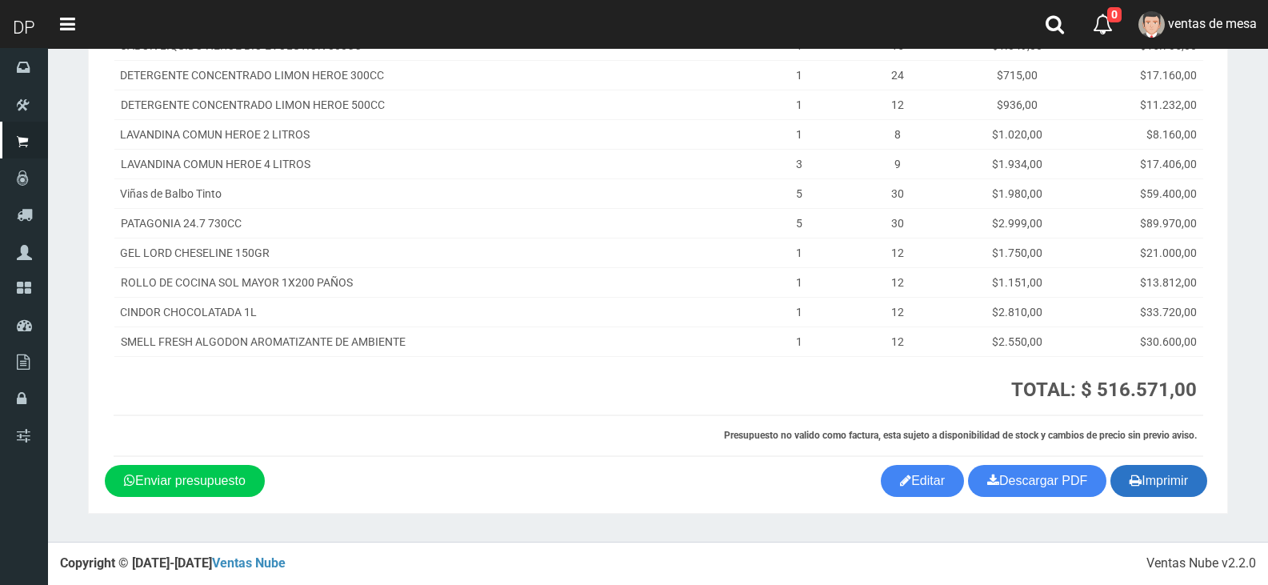
click at [1125, 487] on button "Imprimir" at bounding box center [1159, 481] width 97 height 32
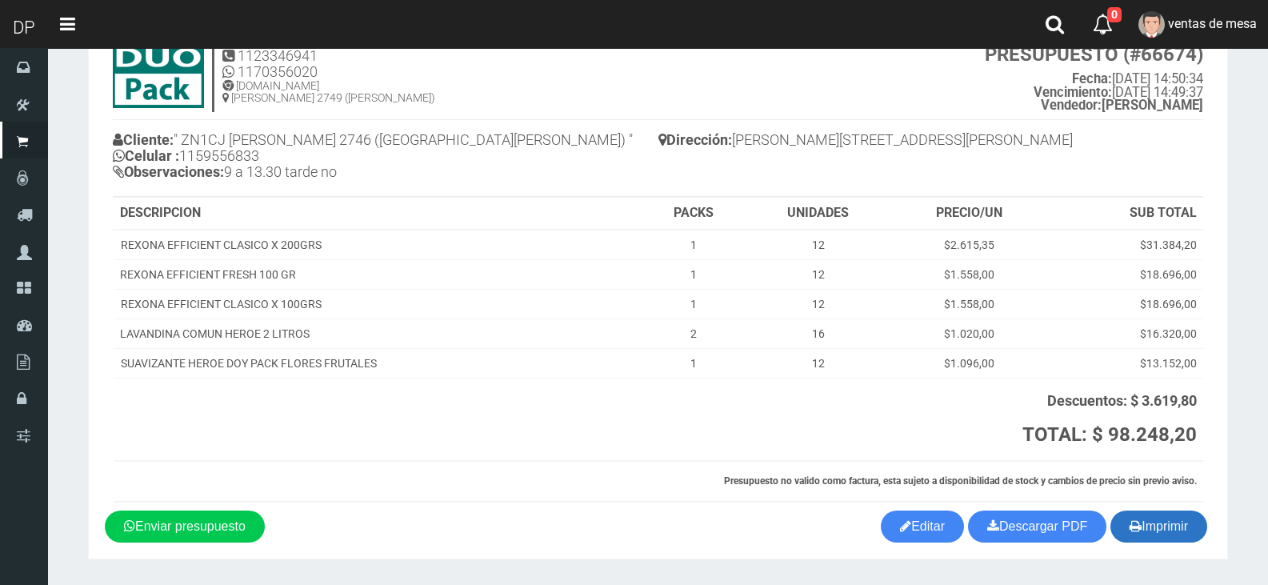
scroll to position [106, 0]
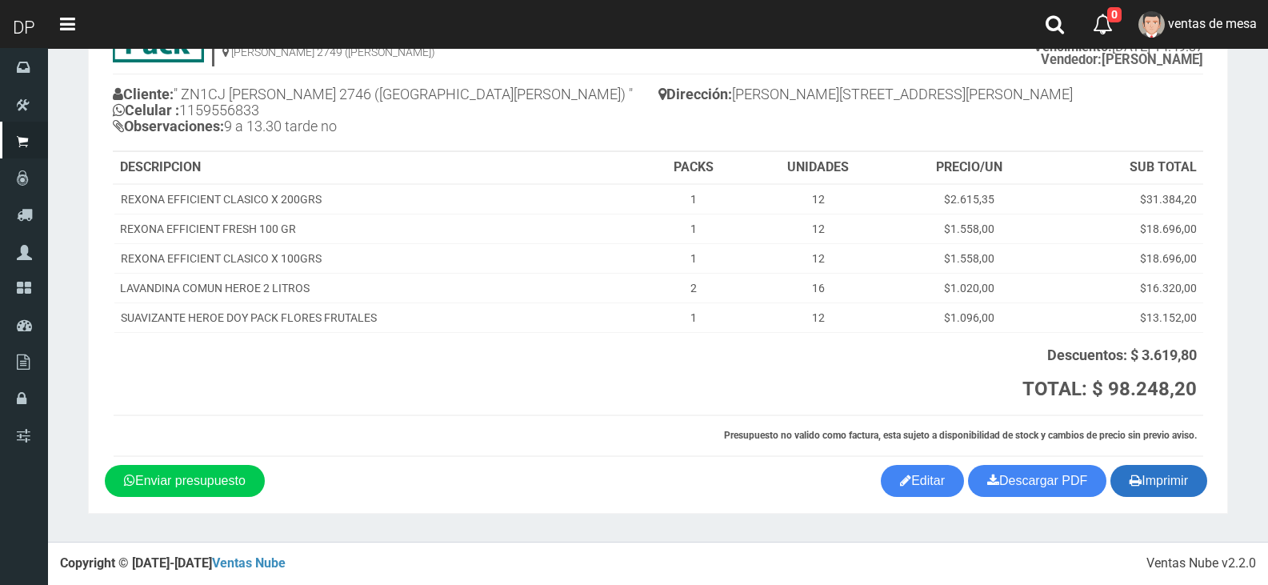
click at [1154, 475] on button "Imprimir" at bounding box center [1159, 481] width 97 height 32
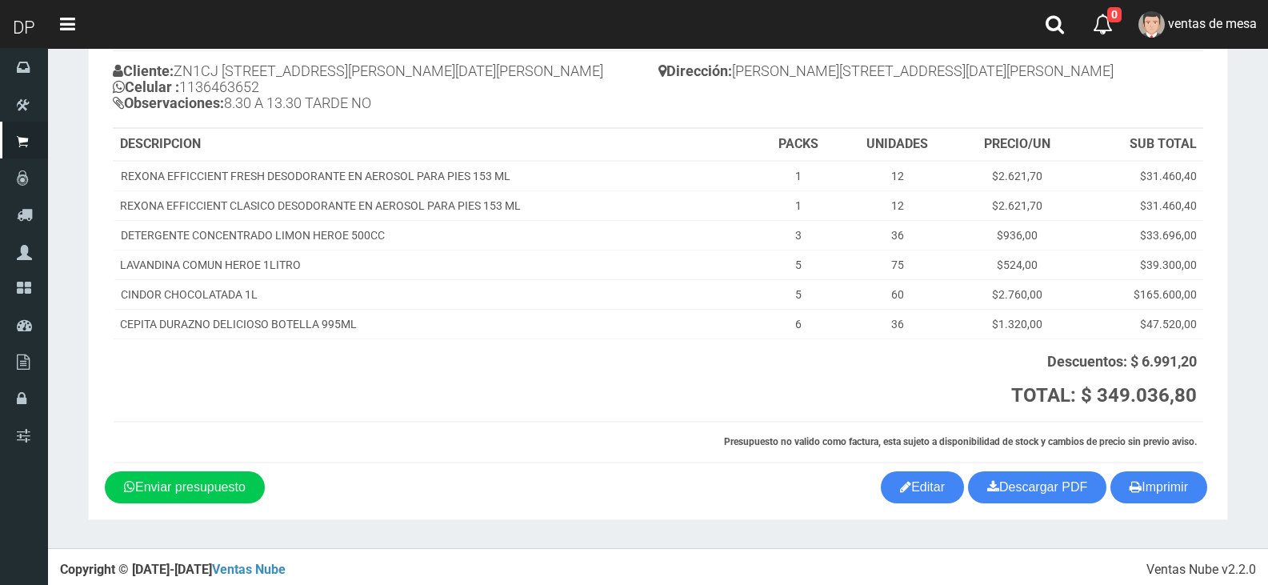
scroll to position [136, 0]
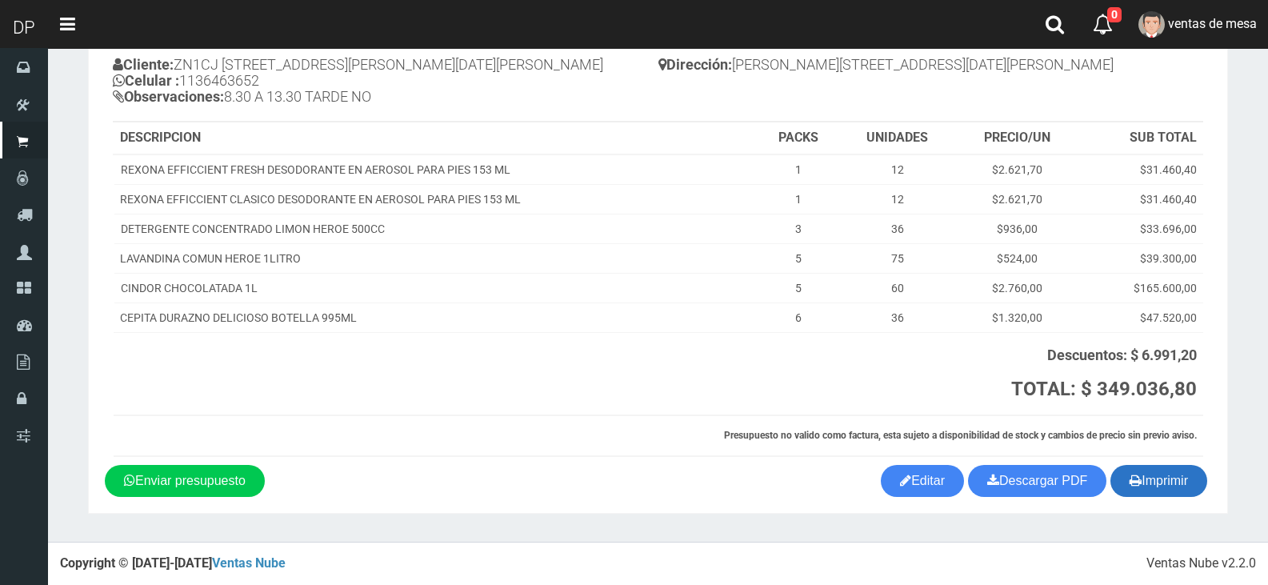
click at [1169, 466] on button "Imprimir" at bounding box center [1159, 481] width 97 height 32
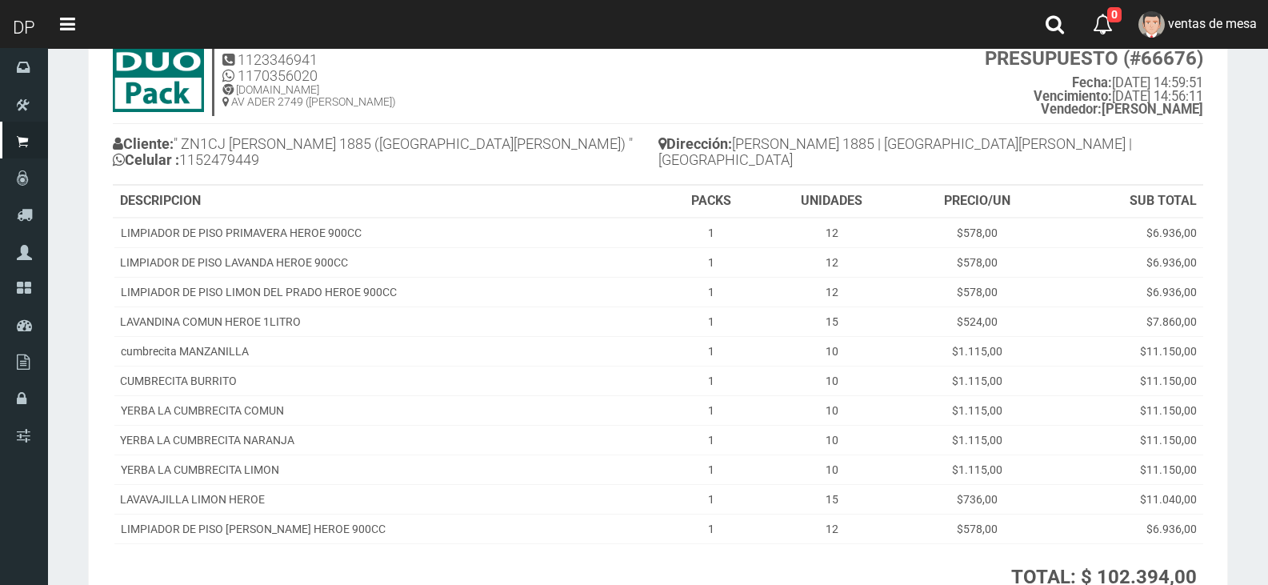
scroll to position [244, 0]
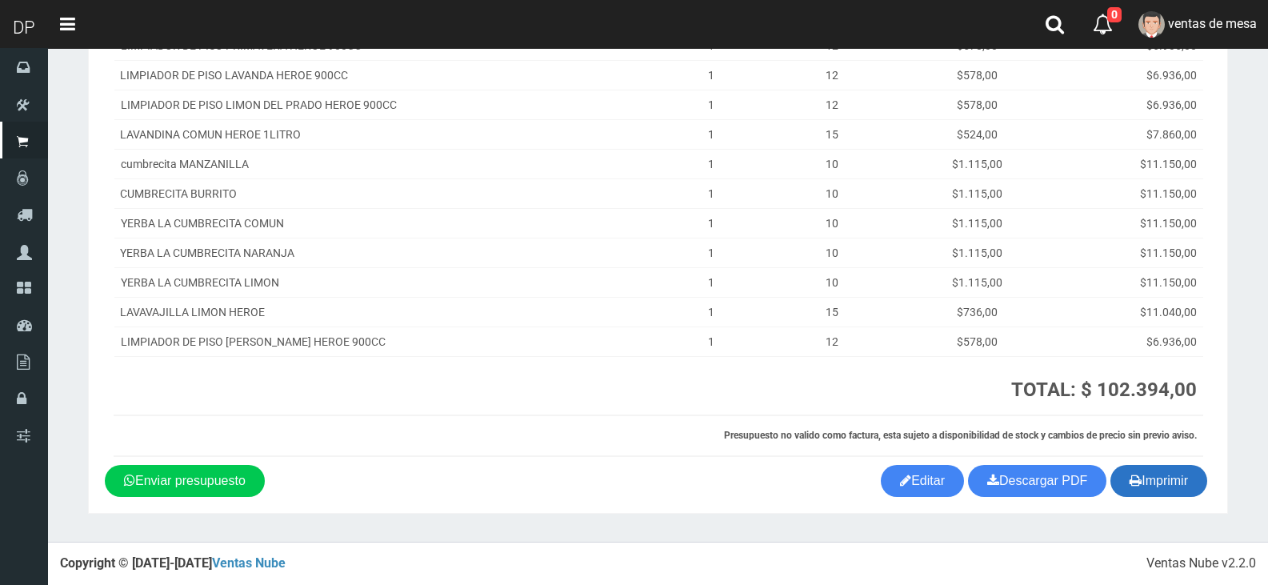
click at [1159, 478] on button "Imprimir" at bounding box center [1159, 481] width 97 height 32
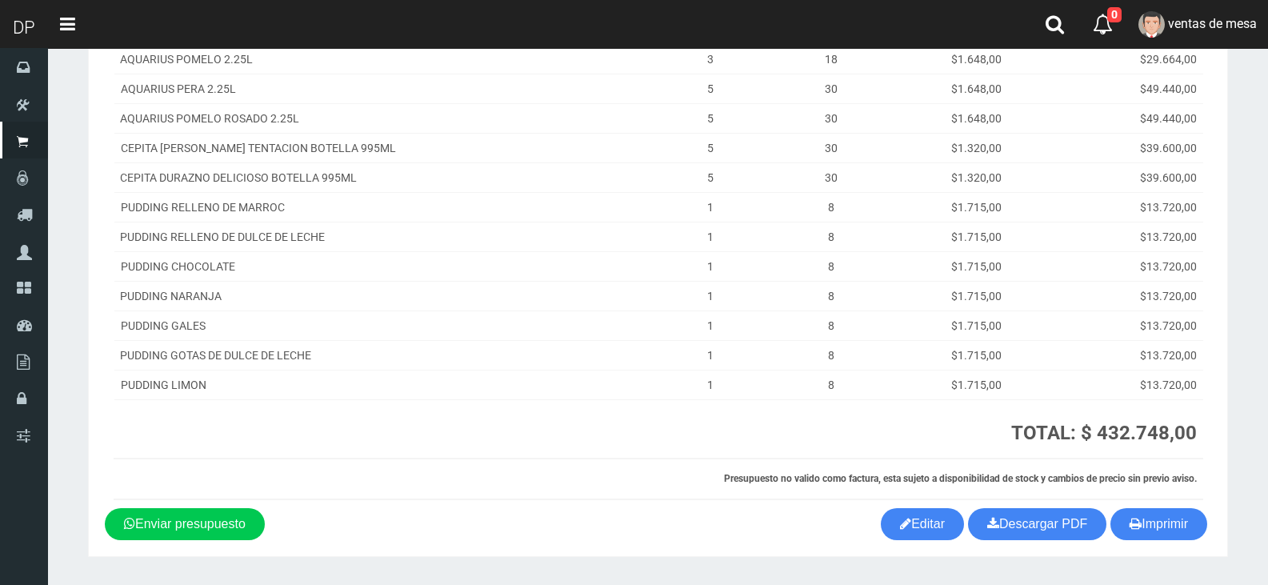
scroll to position [497, 0]
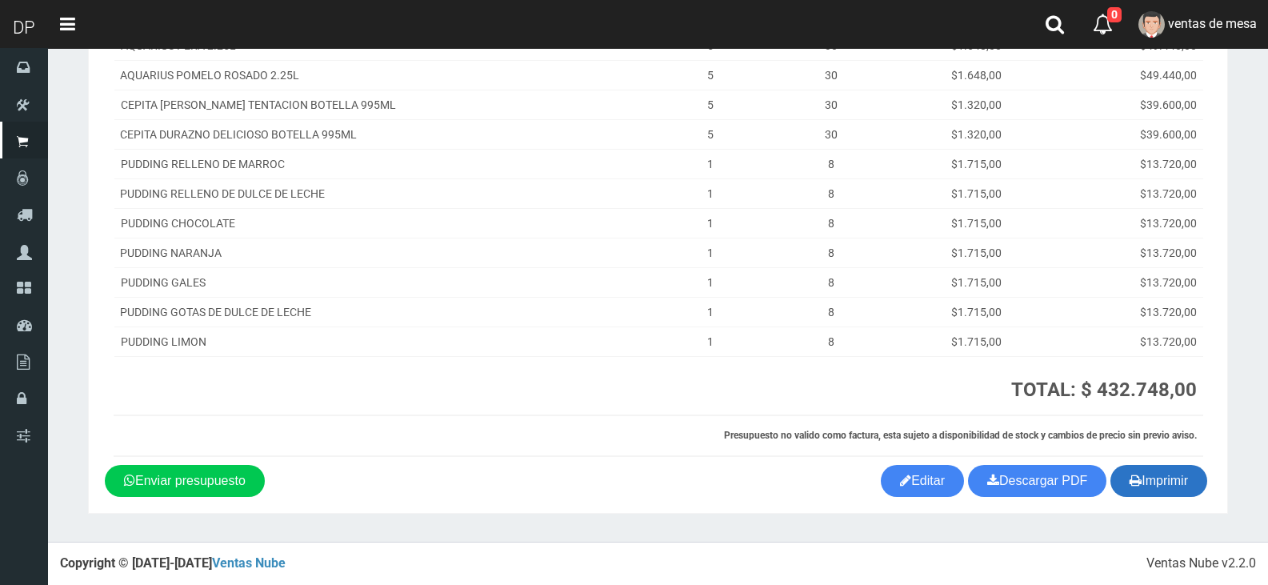
click at [1189, 486] on button "Imprimir" at bounding box center [1159, 481] width 97 height 32
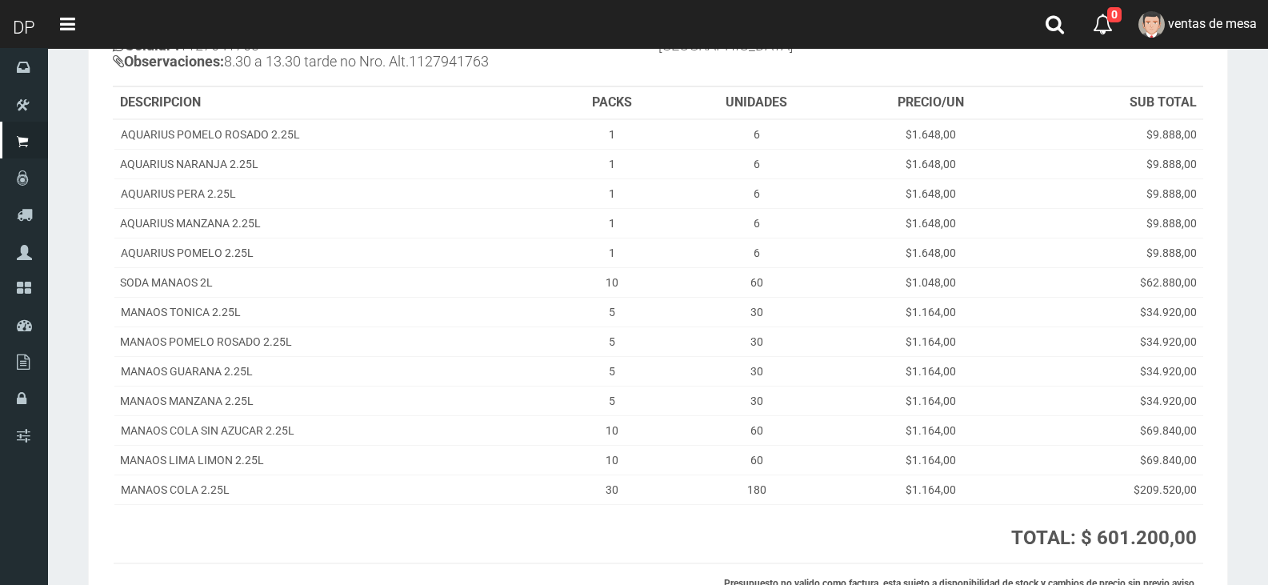
scroll to position [319, 0]
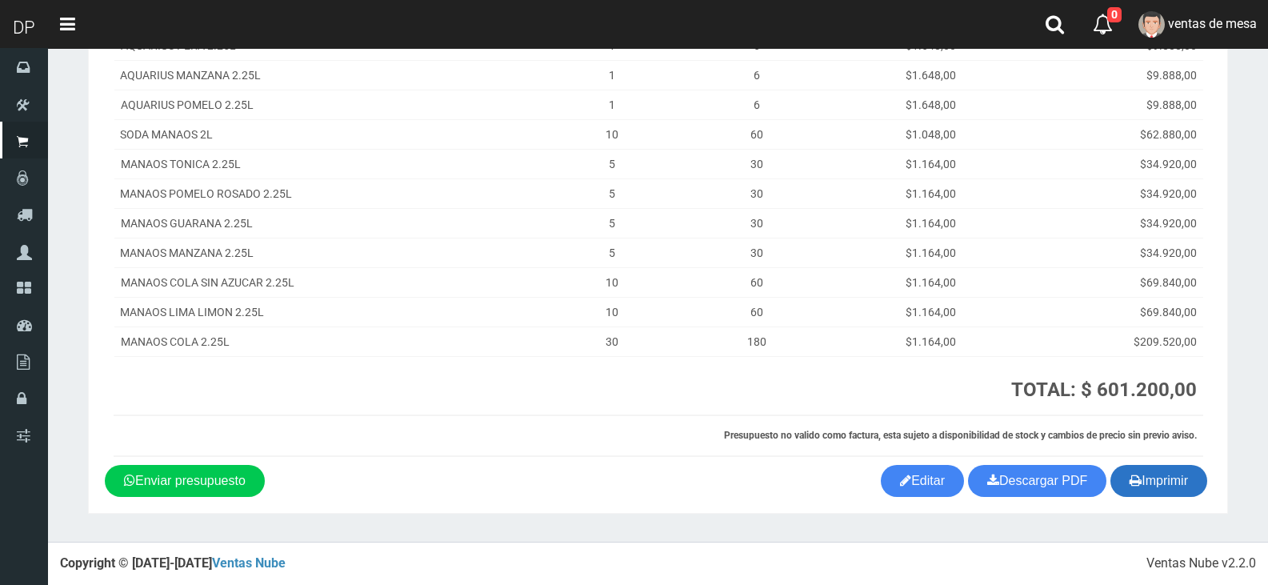
click at [1145, 484] on button "Imprimir" at bounding box center [1159, 481] width 97 height 32
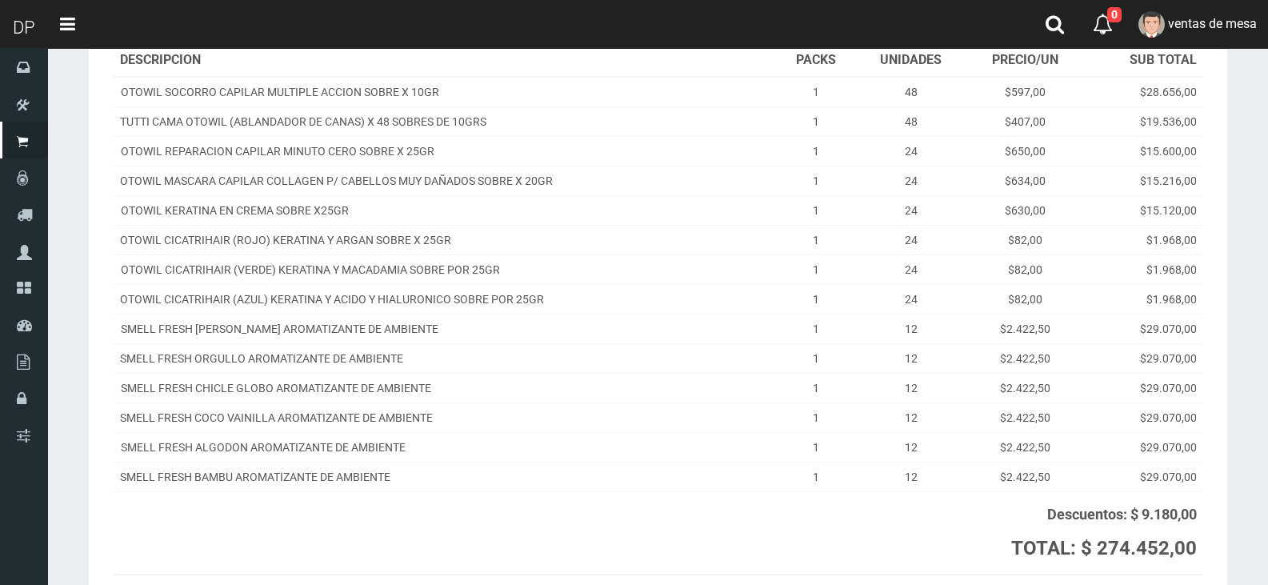
scroll to position [373, 0]
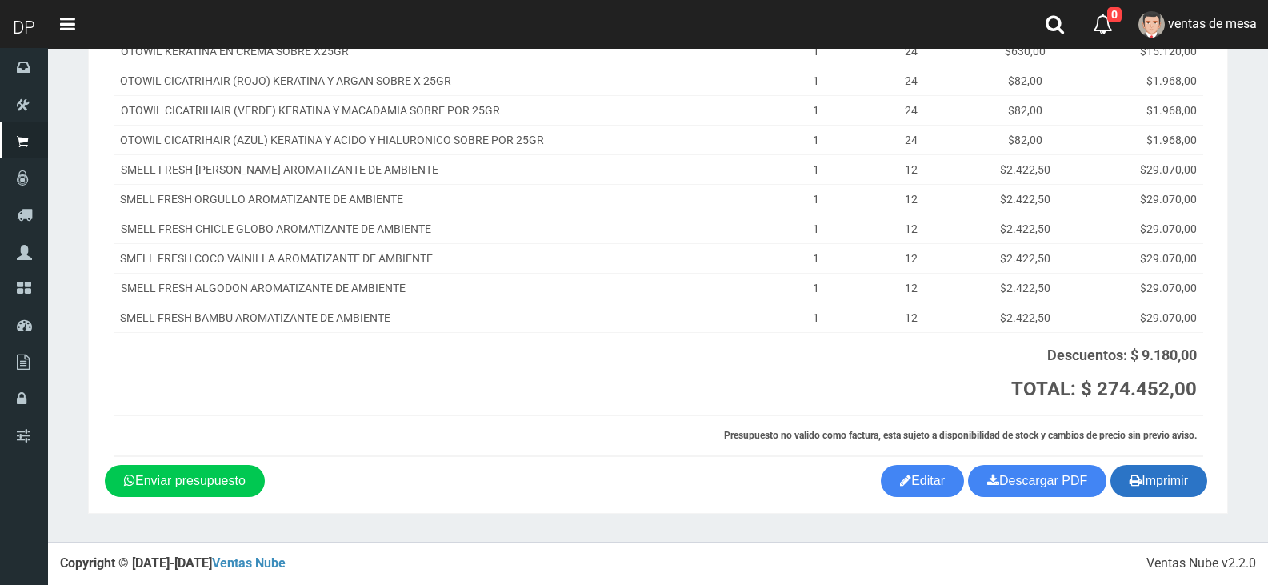
click at [1145, 485] on button "Imprimir" at bounding box center [1159, 481] width 97 height 32
click at [889, 515] on section "× Titulo del Msj texto Mas Texto Cancelar Aceptar" at bounding box center [658, 108] width 1220 height 867
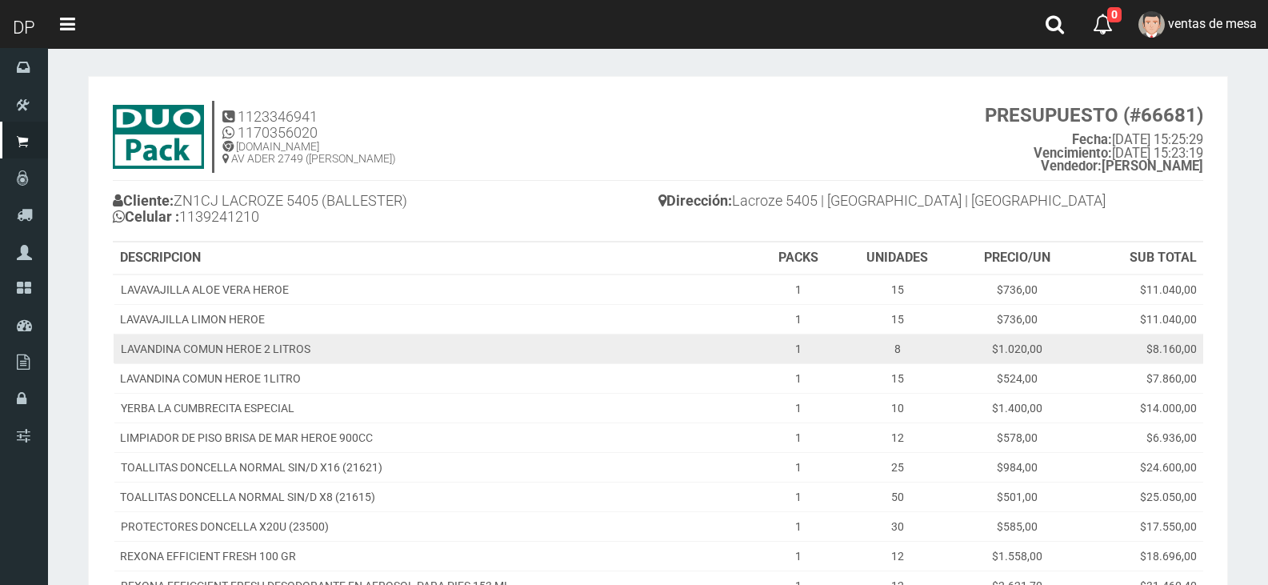
scroll to position [298, 0]
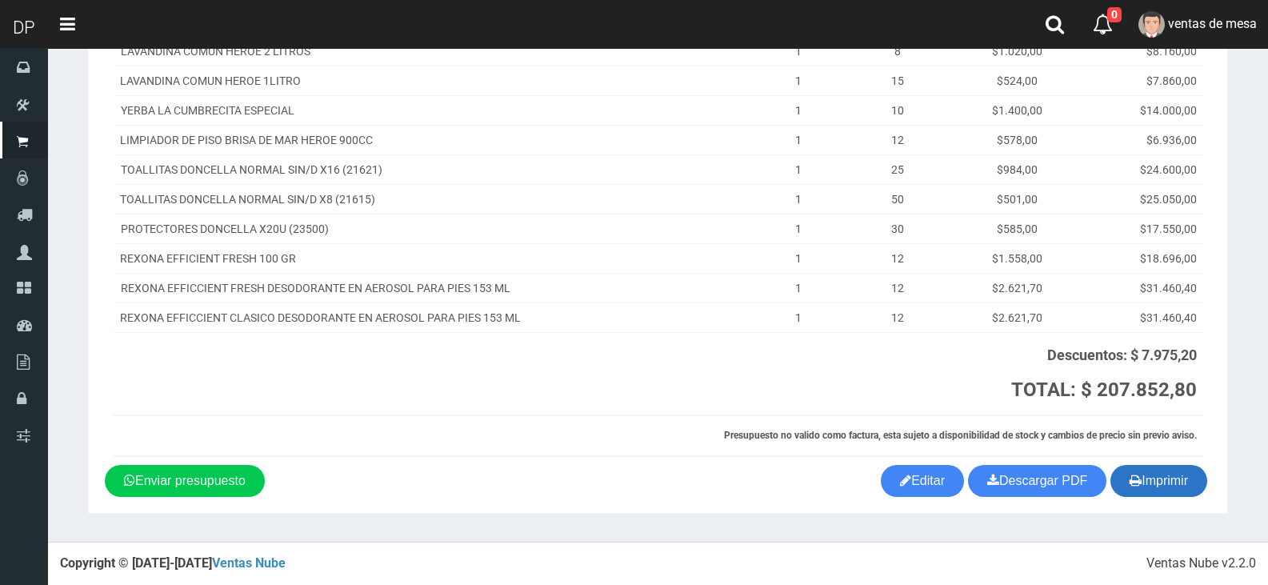
click at [1204, 479] on button "Imprimir" at bounding box center [1159, 481] width 97 height 32
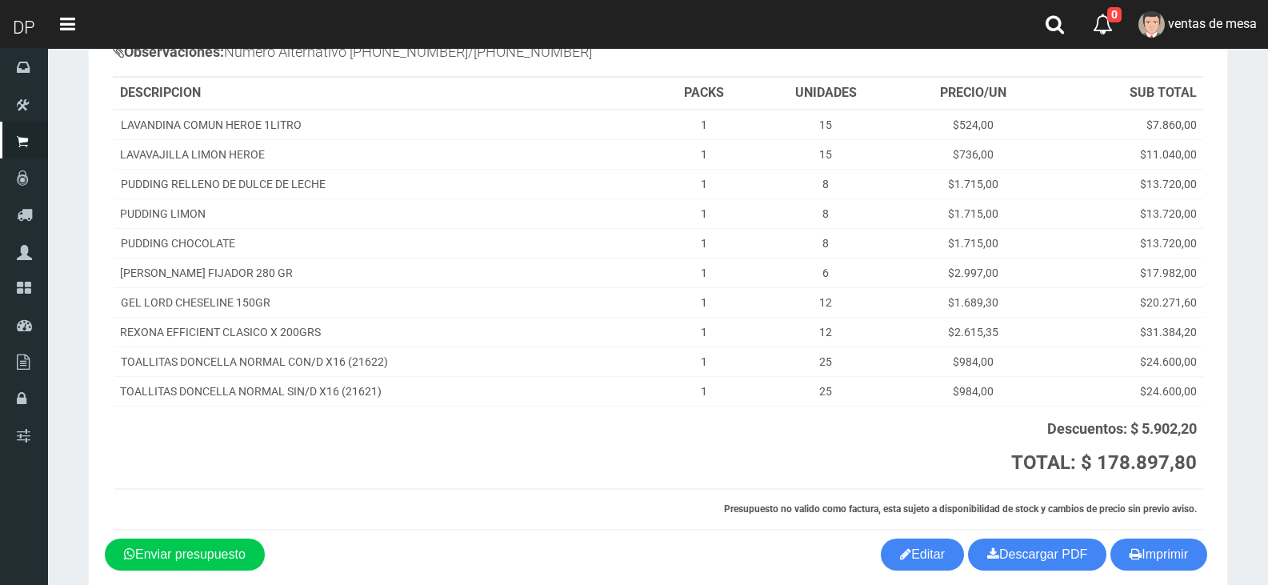
scroll to position [254, 0]
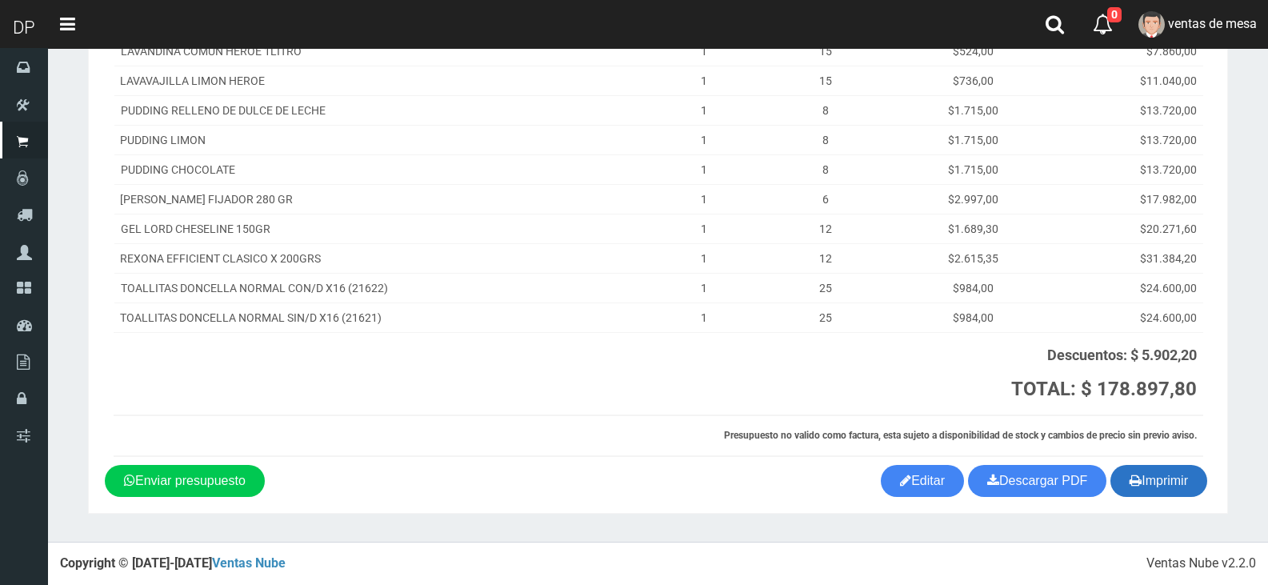
click at [1144, 478] on button "Imprimir" at bounding box center [1159, 481] width 97 height 32
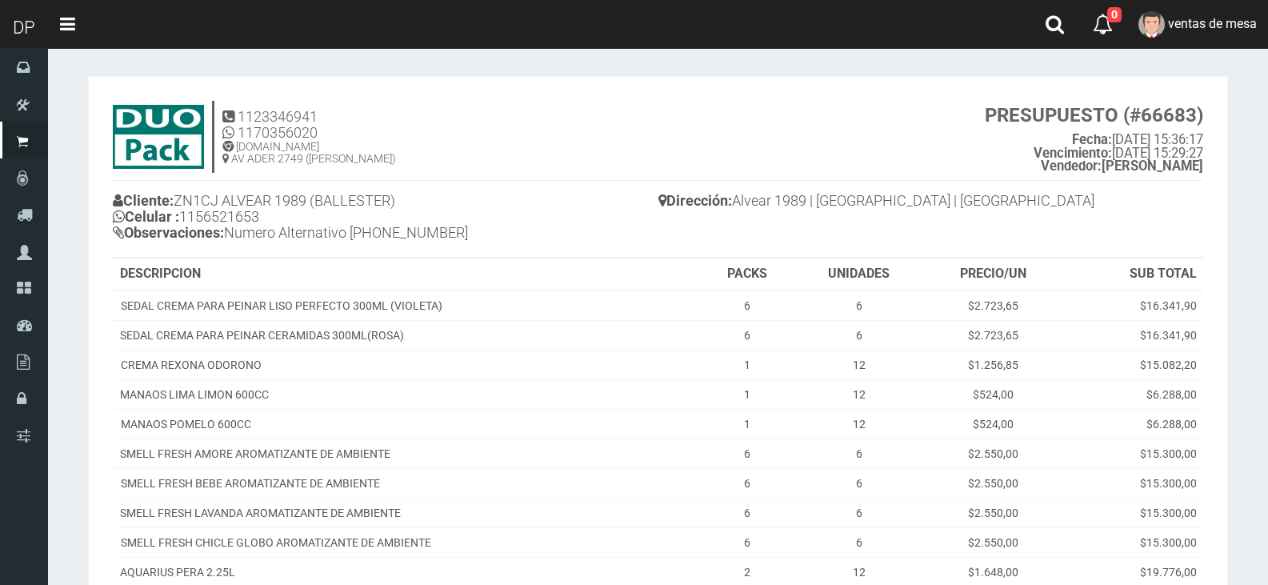
scroll to position [314, 0]
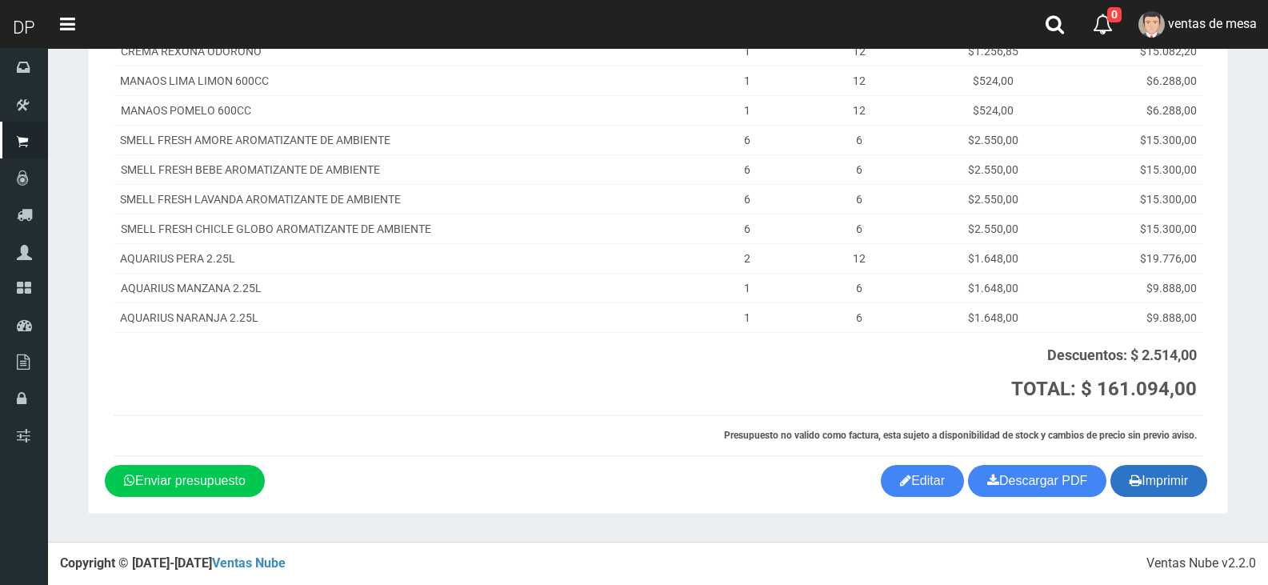
click at [1160, 481] on button "Imprimir" at bounding box center [1159, 481] width 97 height 32
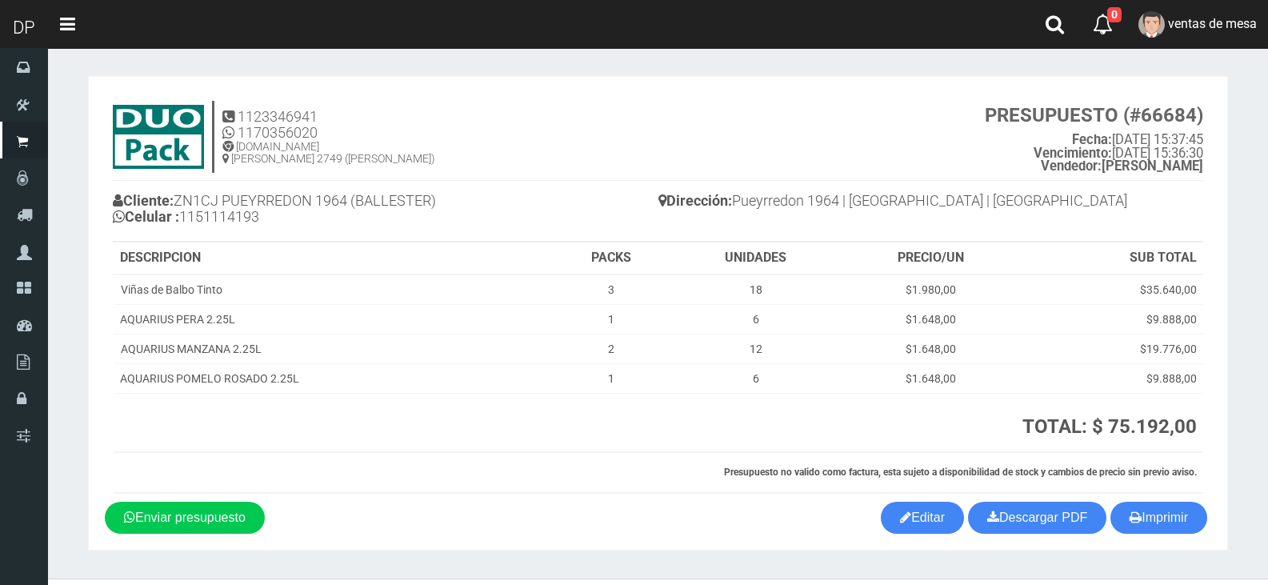
scroll to position [37, 0]
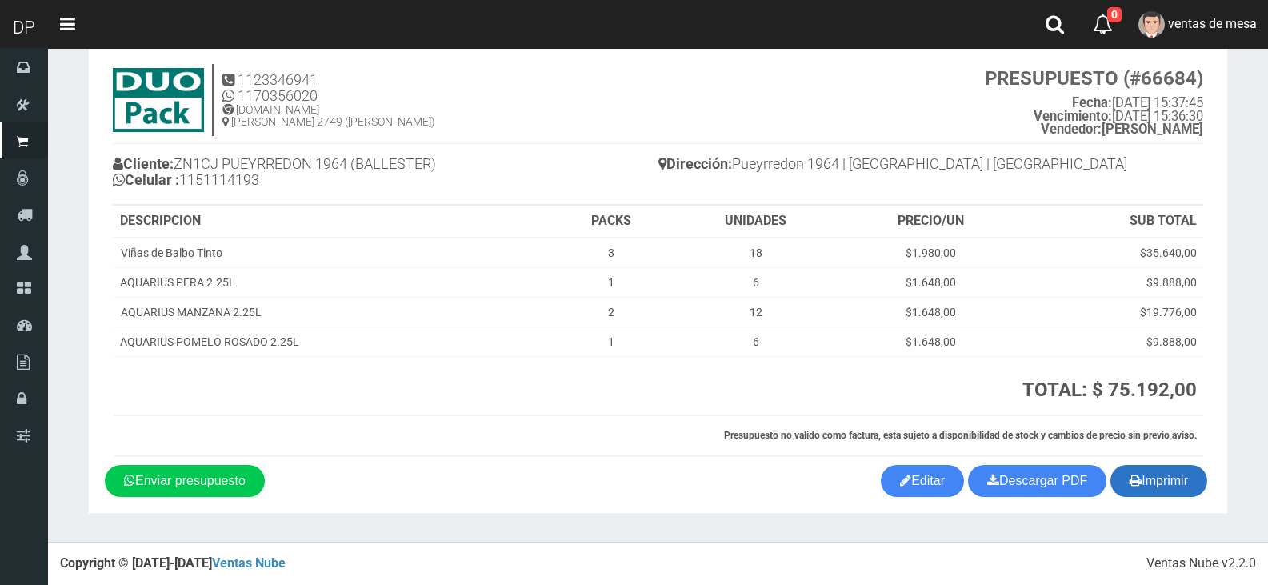
click at [1155, 487] on button "Imprimir" at bounding box center [1159, 481] width 97 height 32
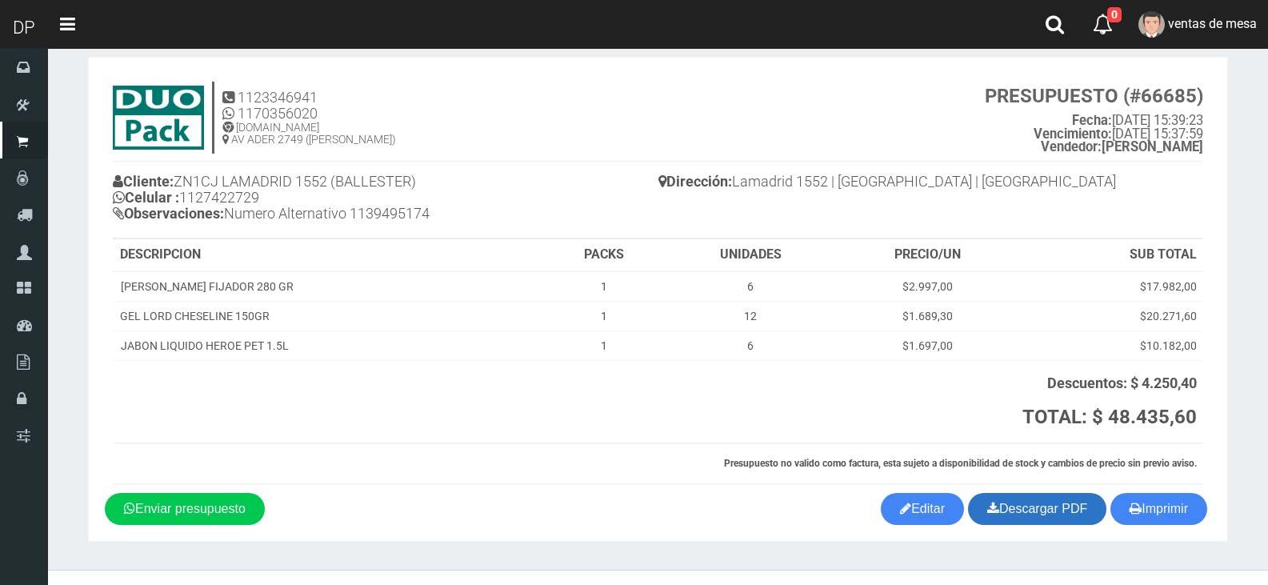
scroll to position [47, 0]
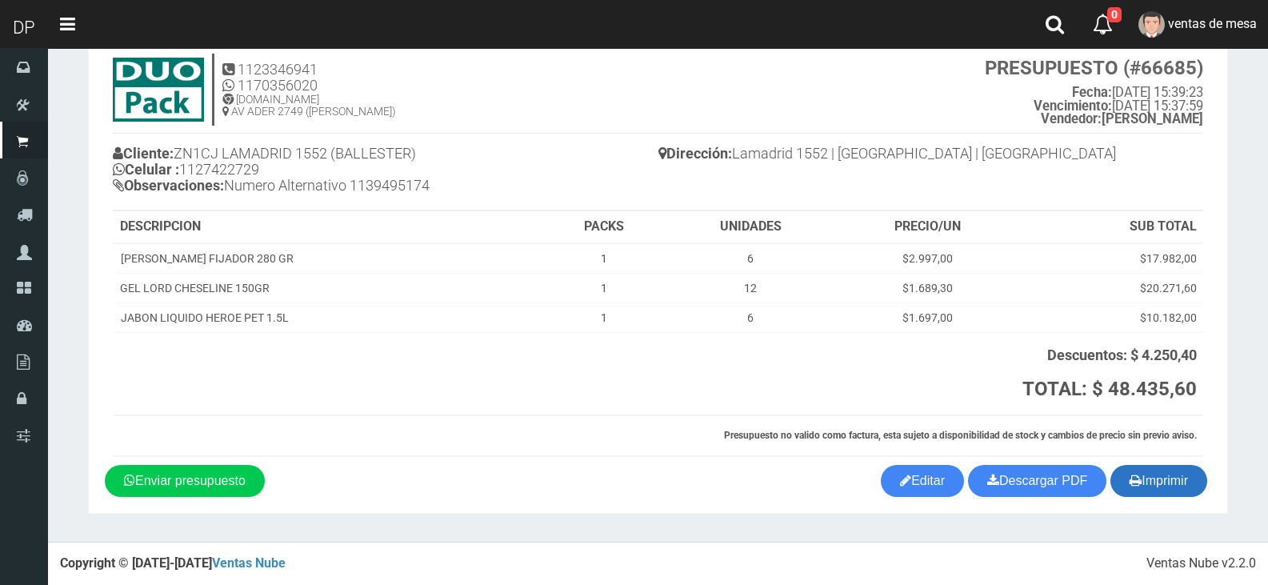
click at [1150, 479] on button "Imprimir" at bounding box center [1159, 481] width 97 height 32
drag, startPoint x: 1150, startPoint y: 479, endPoint x: 1088, endPoint y: 475, distance: 61.8
click at [1150, 479] on button "Imprimir" at bounding box center [1159, 481] width 97 height 32
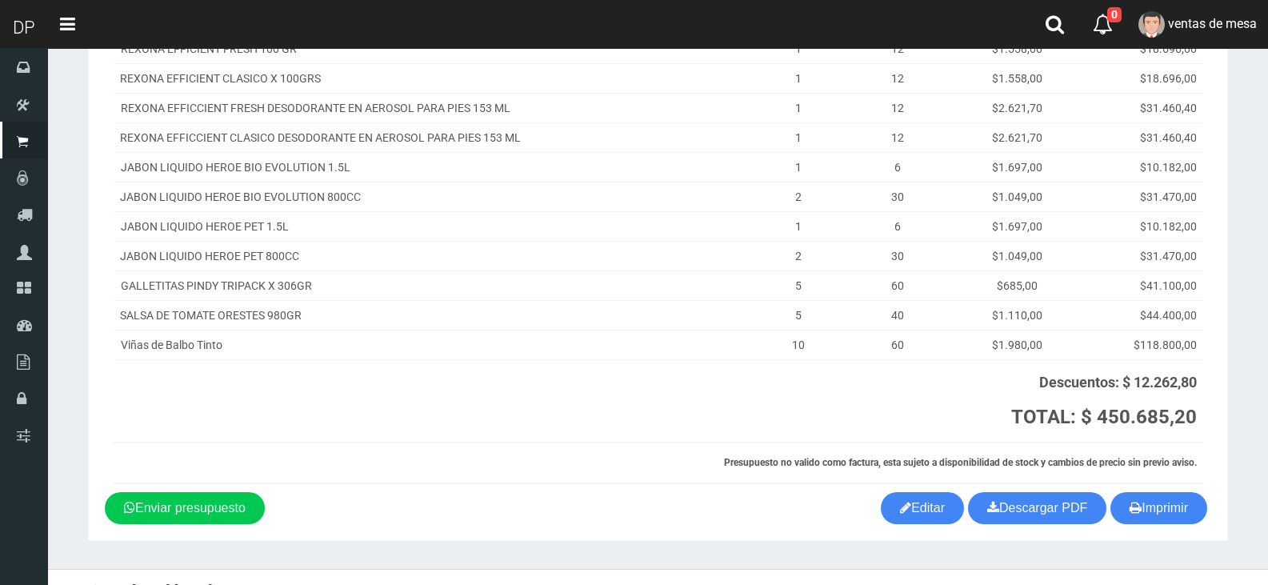
scroll to position [327, 0]
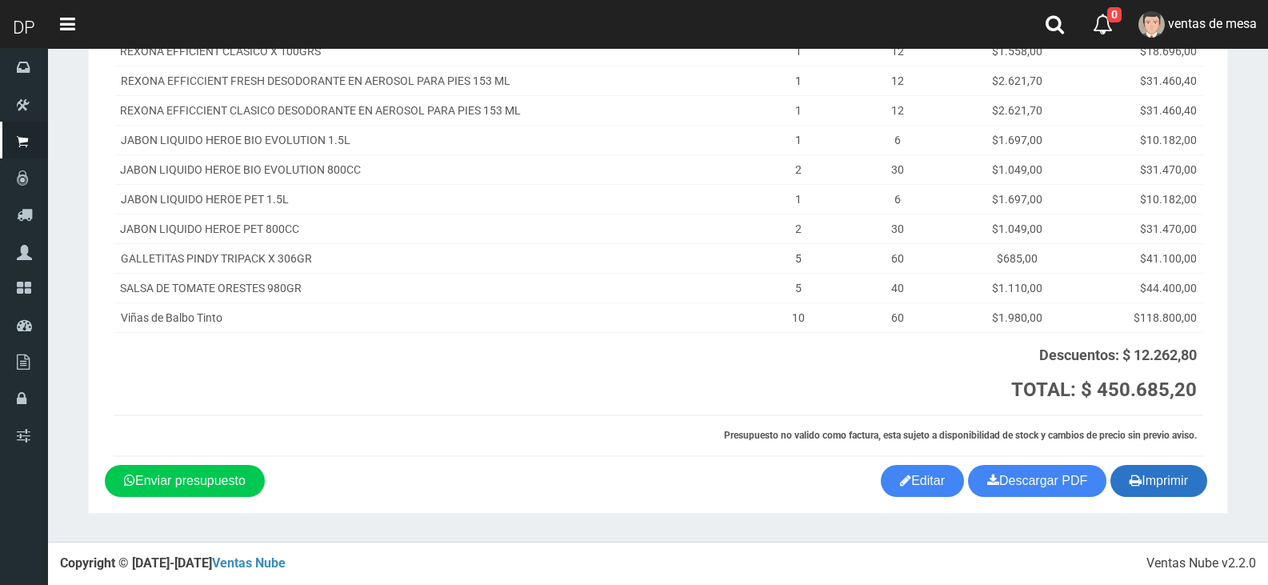
click at [1142, 468] on button "Imprimir" at bounding box center [1159, 481] width 97 height 32
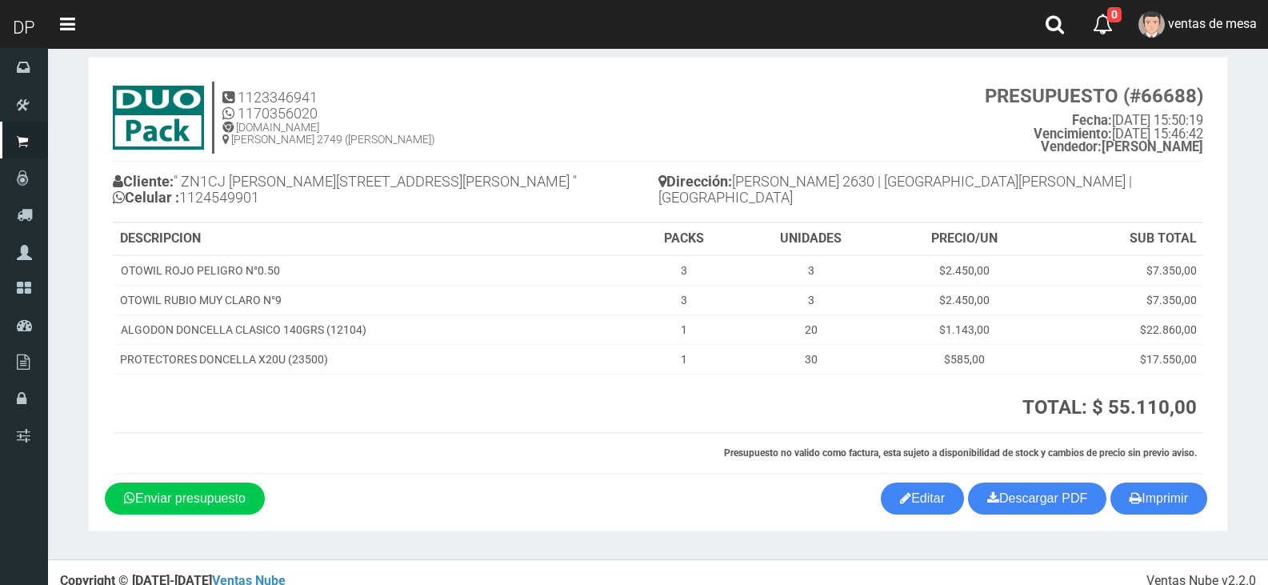
scroll to position [37, 0]
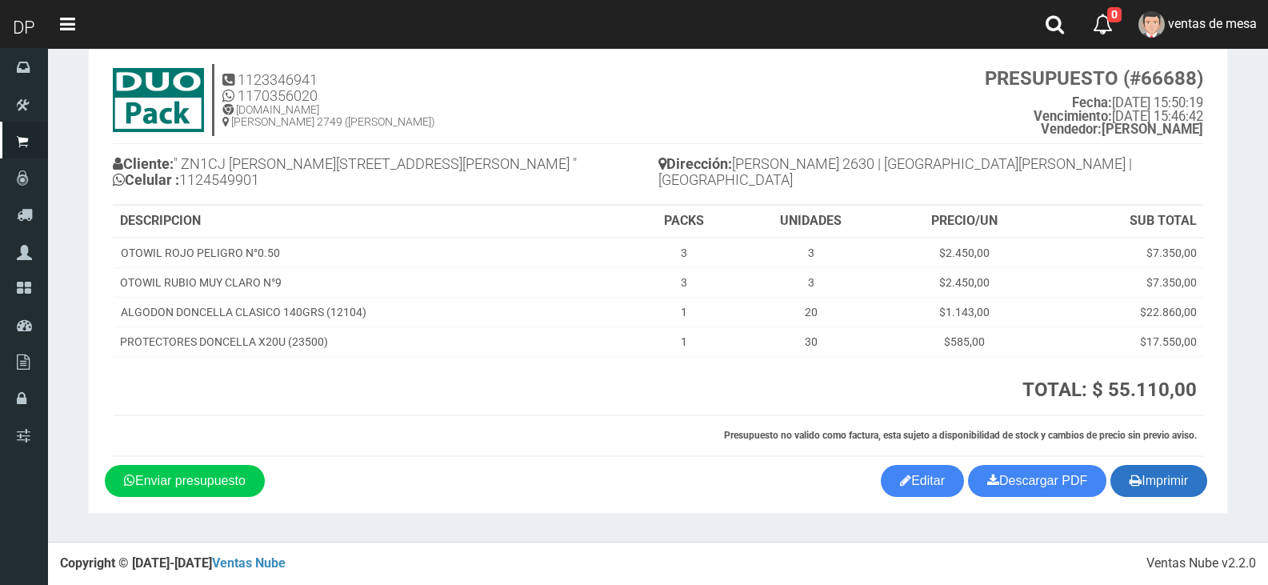
click at [1147, 481] on button "Imprimir" at bounding box center [1159, 481] width 97 height 32
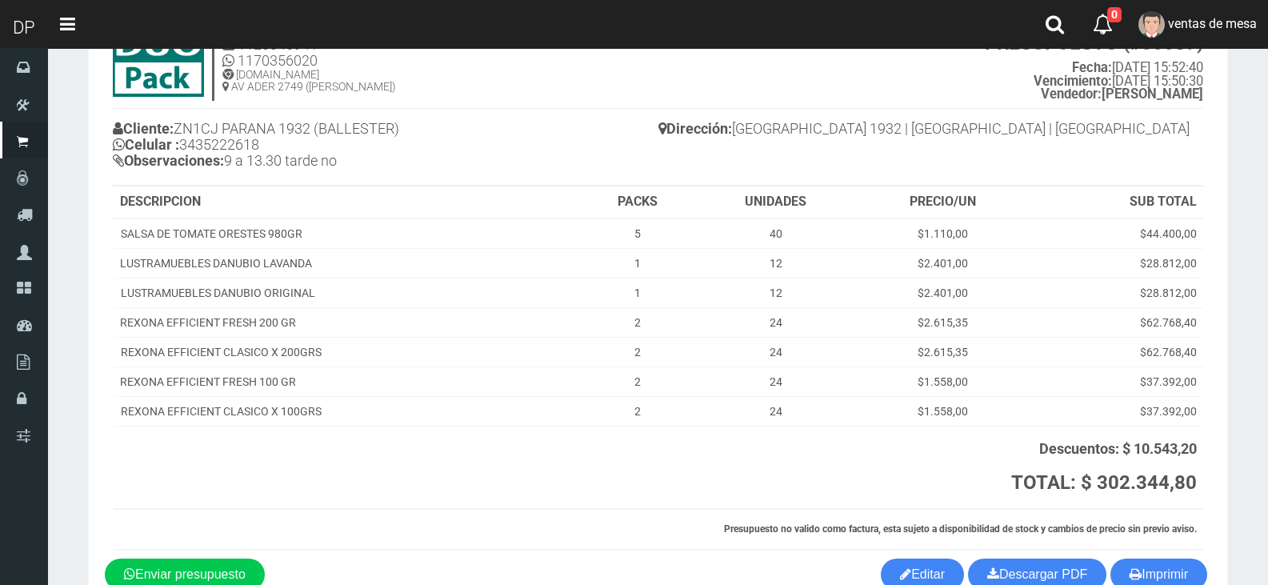
scroll to position [166, 0]
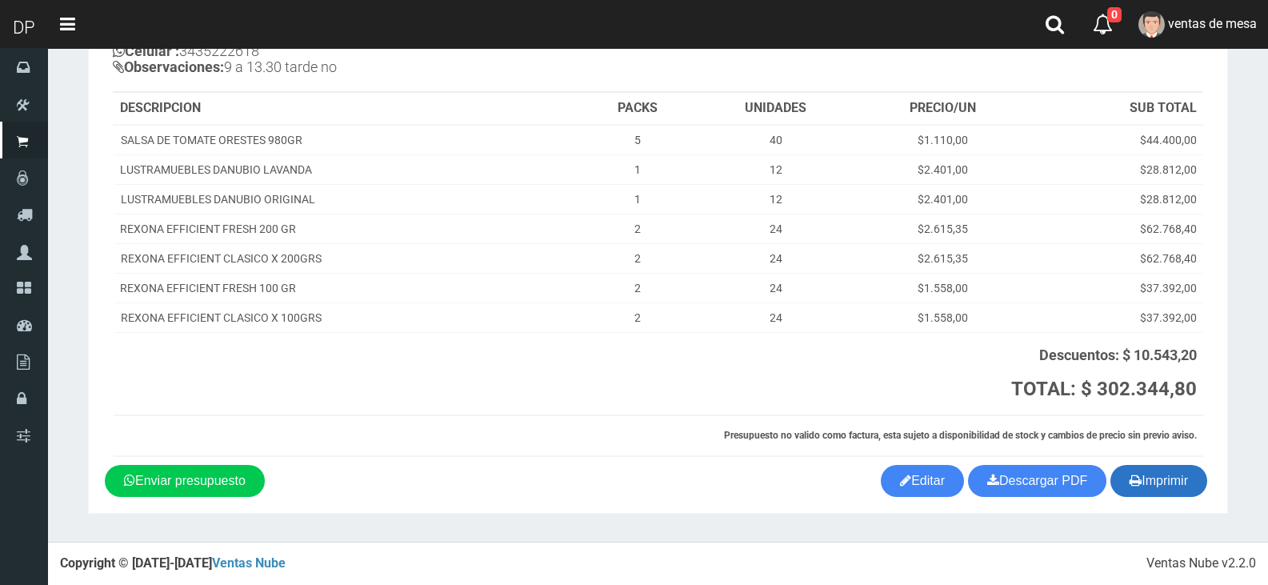
click at [1131, 491] on button "Imprimir" at bounding box center [1159, 481] width 97 height 32
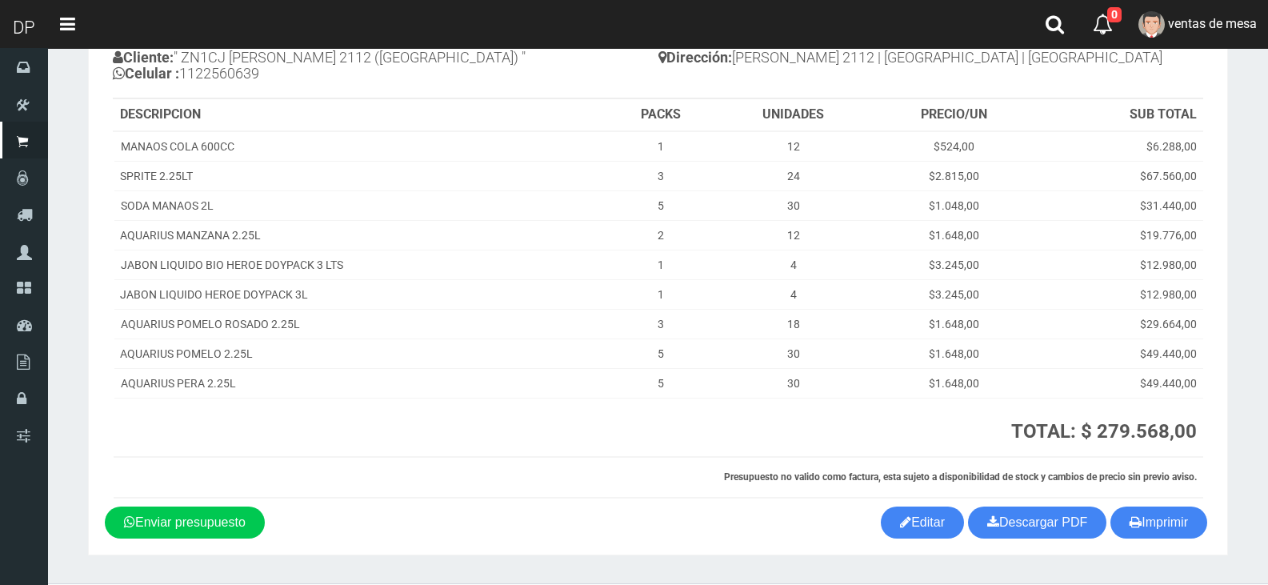
scroll to position [160, 0]
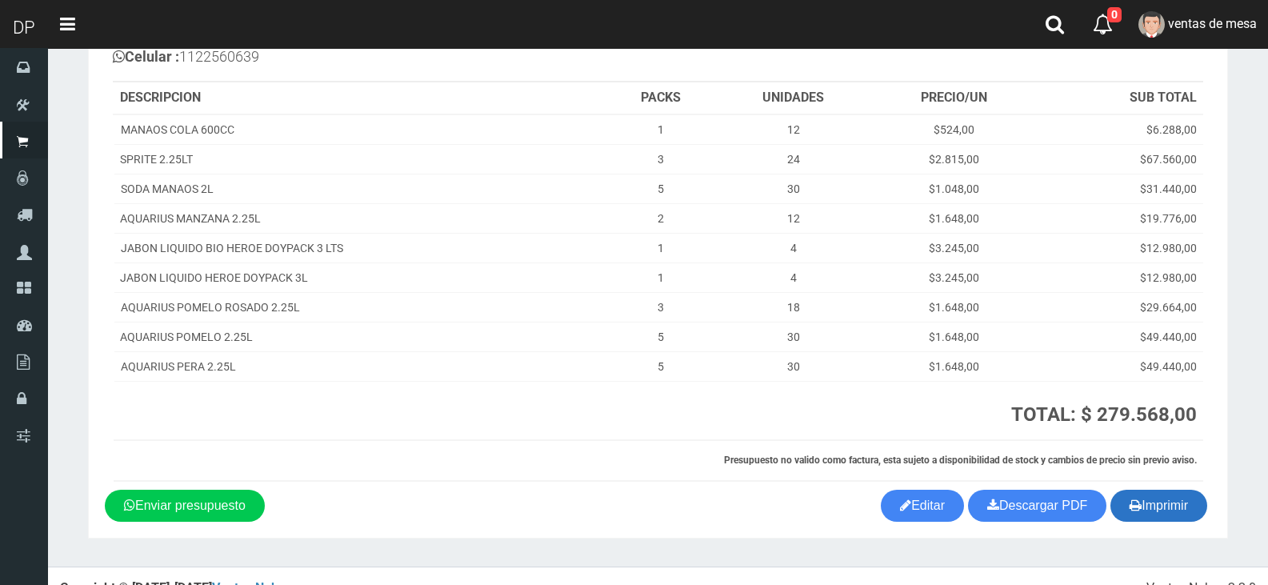
click at [1179, 508] on button "Imprimir" at bounding box center [1159, 506] width 97 height 32
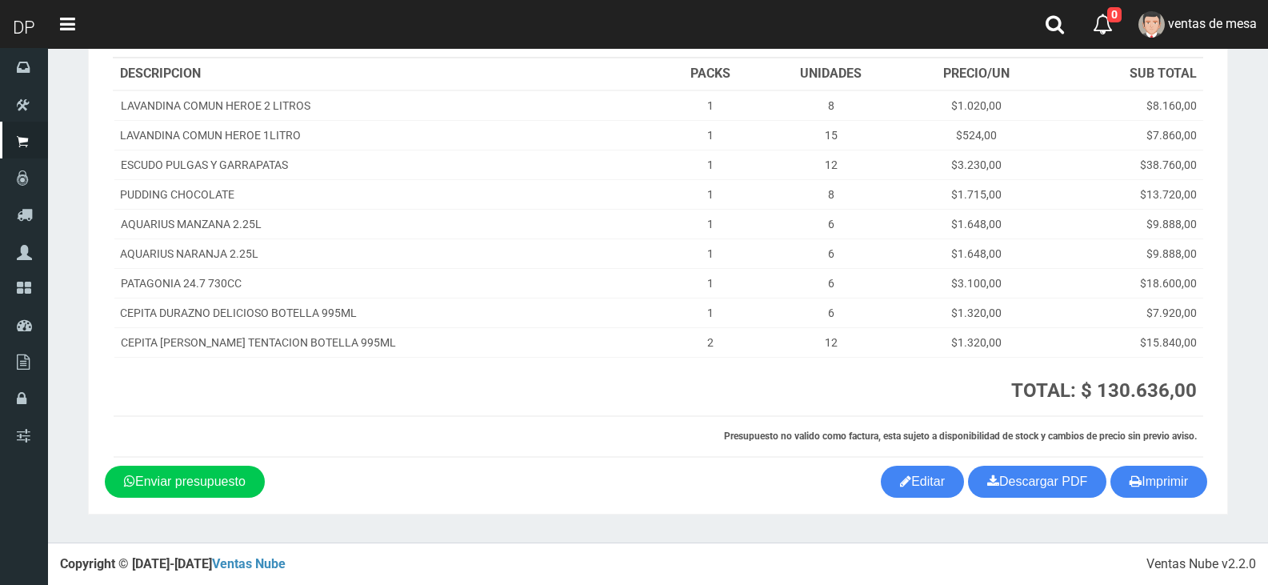
scroll to position [201, 0]
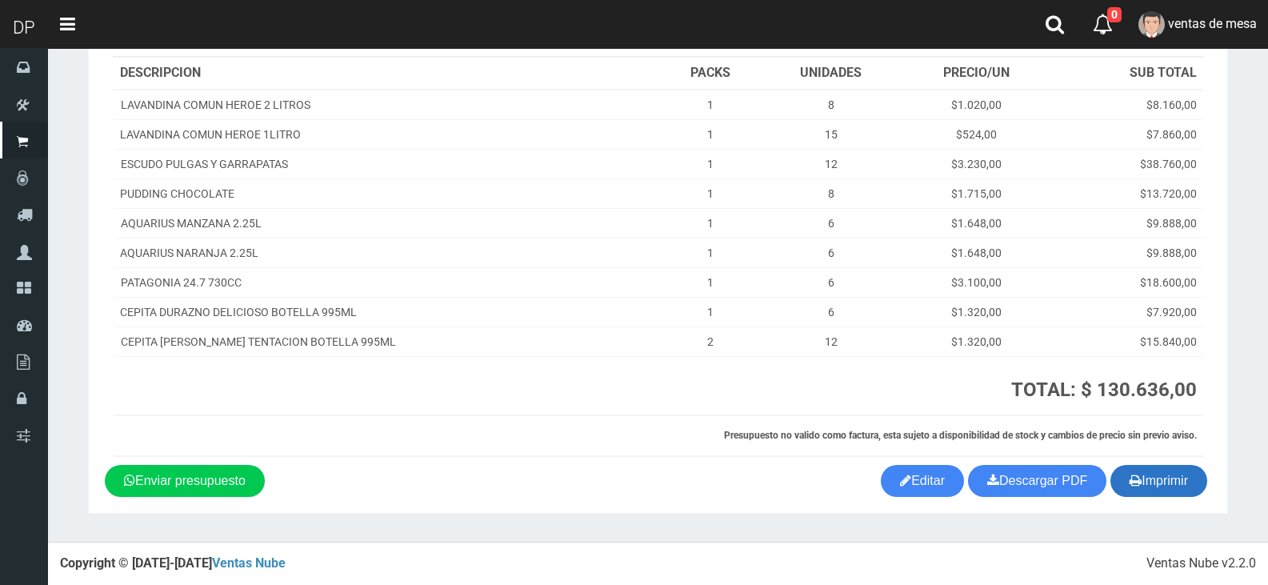
click at [1164, 484] on button "Imprimir" at bounding box center [1159, 481] width 97 height 32
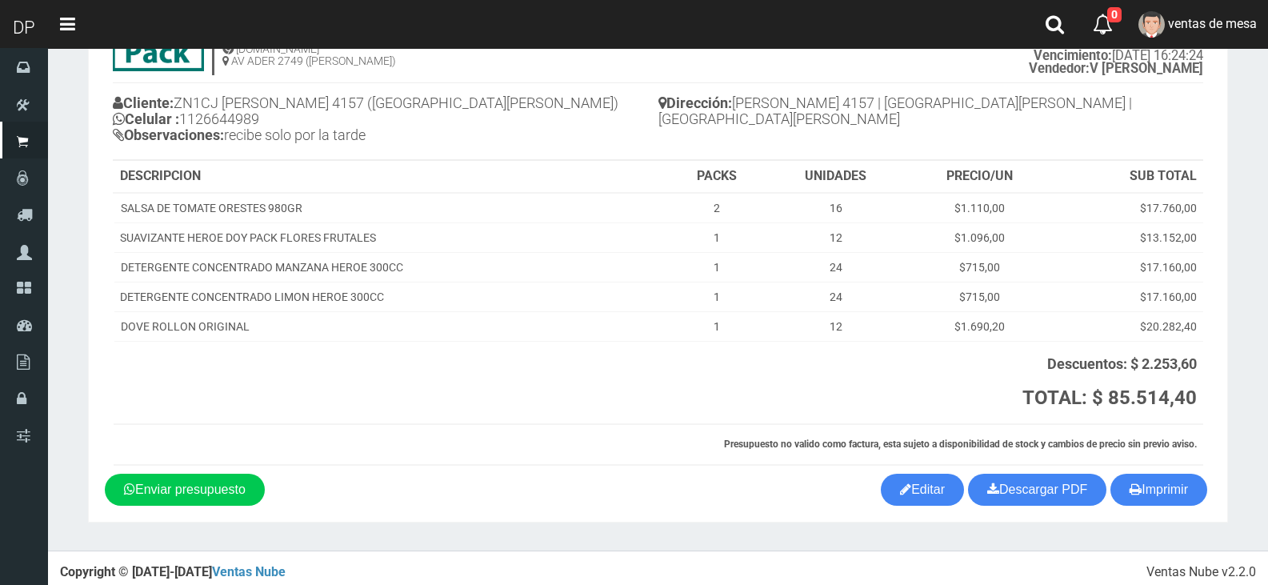
scroll to position [106, 0]
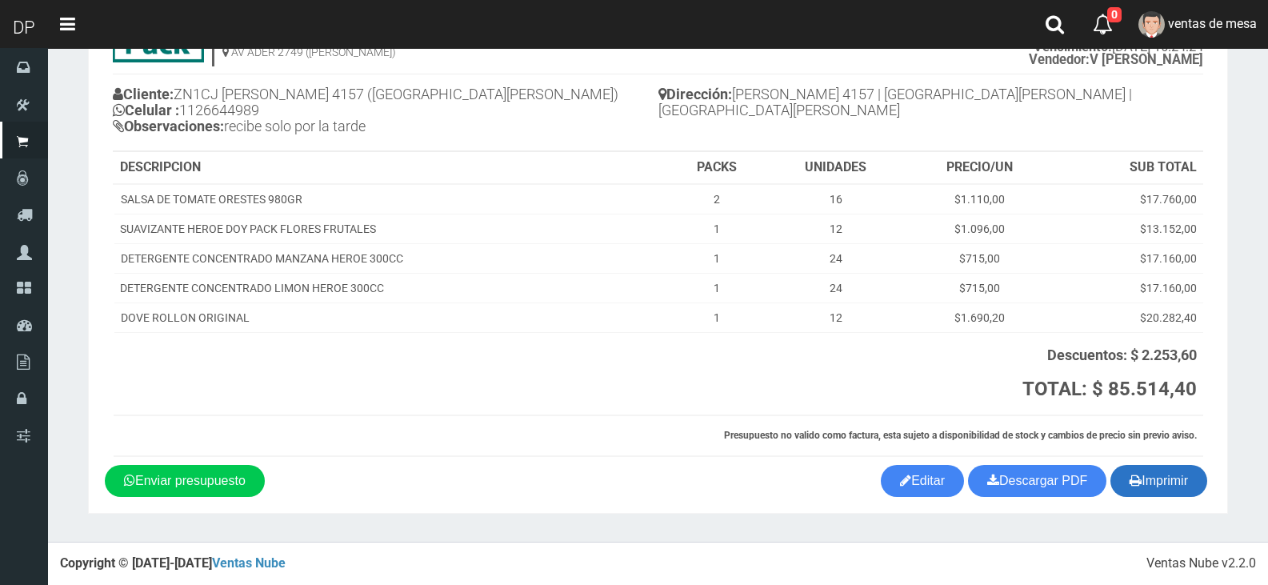
click at [1180, 483] on button "Imprimir" at bounding box center [1159, 481] width 97 height 32
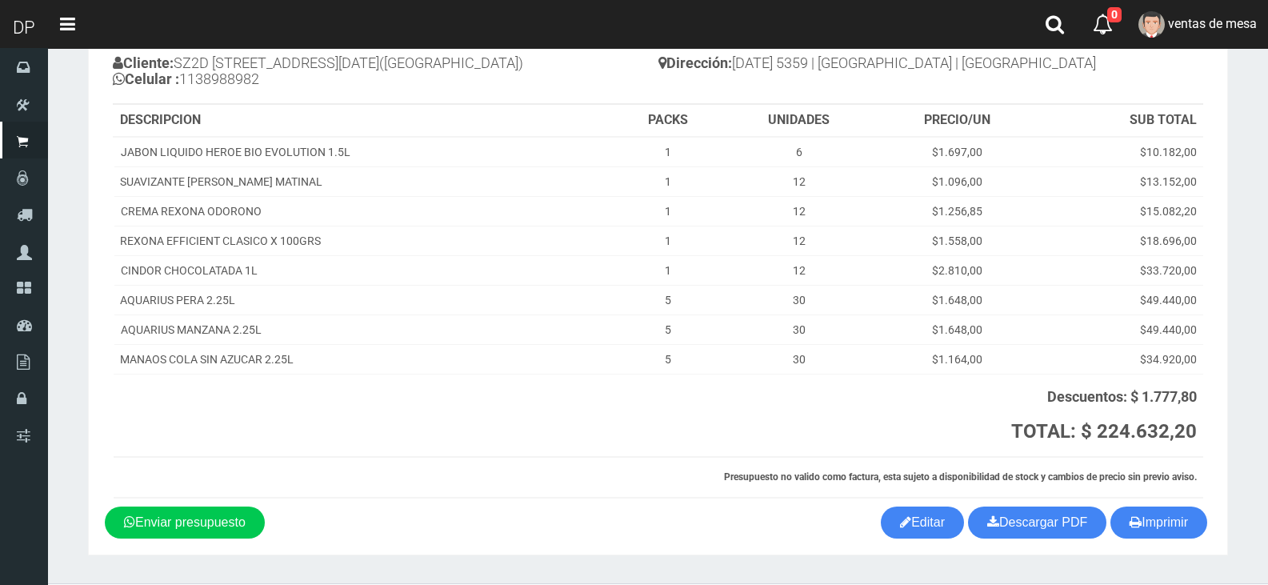
scroll to position [179, 0]
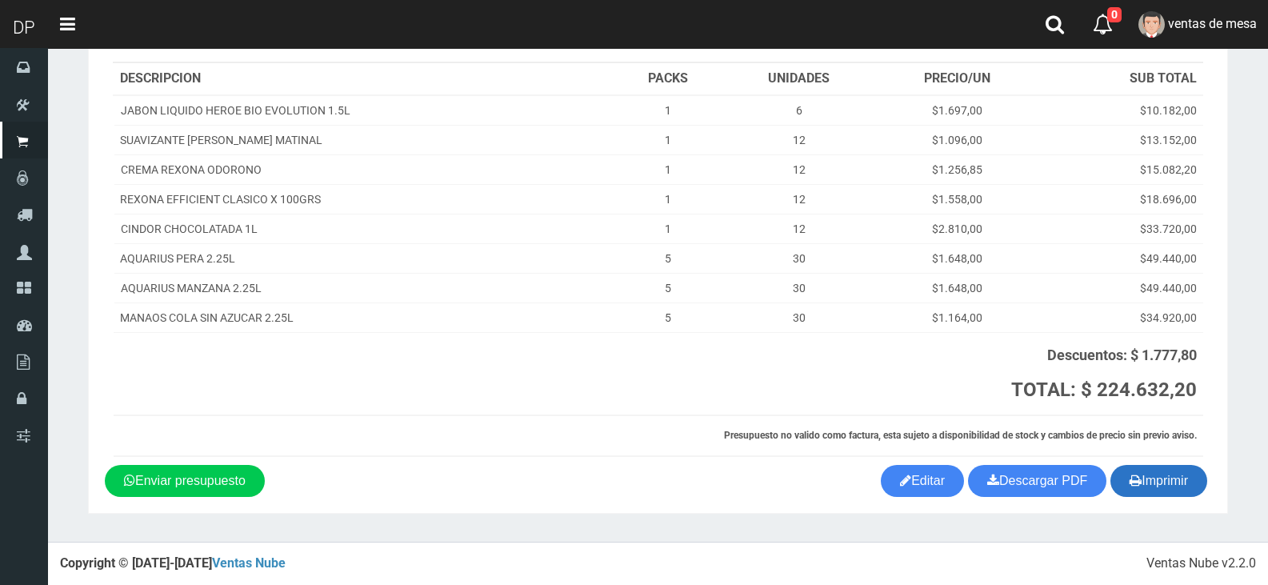
click at [1172, 488] on button "Imprimir" at bounding box center [1159, 481] width 97 height 32
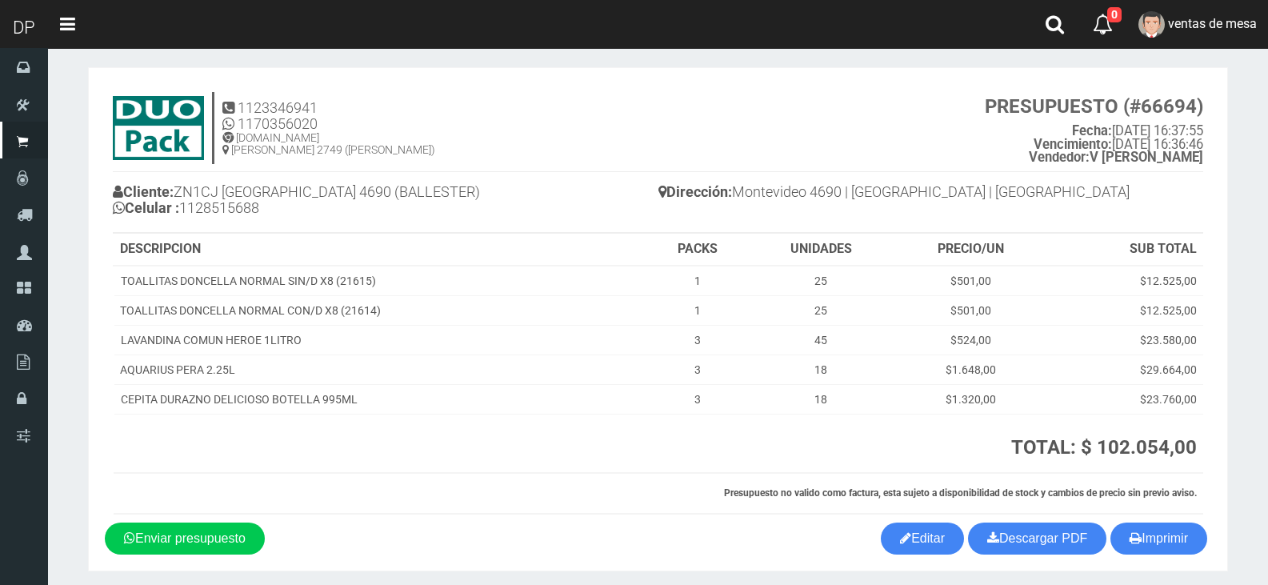
scroll to position [66, 0]
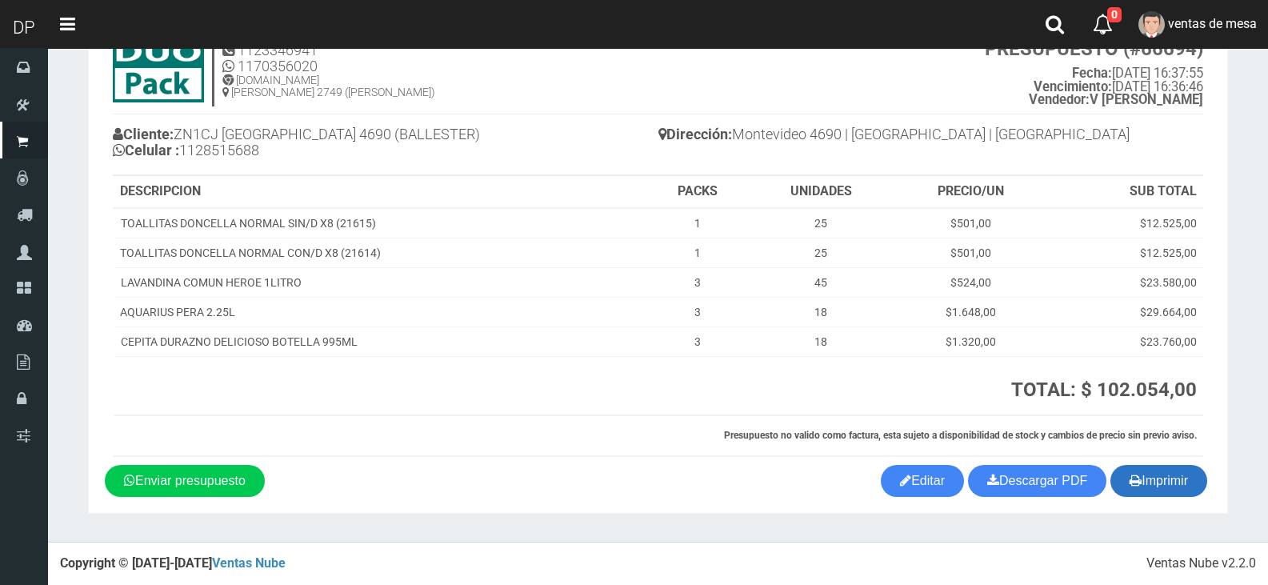
click at [1191, 479] on button "Imprimir" at bounding box center [1159, 481] width 97 height 32
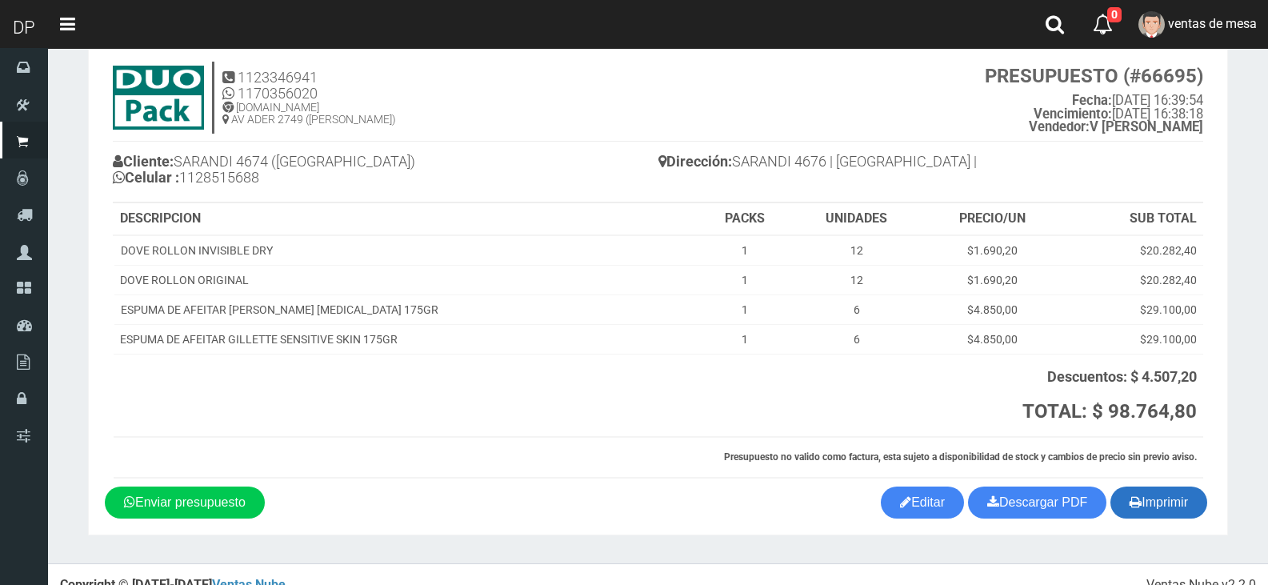
scroll to position [61, 0]
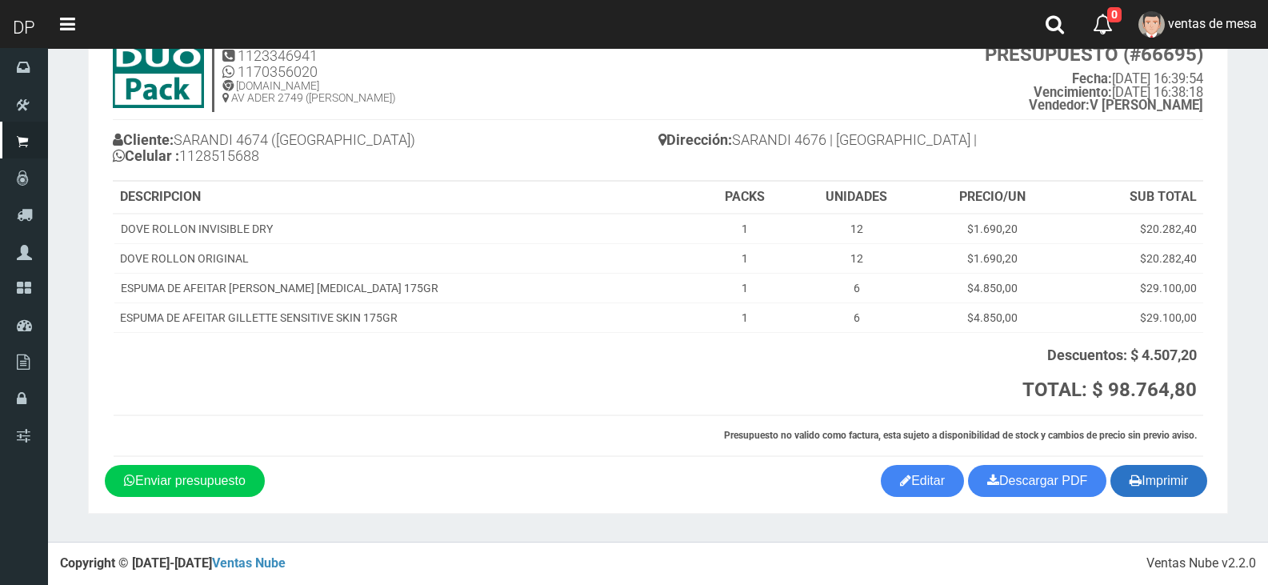
click at [1186, 495] on button "Imprimir" at bounding box center [1159, 481] width 97 height 32
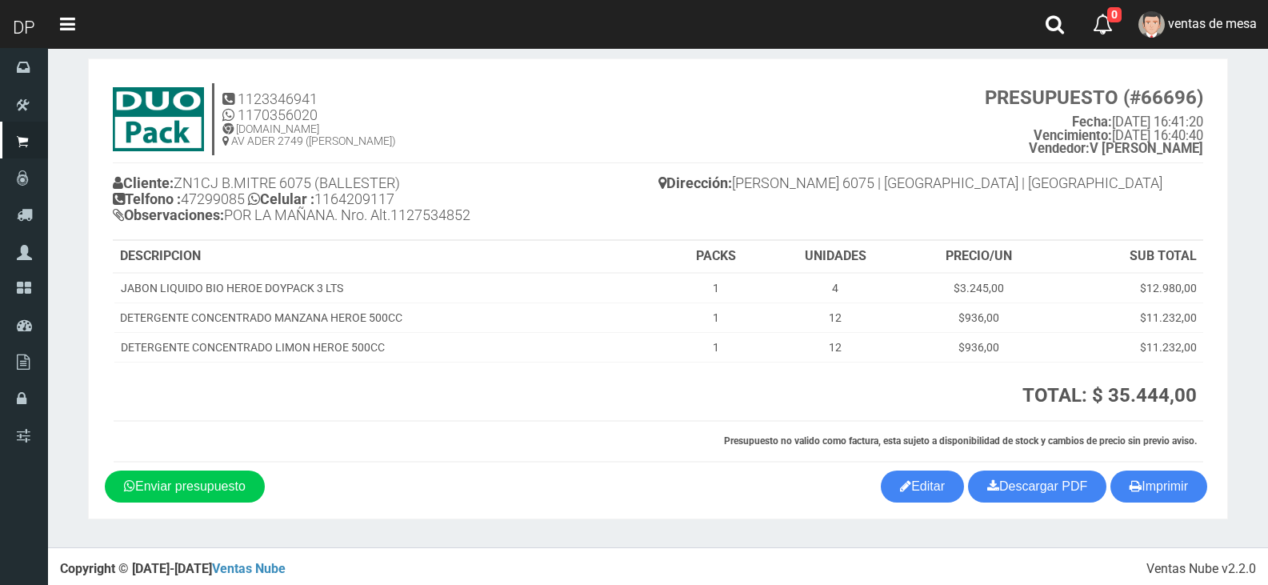
scroll to position [23, 0]
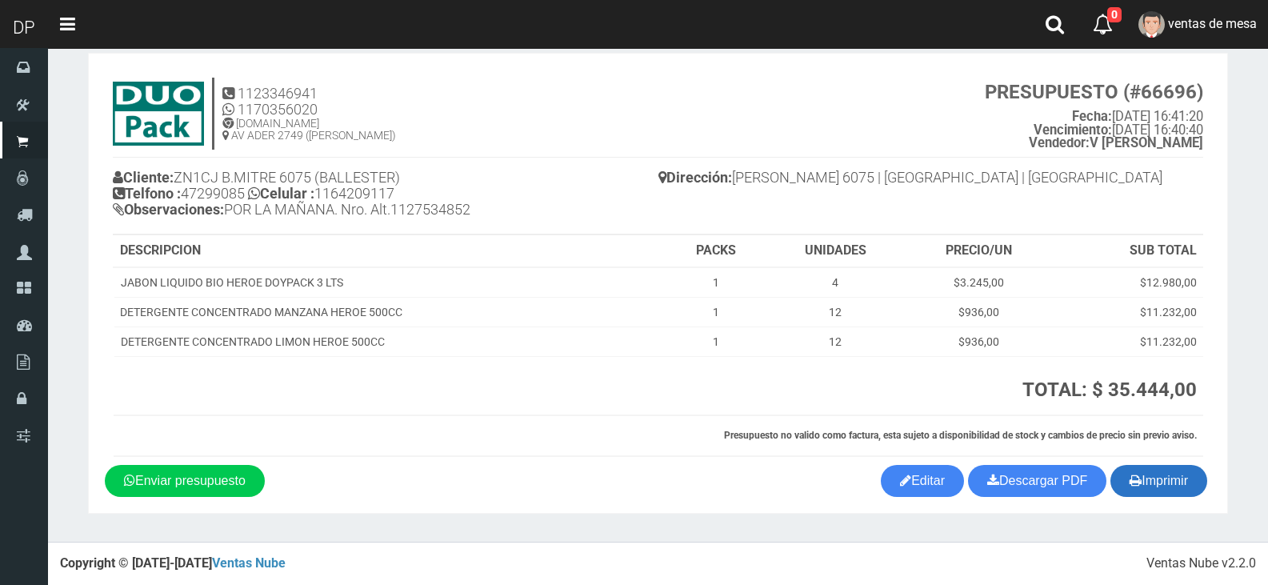
click at [1172, 482] on button "Imprimir" at bounding box center [1159, 481] width 97 height 32
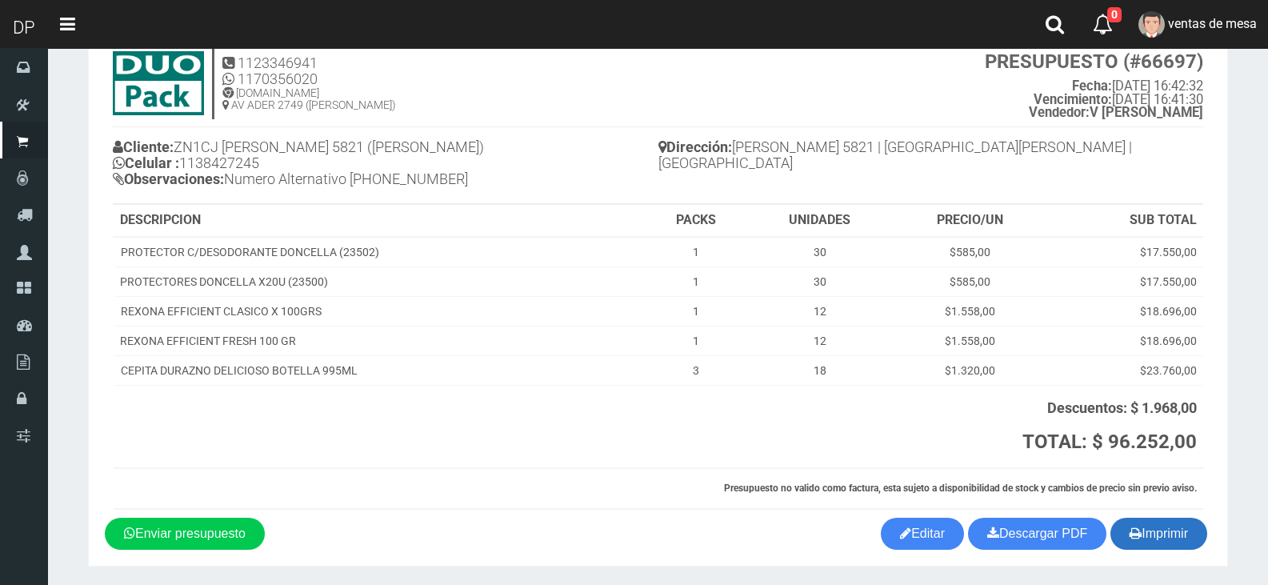
scroll to position [106, 0]
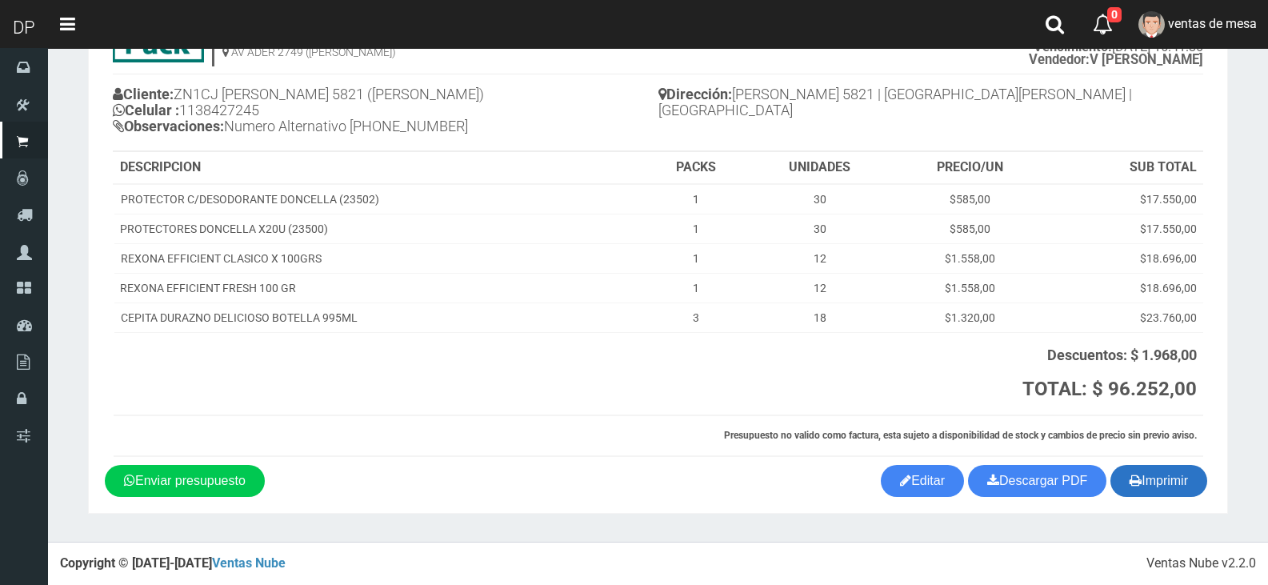
click at [1180, 471] on button "Imprimir" at bounding box center [1159, 481] width 97 height 32
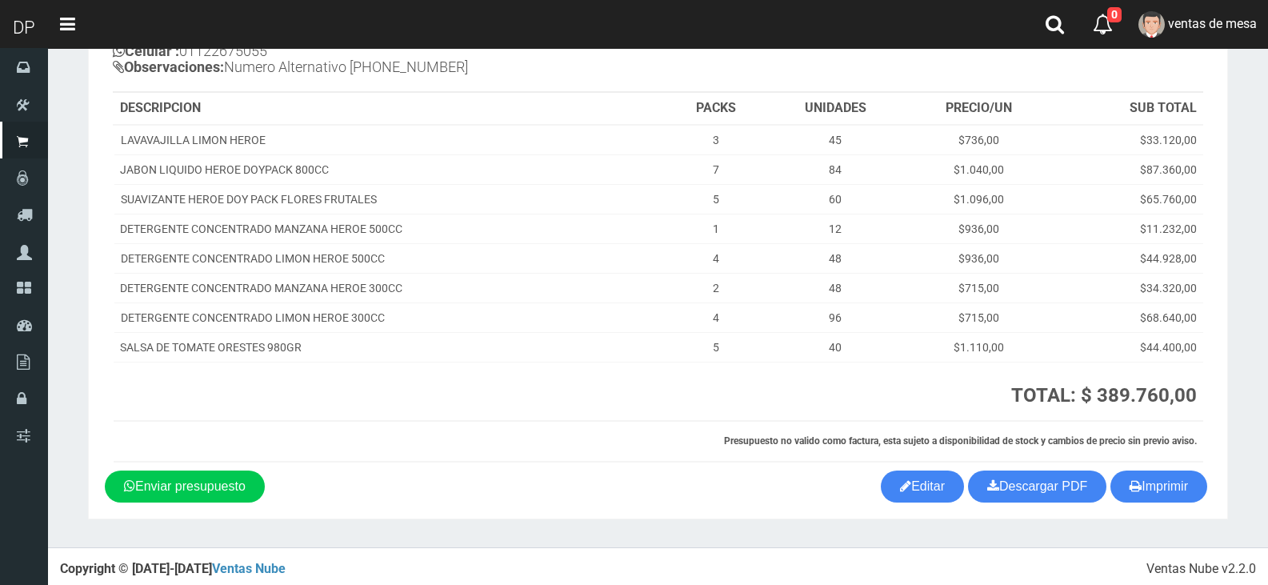
scroll to position [171, 0]
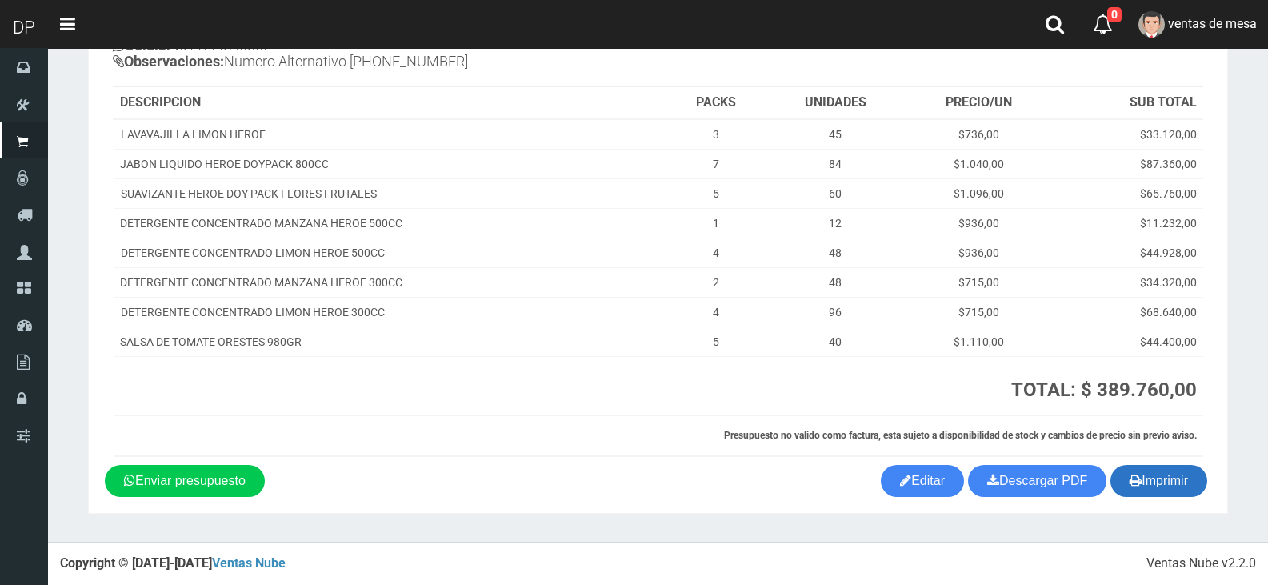
click at [1184, 486] on button "Imprimir" at bounding box center [1159, 481] width 97 height 32
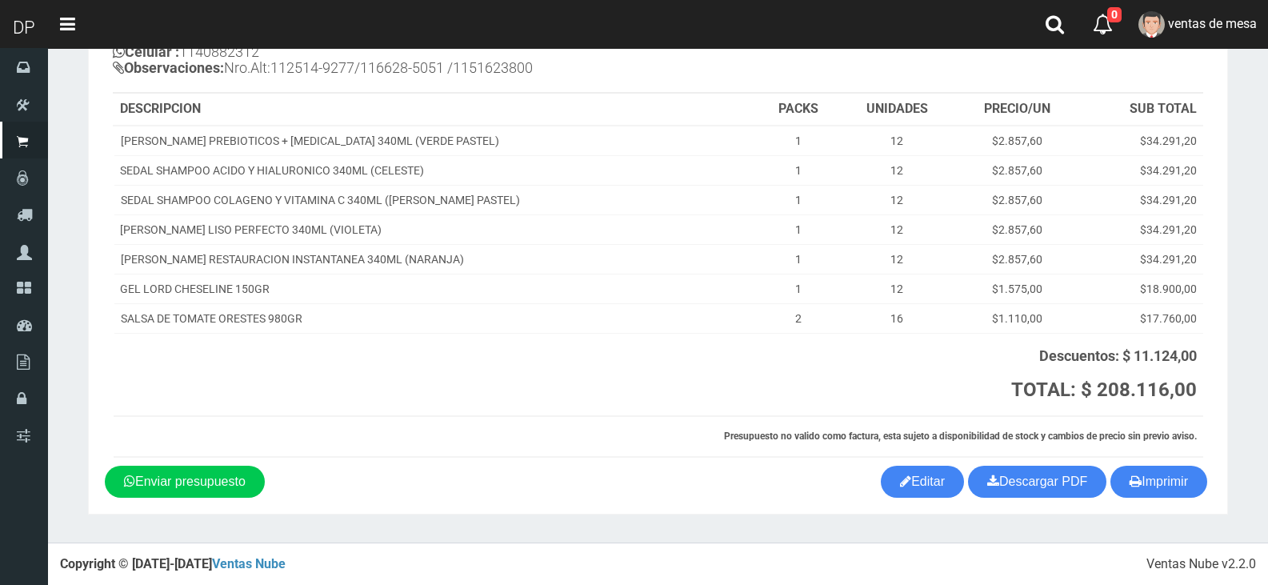
scroll to position [166, 0]
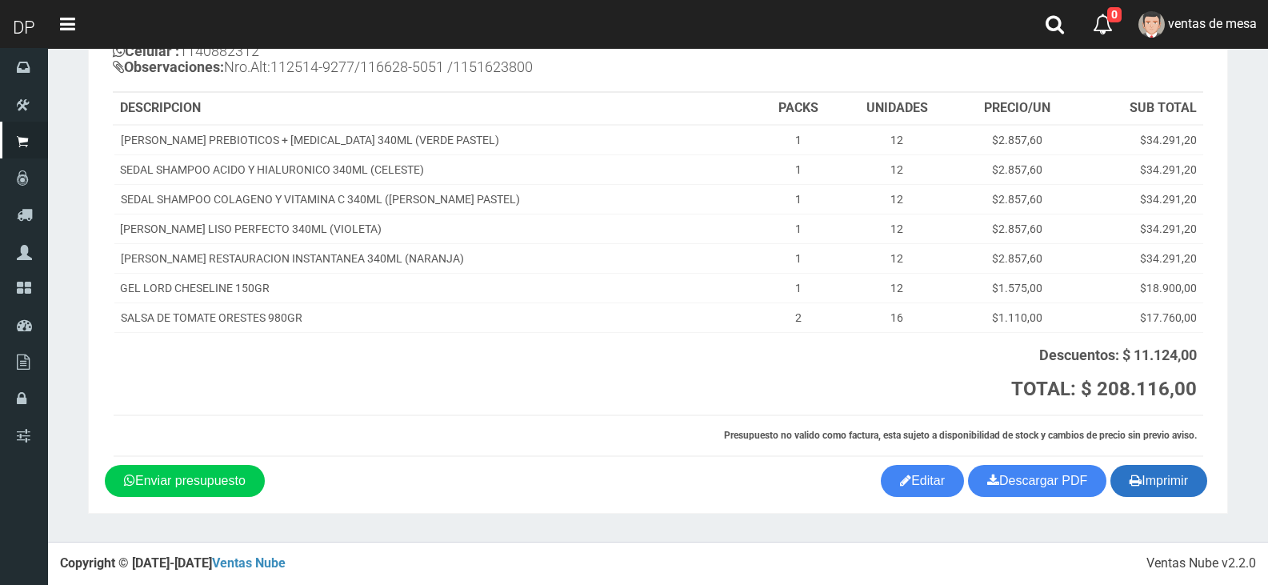
click at [1172, 474] on button "Imprimir" at bounding box center [1159, 481] width 97 height 32
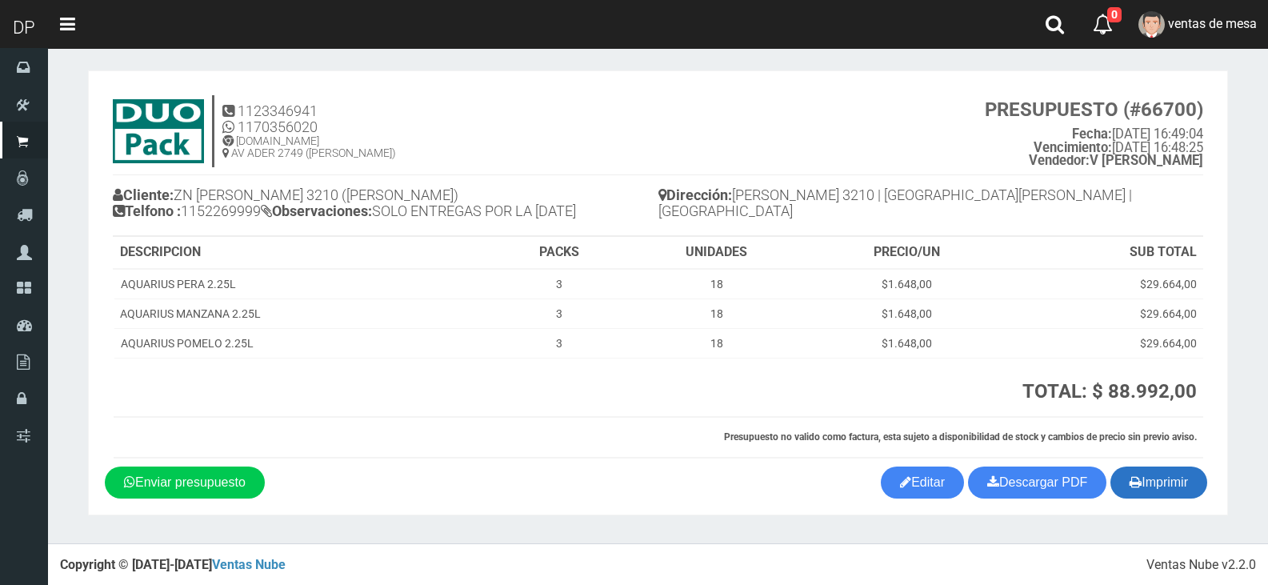
scroll to position [7, 0]
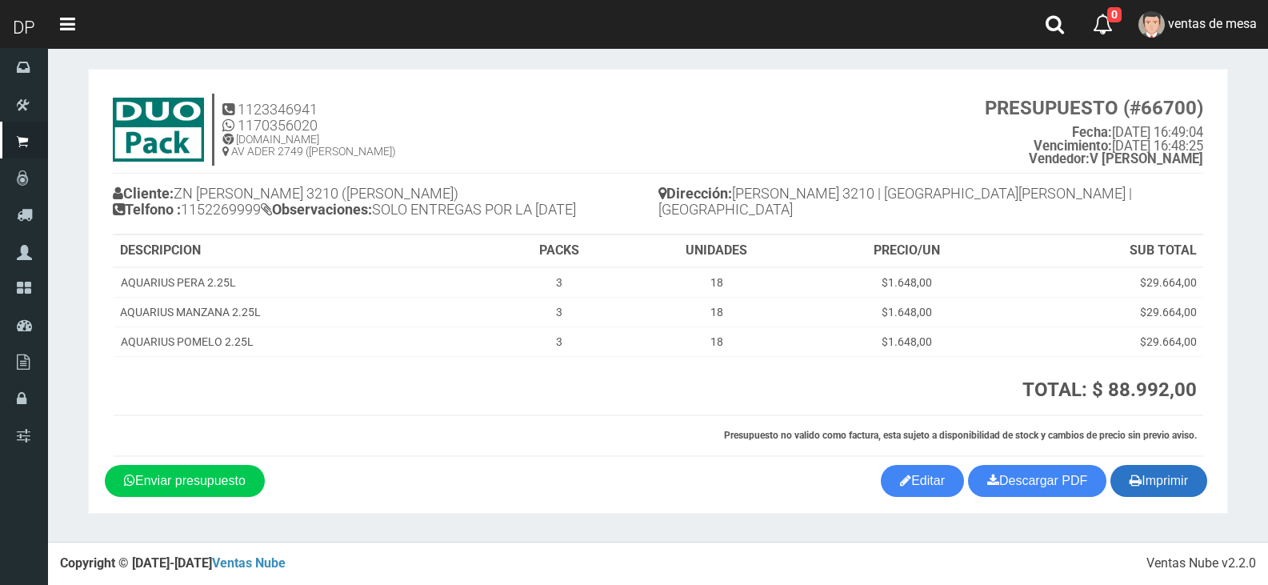
click at [1187, 482] on button "Imprimir" at bounding box center [1159, 481] width 97 height 32
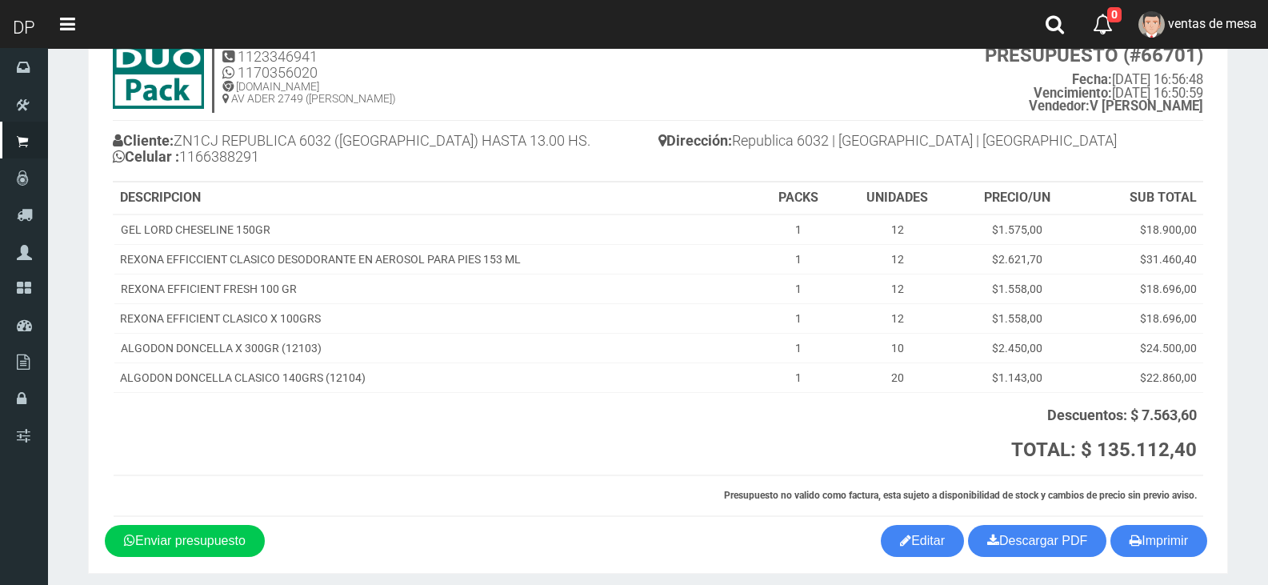
scroll to position [120, 0]
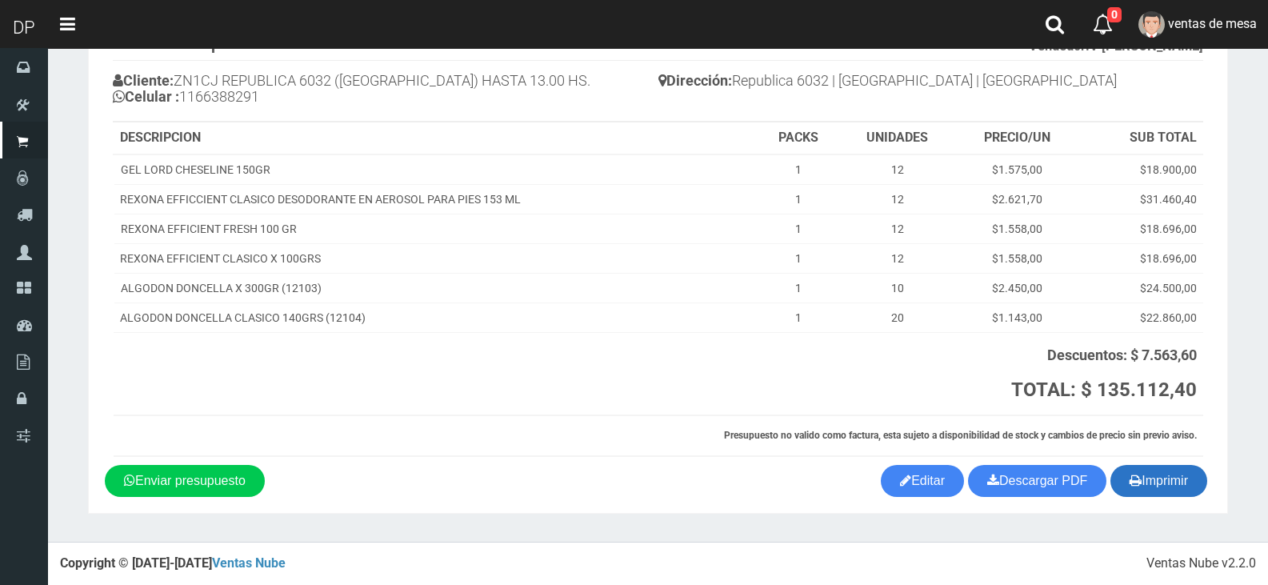
click at [1178, 494] on button "Imprimir" at bounding box center [1159, 481] width 97 height 32
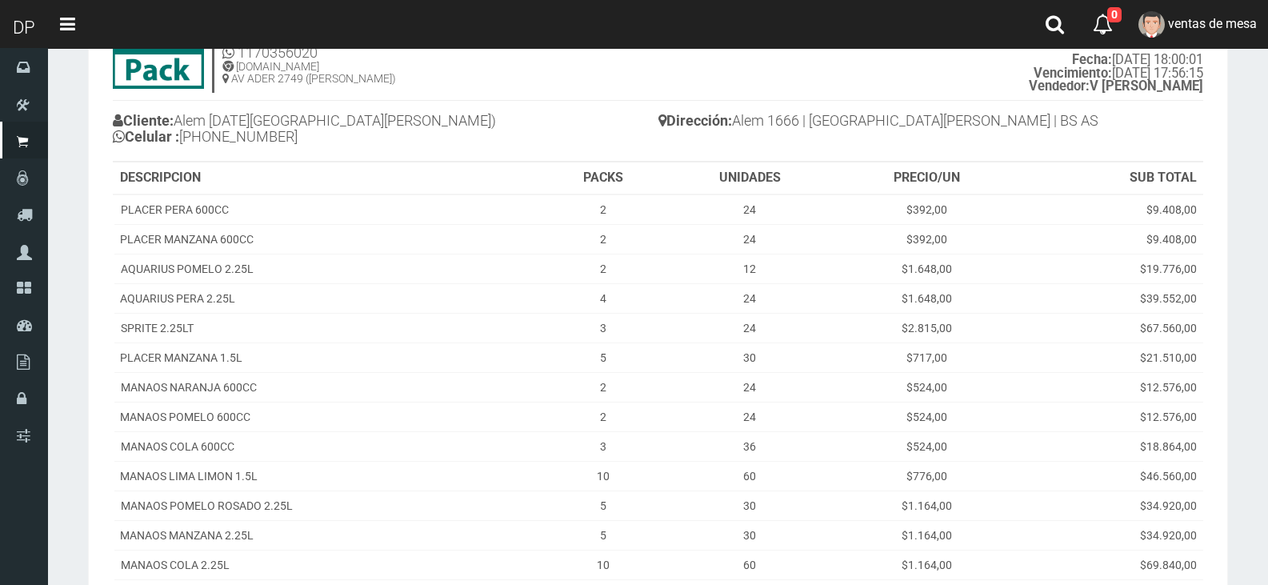
drag, startPoint x: 949, startPoint y: 114, endPoint x: 952, endPoint y: 159, distance: 45.7
click at [949, 114] on h4 "Dirección: Alem 1666 | San Miguel | BS AS" at bounding box center [932, 123] width 546 height 28
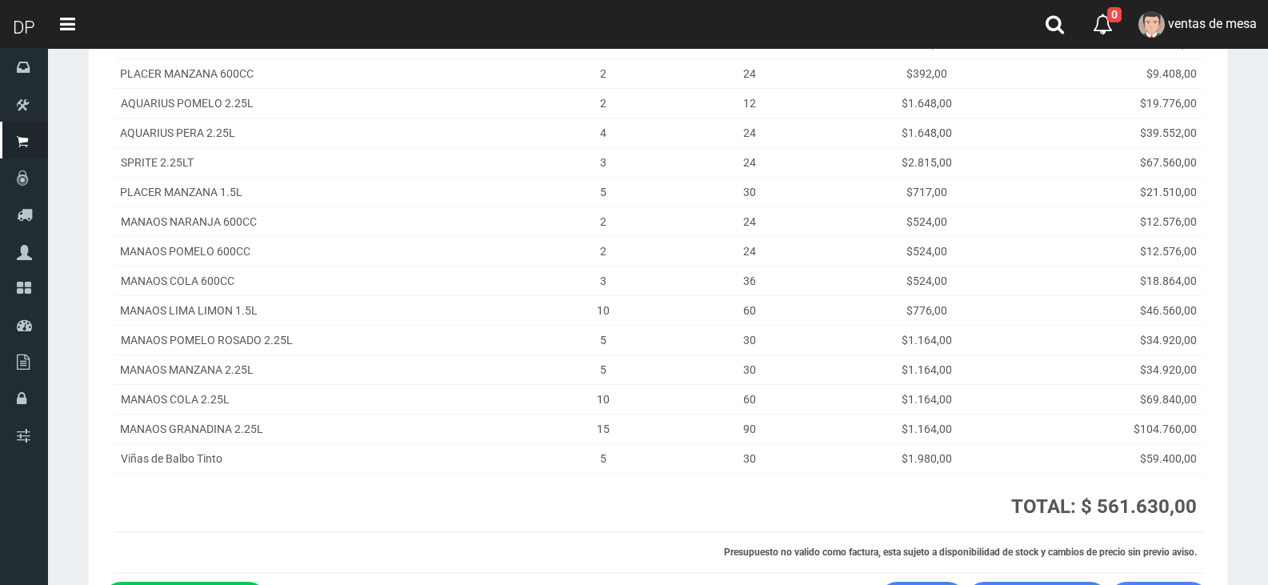
scroll to position [363, 0]
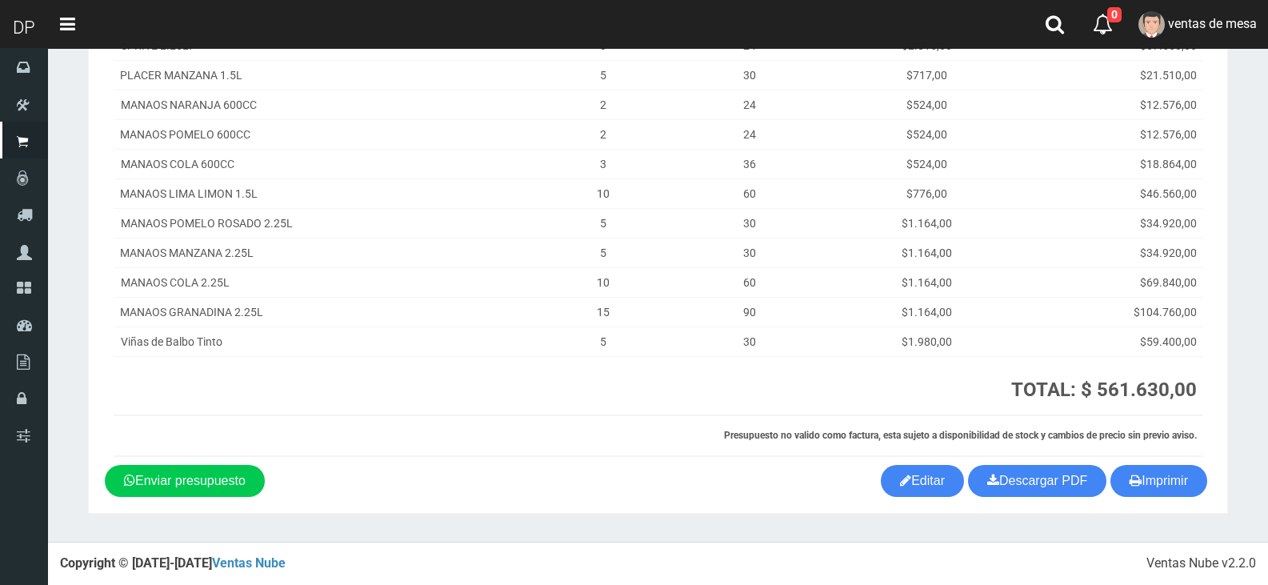
click at [1144, 463] on div "1123346941 1170356020 WWW.DUOPACKS.COM.AR AV ADER 2749 (MUNRO) PRESUPUESTO (#66…" at bounding box center [658, 97] width 1107 height 735
click at [1145, 477] on button "Imprimir" at bounding box center [1159, 481] width 97 height 32
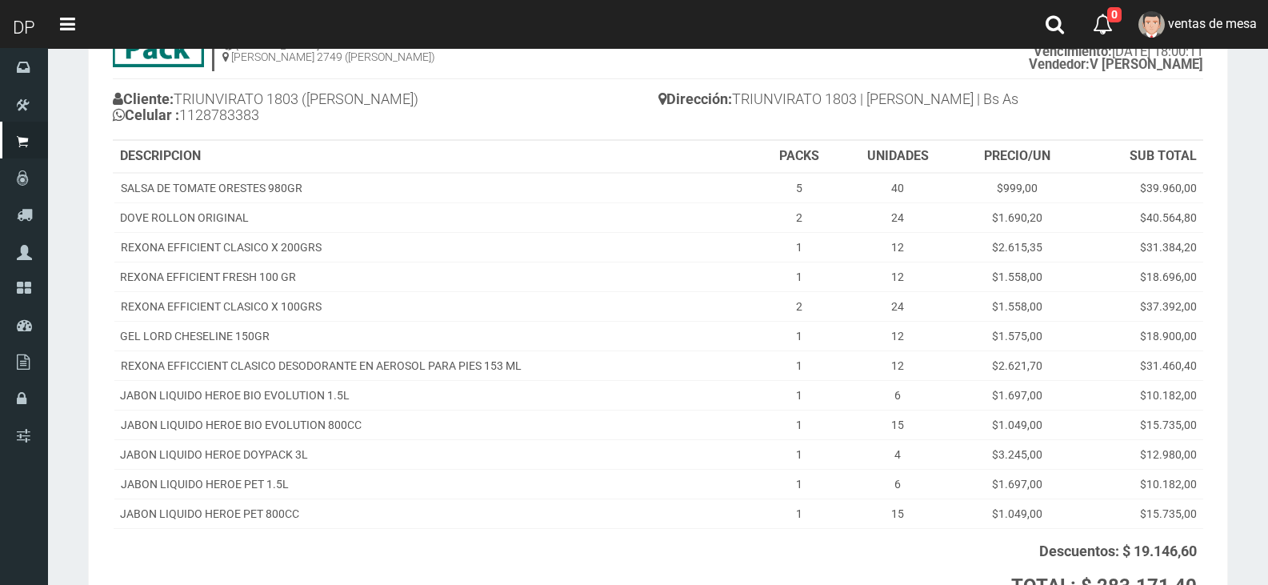
scroll to position [298, 0]
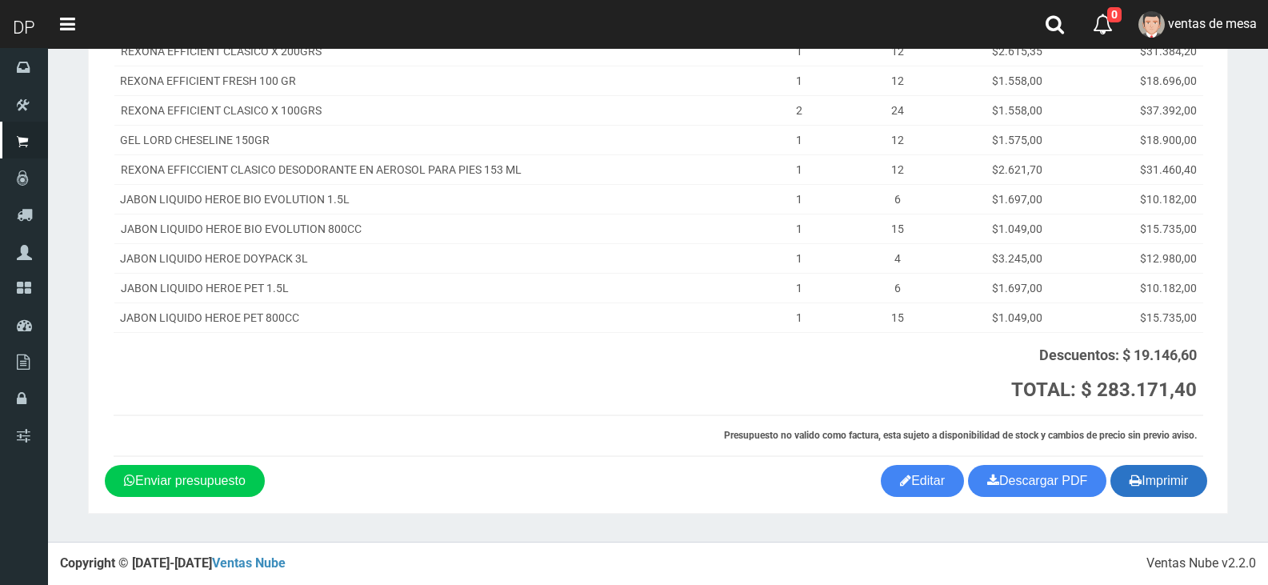
click at [1168, 481] on button "Imprimir" at bounding box center [1159, 481] width 97 height 32
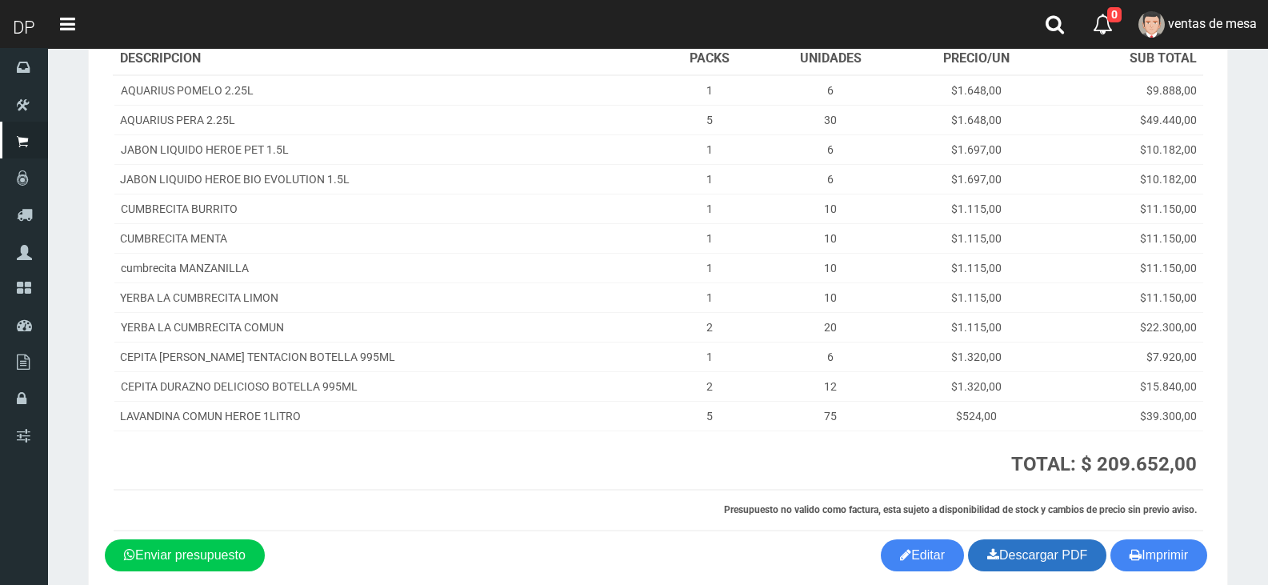
scroll to position [274, 0]
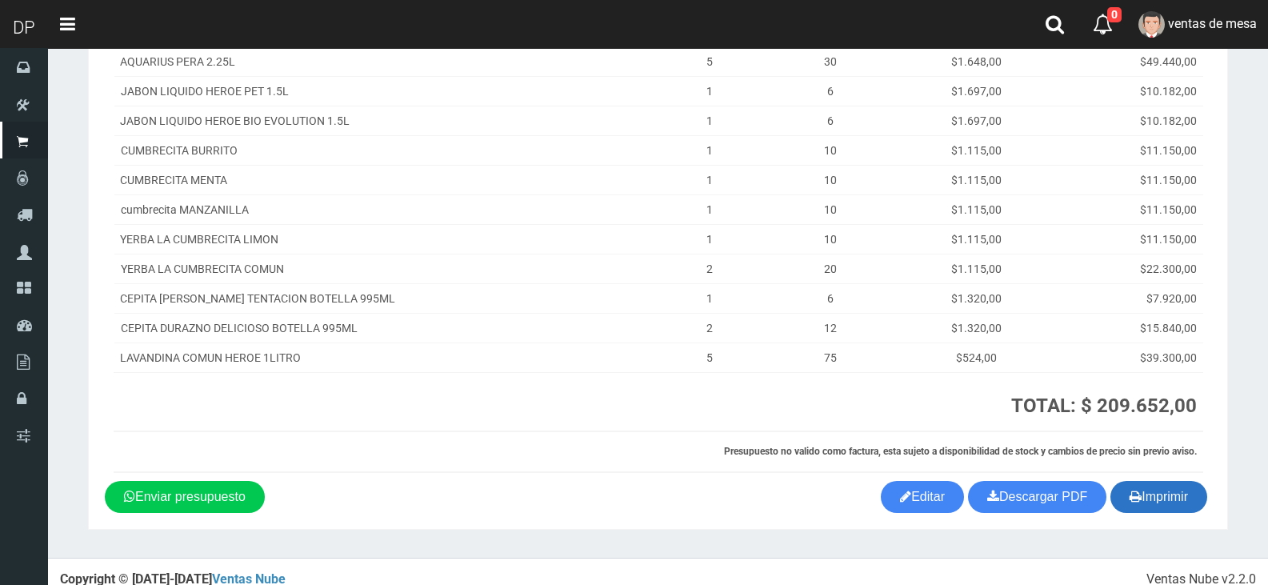
click at [1150, 487] on button "Imprimir" at bounding box center [1159, 497] width 97 height 32
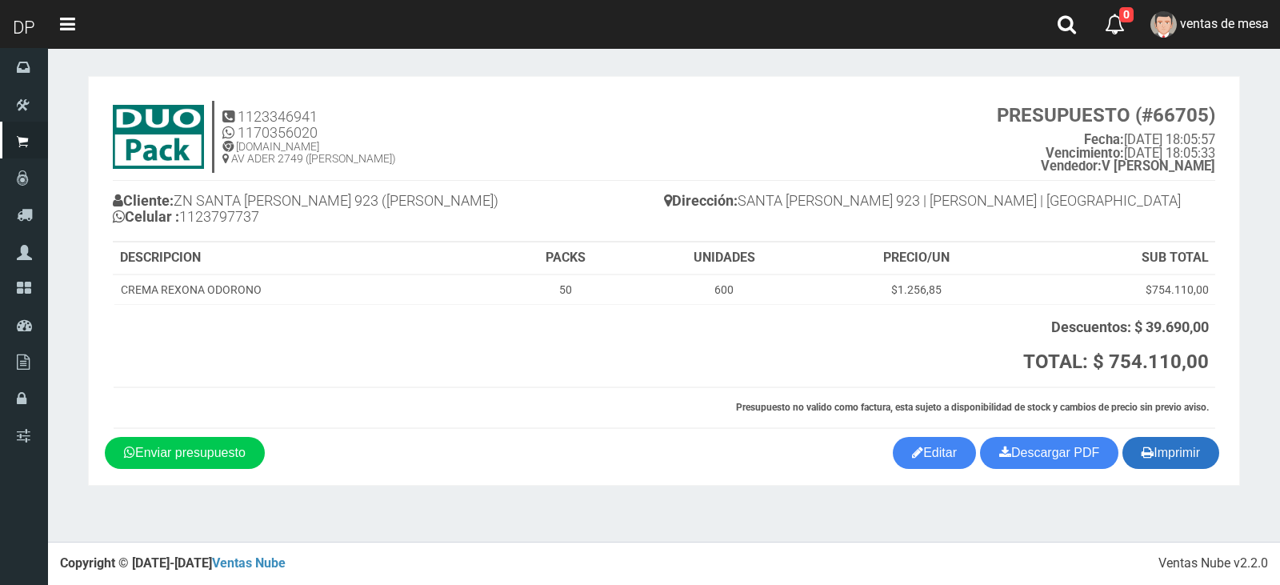
click at [1164, 451] on button "Imprimir" at bounding box center [1171, 453] width 97 height 32
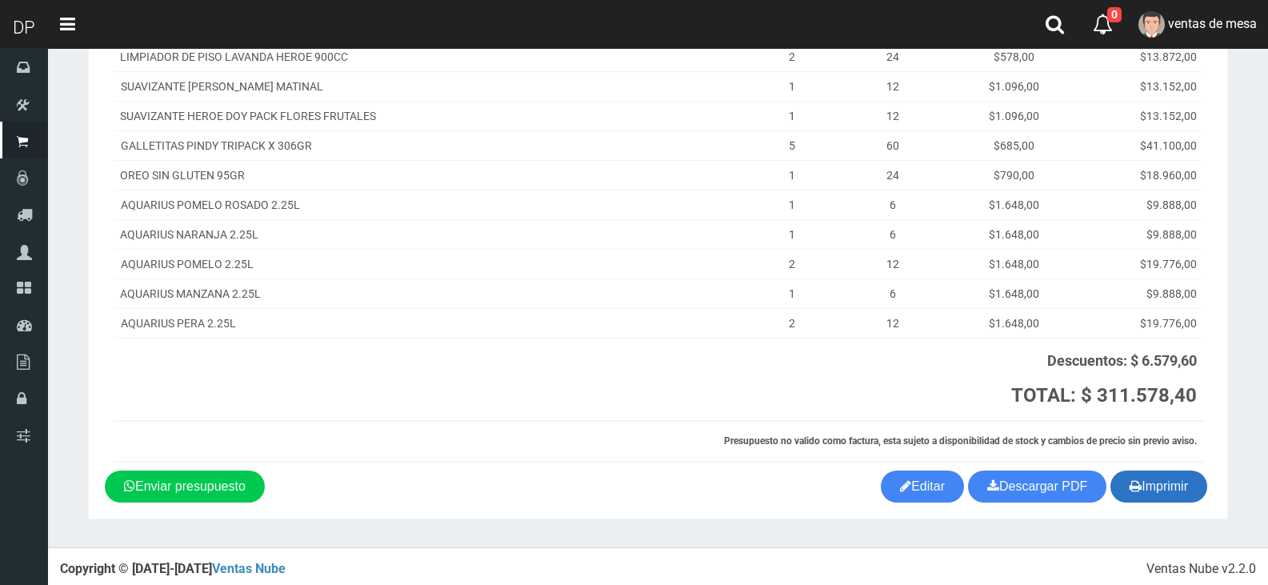
scroll to position [505, 0]
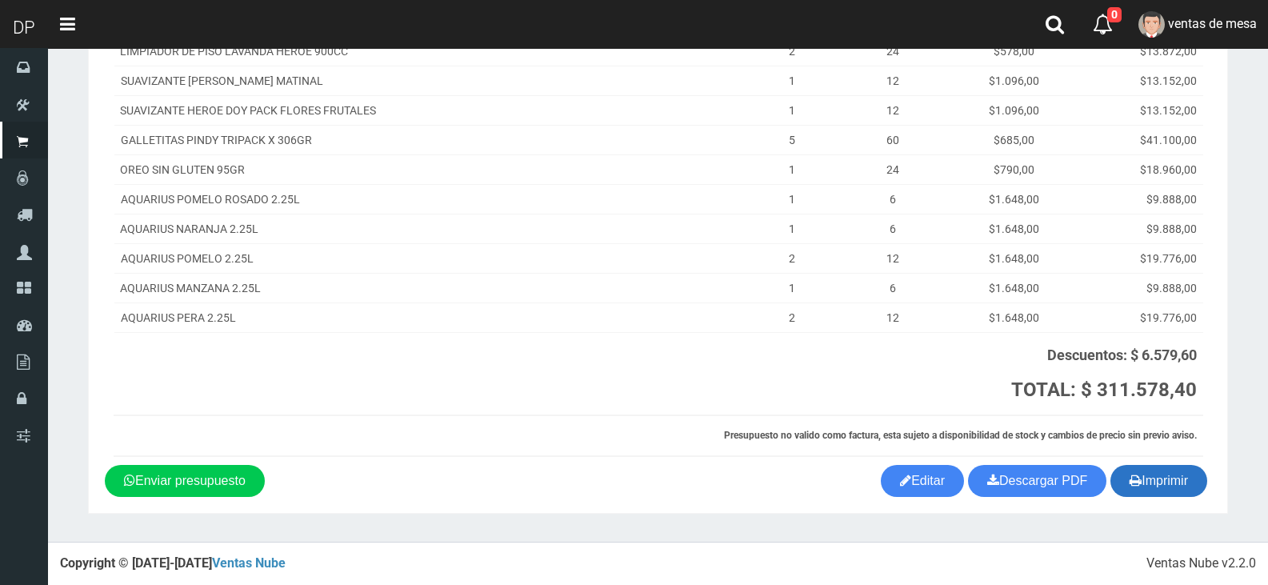
click at [1151, 479] on button "Imprimir" at bounding box center [1159, 481] width 97 height 32
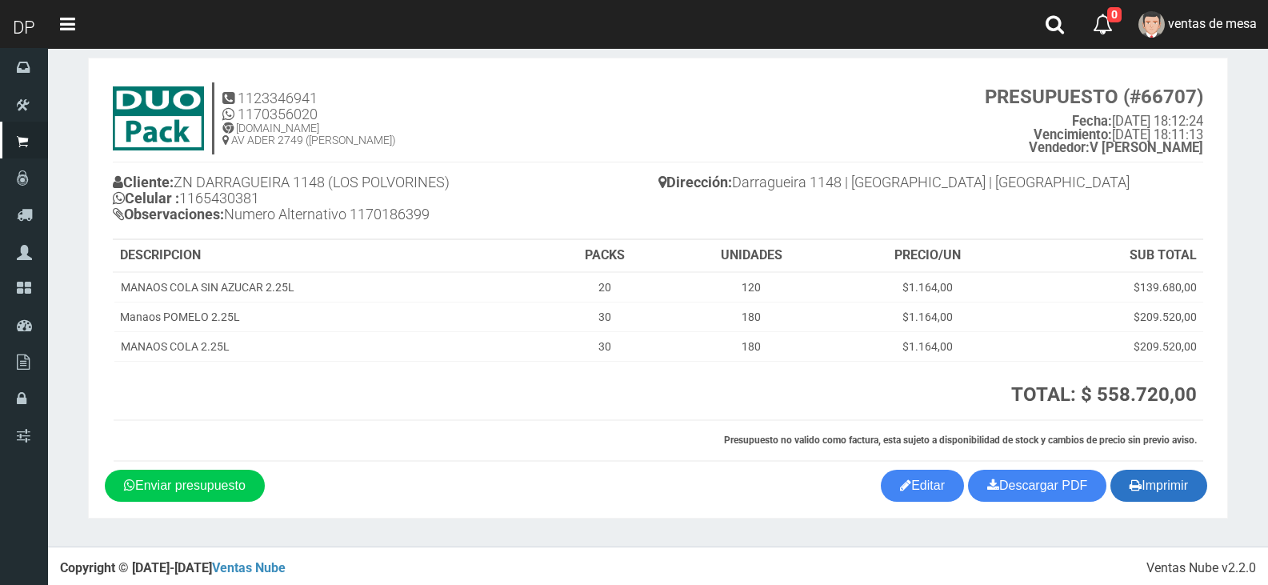
scroll to position [23, 0]
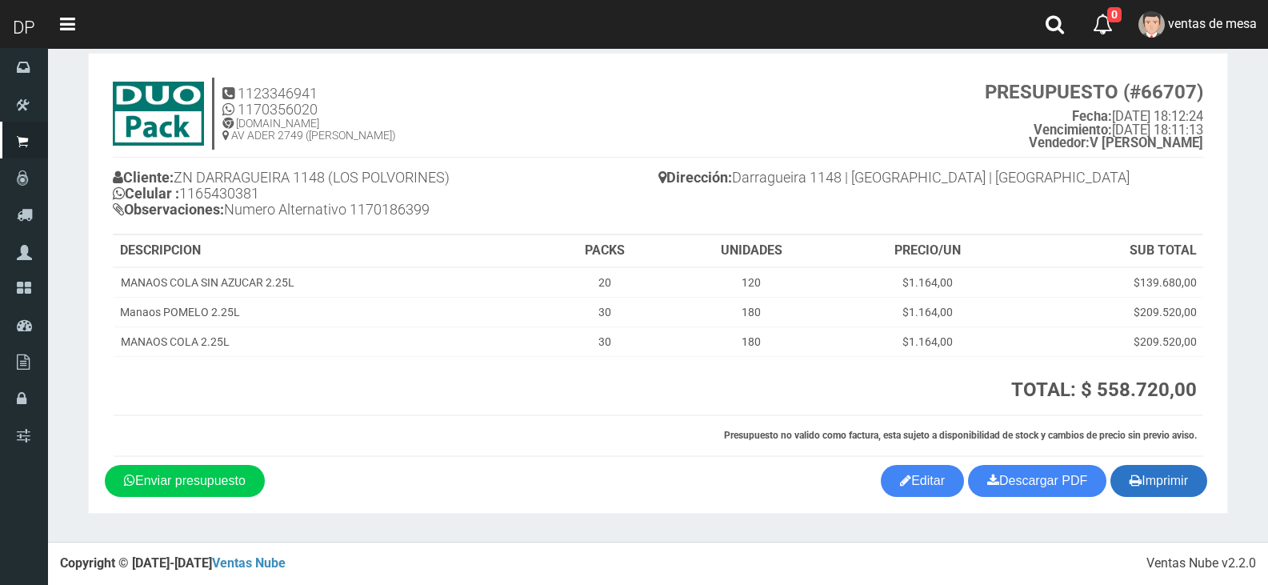
click at [1138, 479] on icon "button" at bounding box center [1136, 480] width 12 height 22
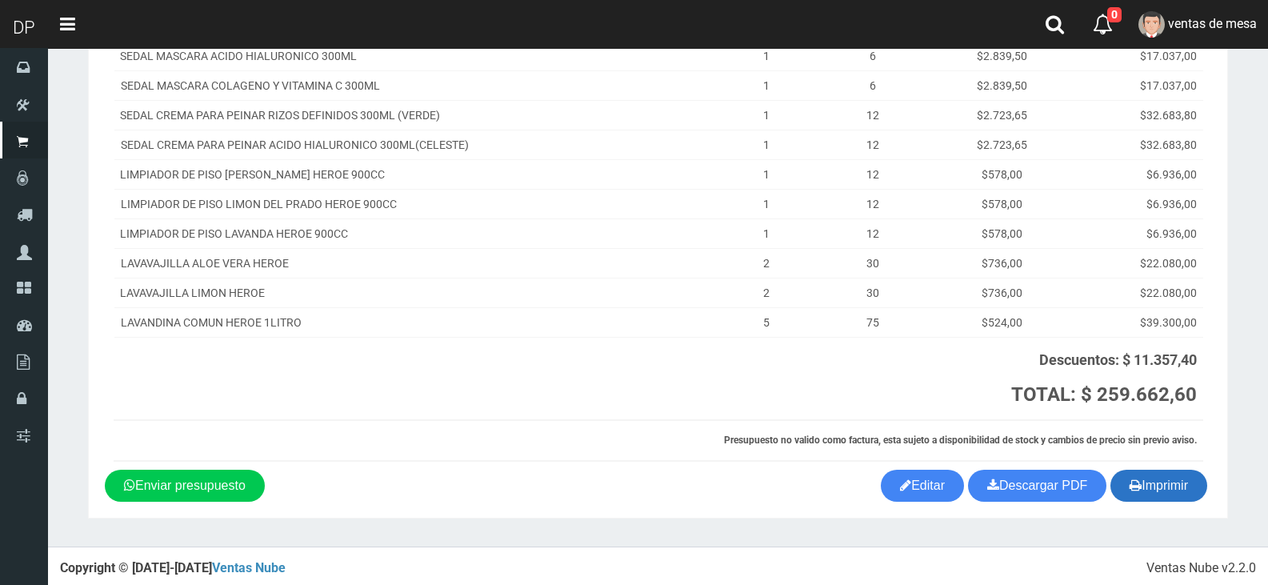
scroll to position [327, 0]
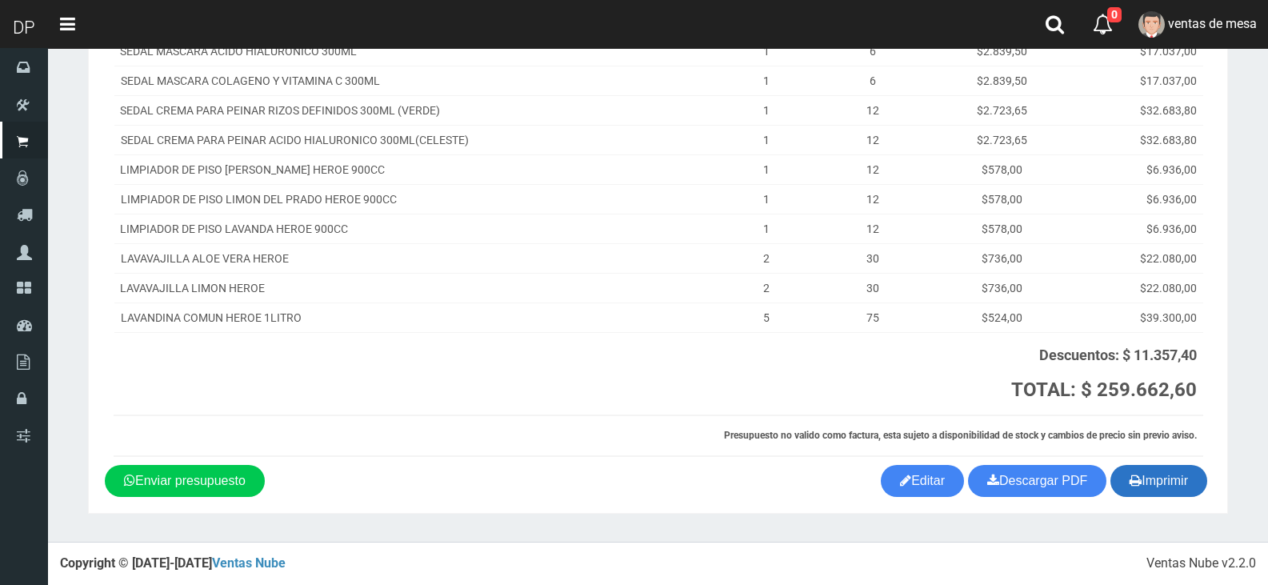
click at [1166, 487] on button "Imprimir" at bounding box center [1159, 481] width 97 height 32
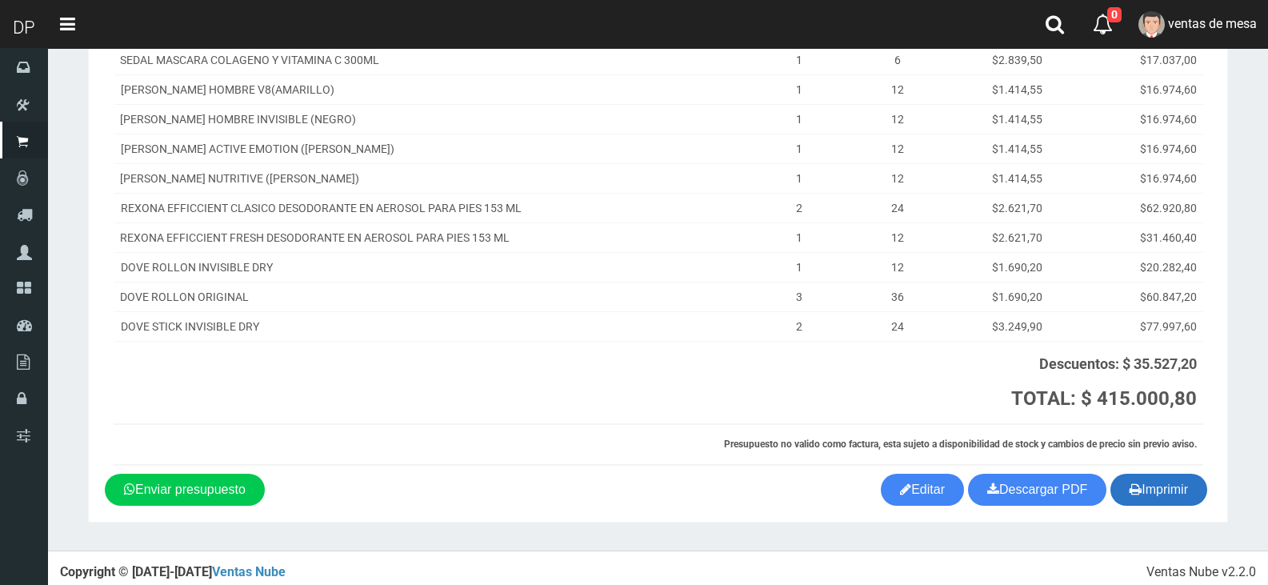
scroll to position [327, 0]
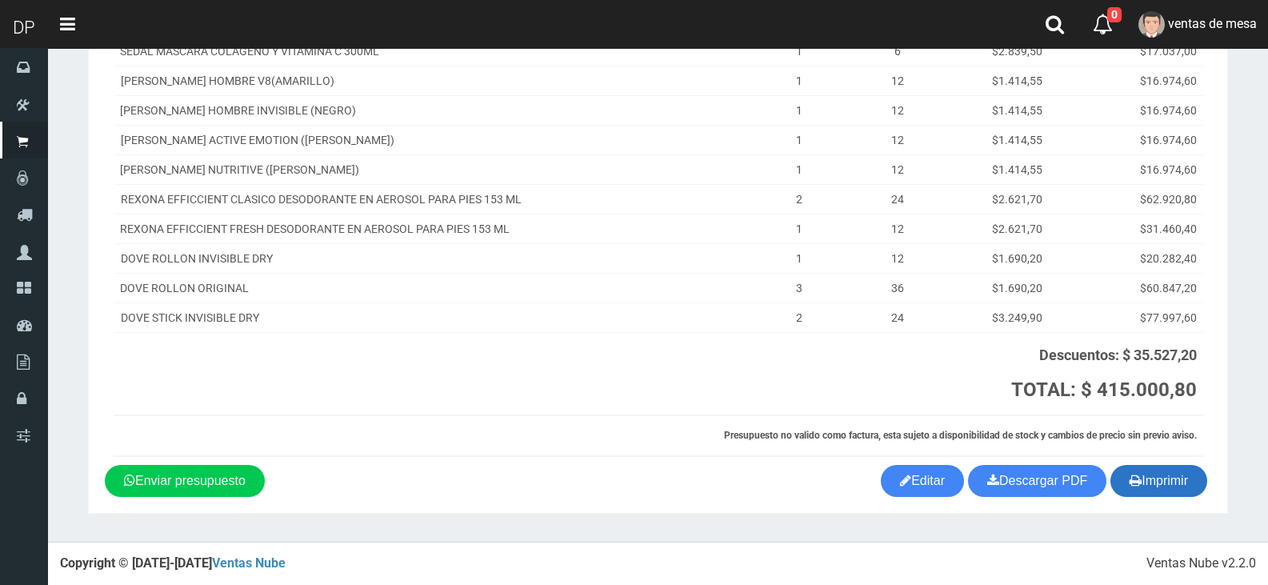
click at [1144, 469] on button "Imprimir" at bounding box center [1159, 481] width 97 height 32
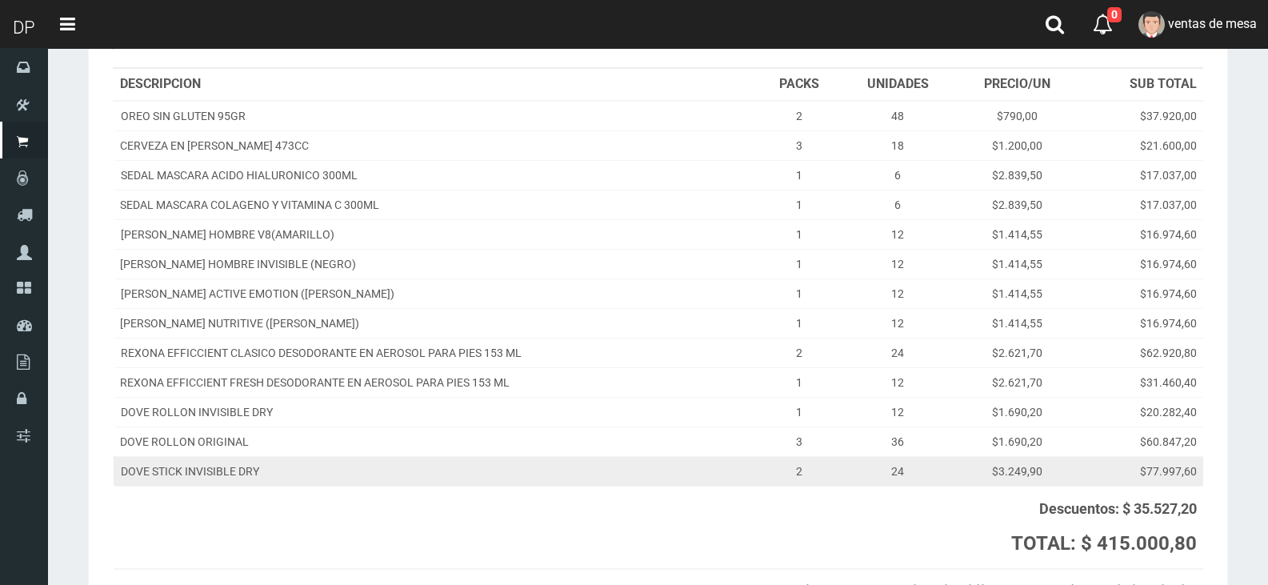
scroll to position [0, 0]
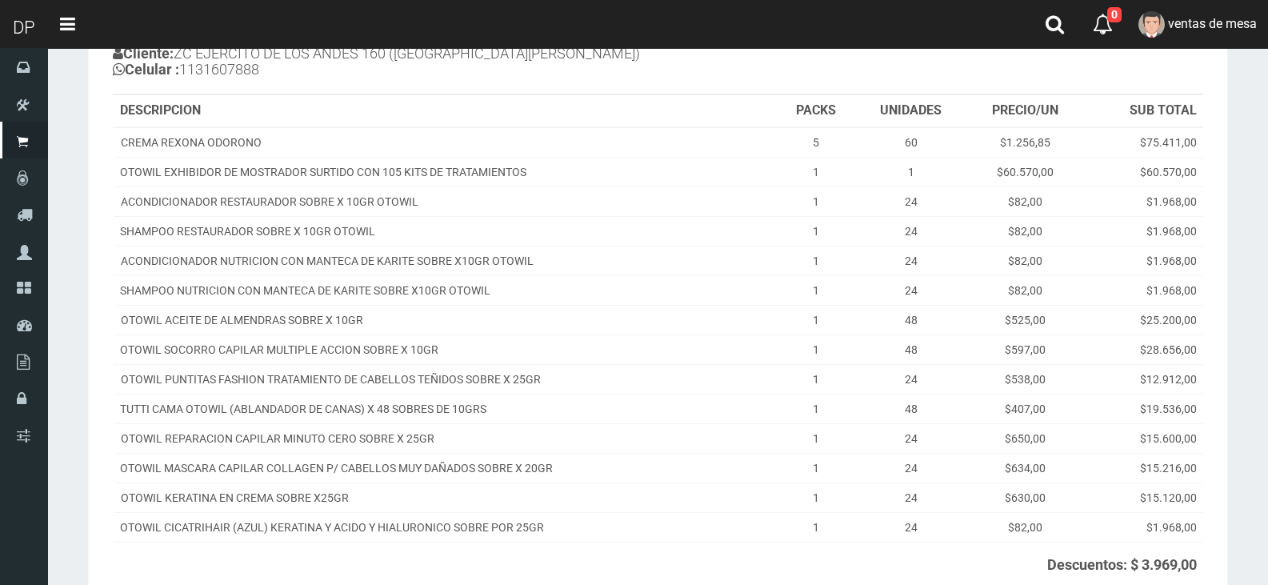
scroll to position [357, 0]
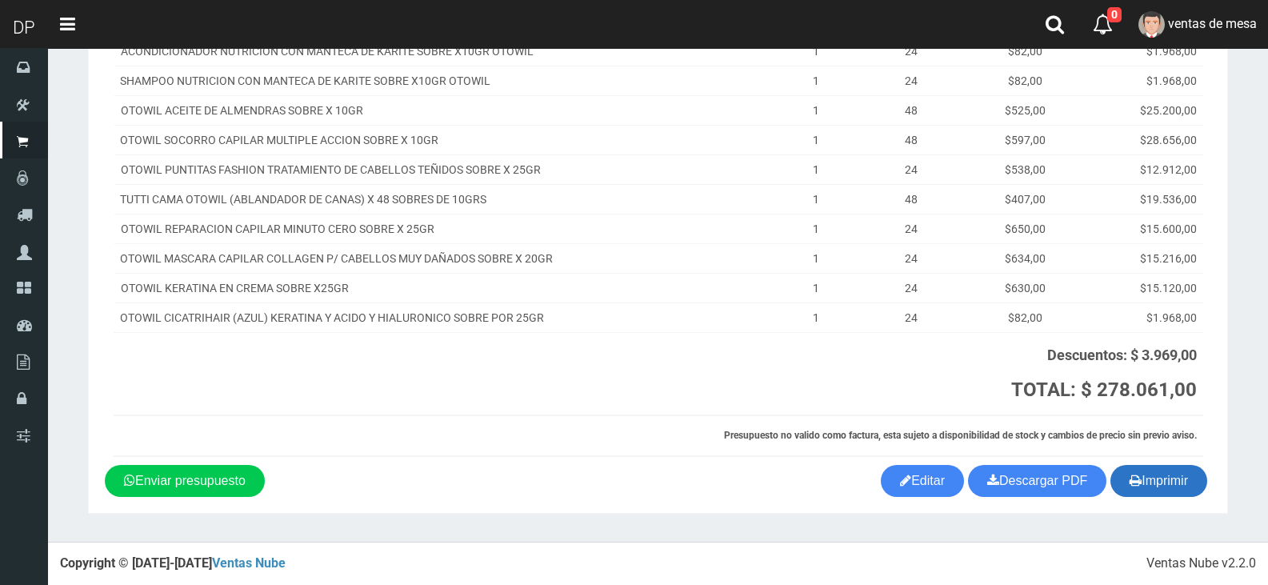
click at [1153, 493] on button "Imprimir" at bounding box center [1159, 481] width 97 height 32
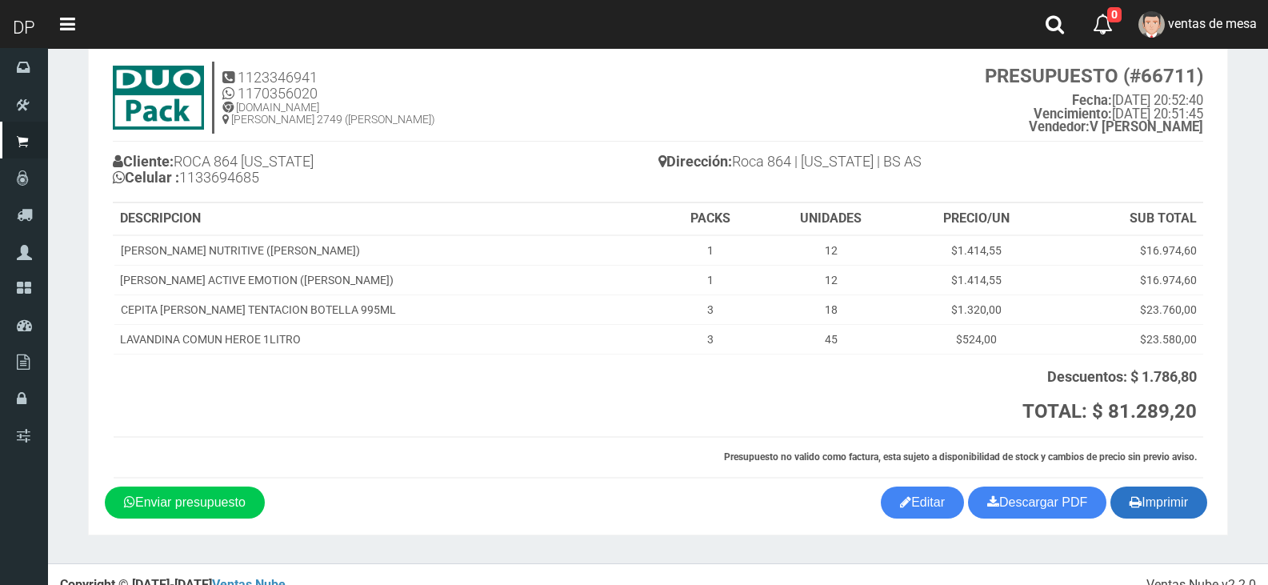
scroll to position [61, 0]
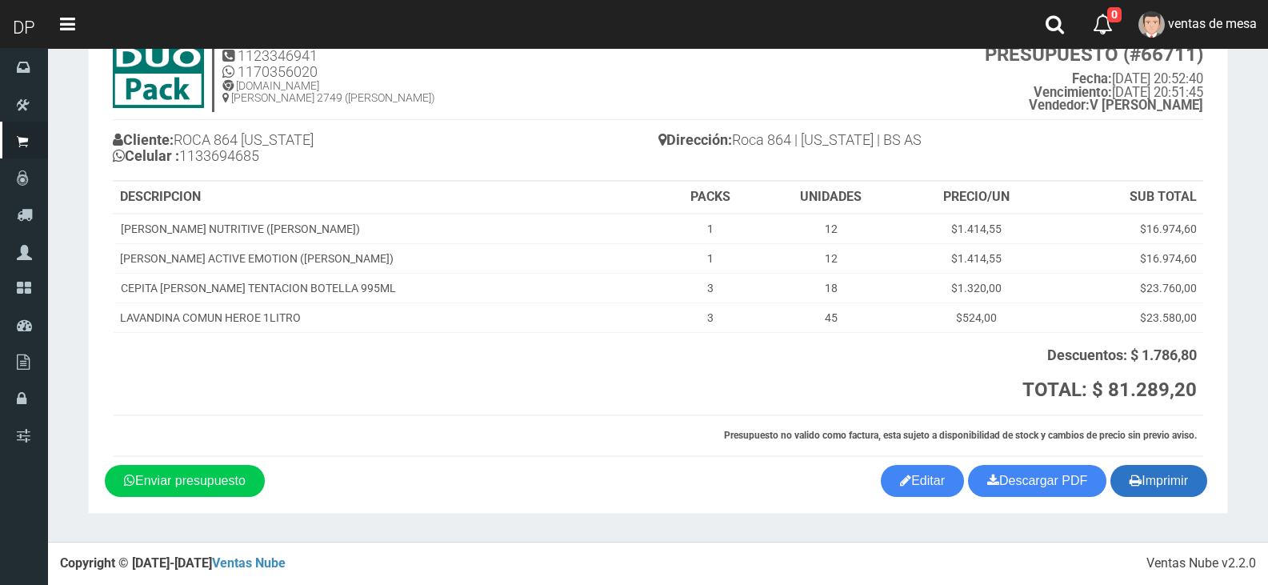
click at [1189, 491] on button "Imprimir" at bounding box center [1159, 481] width 97 height 32
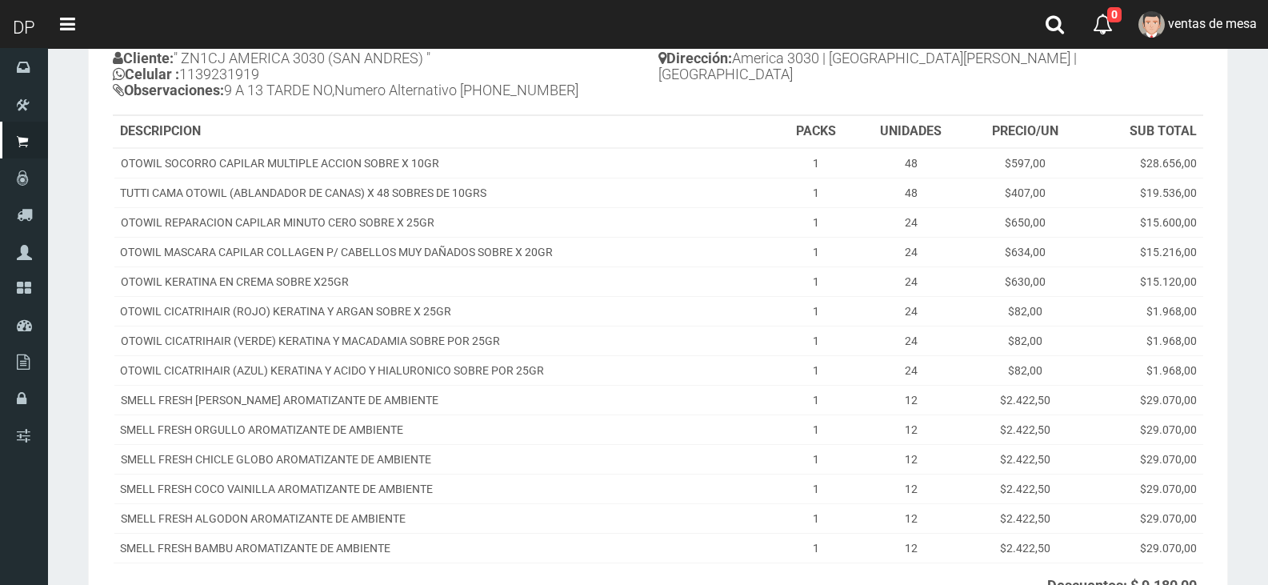
scroll to position [373, 0]
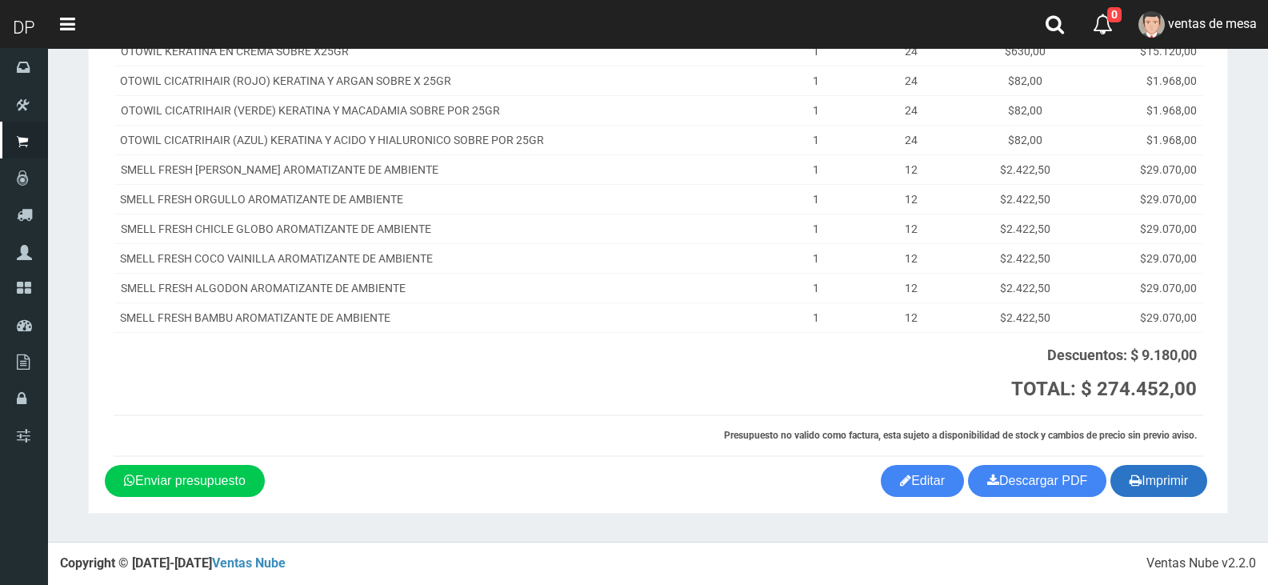
click at [1188, 491] on button "Imprimir" at bounding box center [1159, 481] width 97 height 32
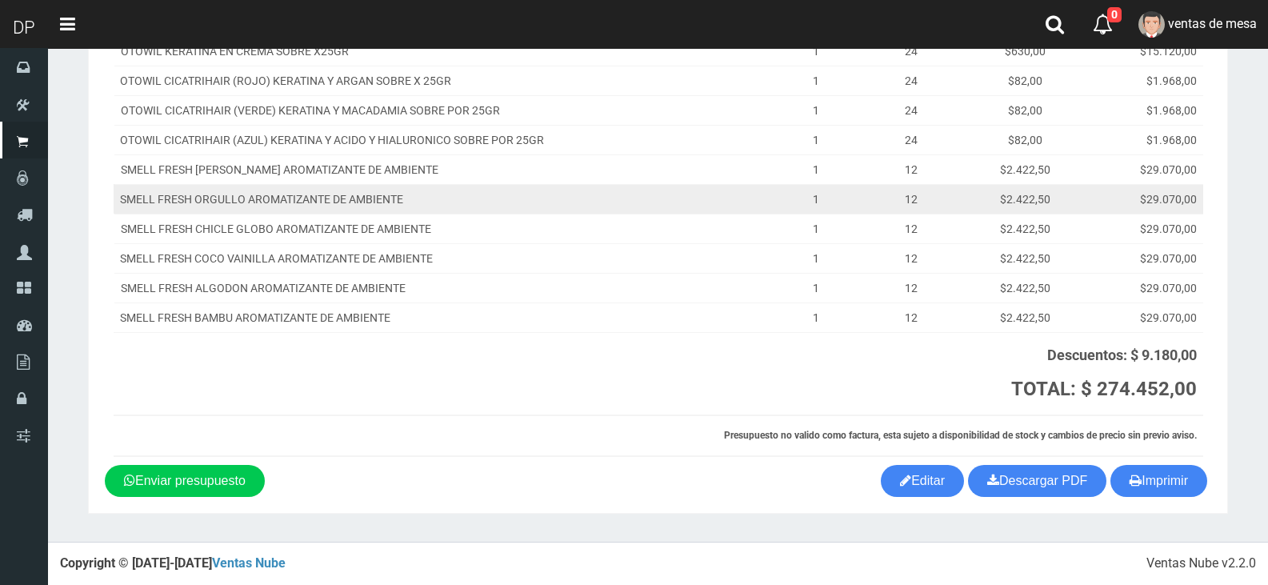
click at [1101, 213] on td "$29.070,00" at bounding box center [1143, 199] width 119 height 30
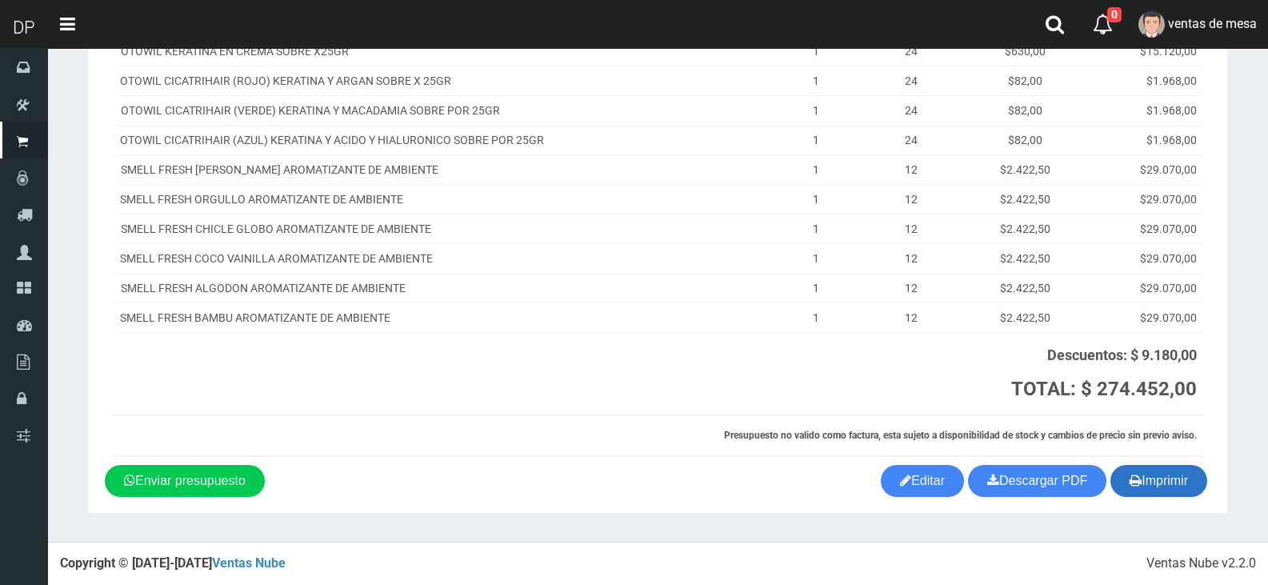
click at [1160, 480] on button "Imprimir" at bounding box center [1159, 481] width 97 height 32
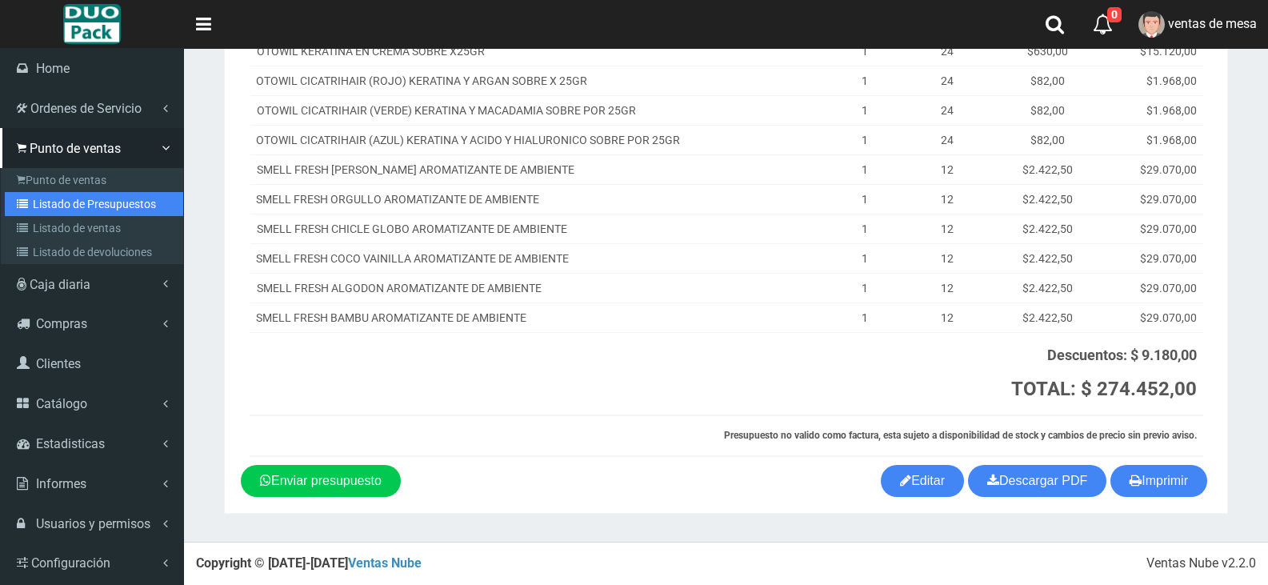
click at [23, 194] on link "Listado de Presupuestos" at bounding box center [94, 204] width 178 height 24
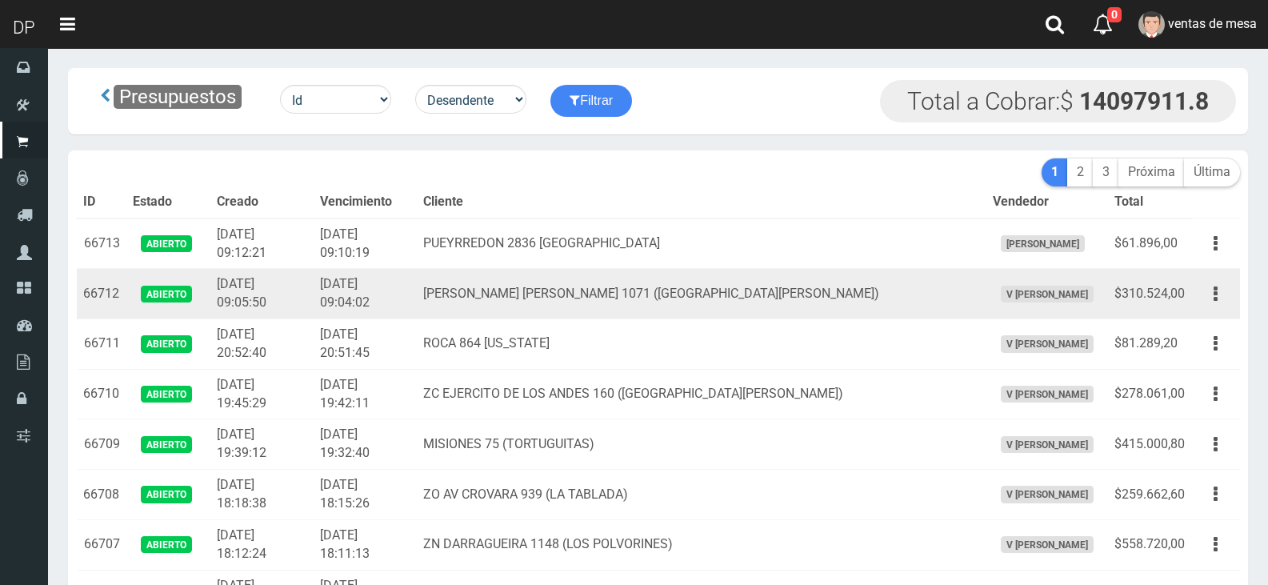
drag, startPoint x: 1230, startPoint y: 295, endPoint x: 1218, endPoint y: 311, distance: 20.7
click at [1226, 297] on button "button" at bounding box center [1216, 294] width 36 height 28
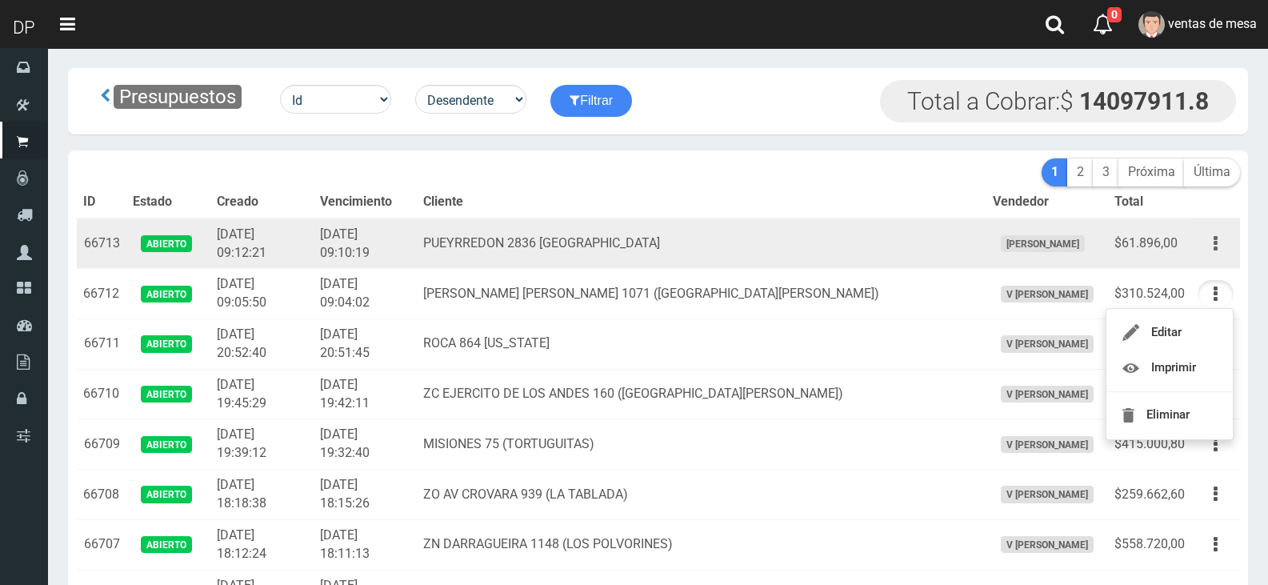
click at [1217, 238] on icon "button" at bounding box center [1216, 244] width 4 height 28
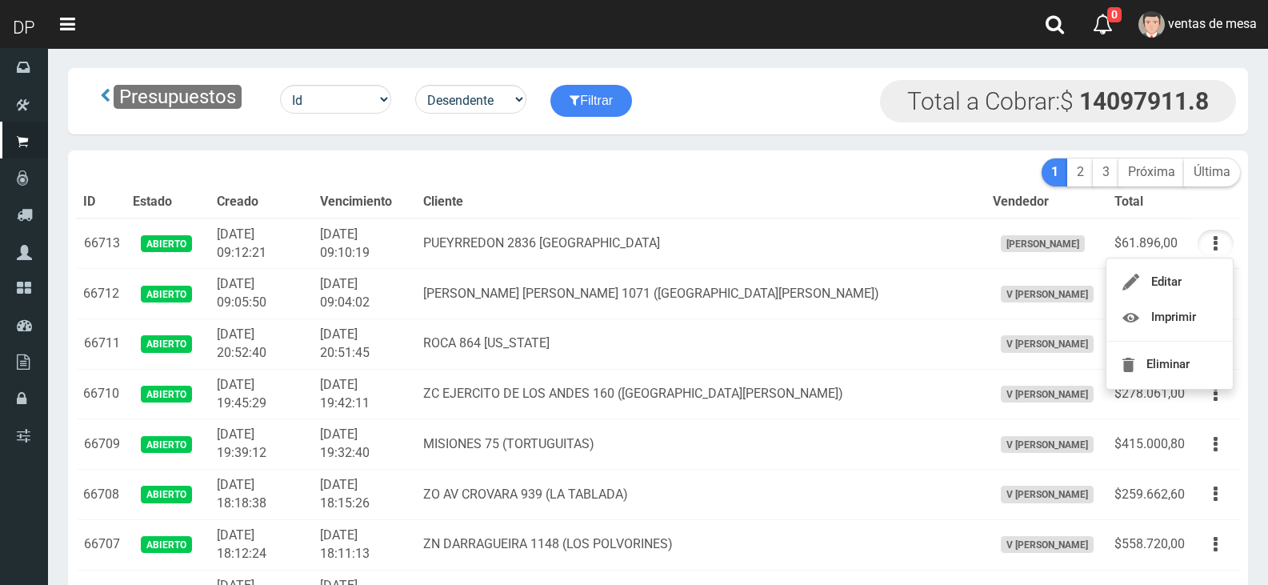
click at [821, 215] on th "Cliente" at bounding box center [702, 202] width 570 height 32
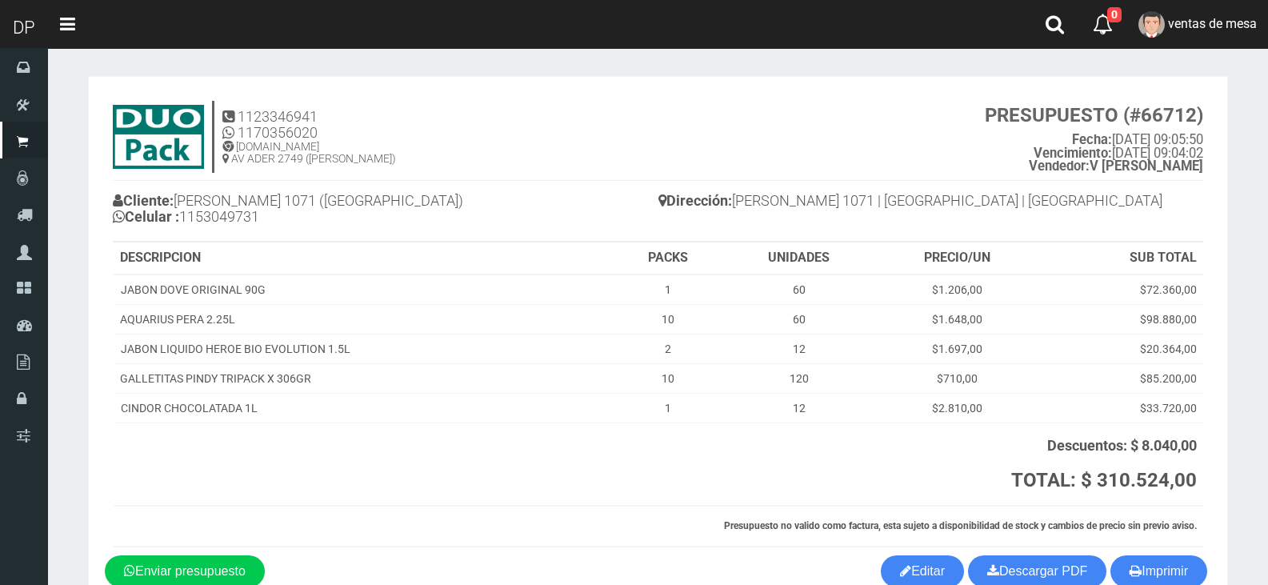
scroll to position [90, 0]
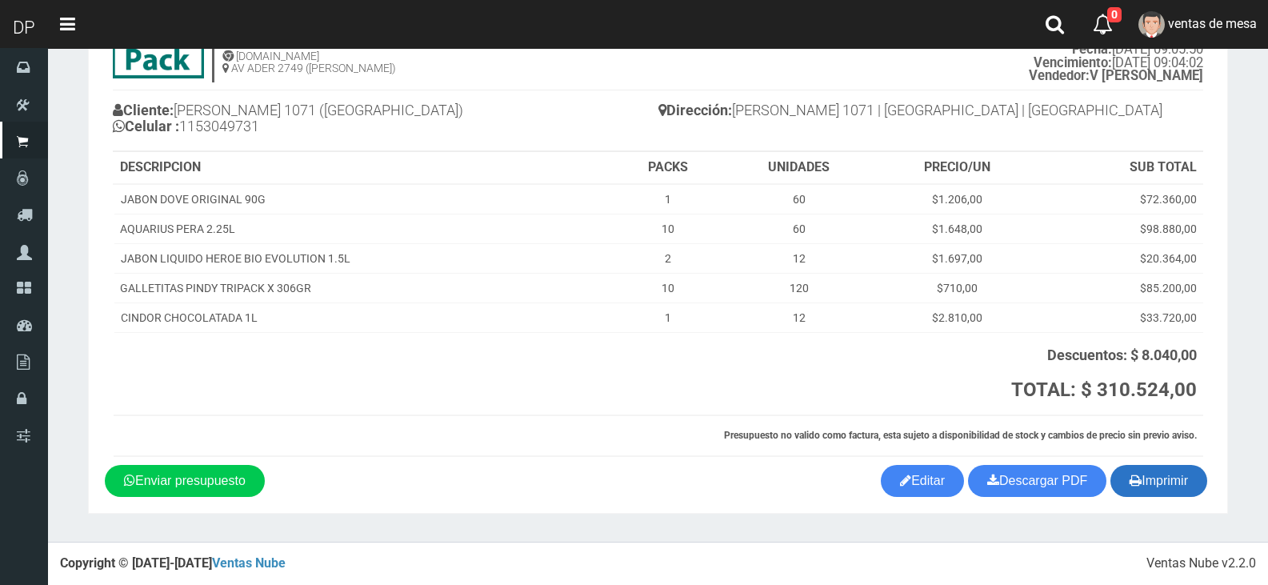
click at [1153, 484] on button "Imprimir" at bounding box center [1159, 481] width 97 height 32
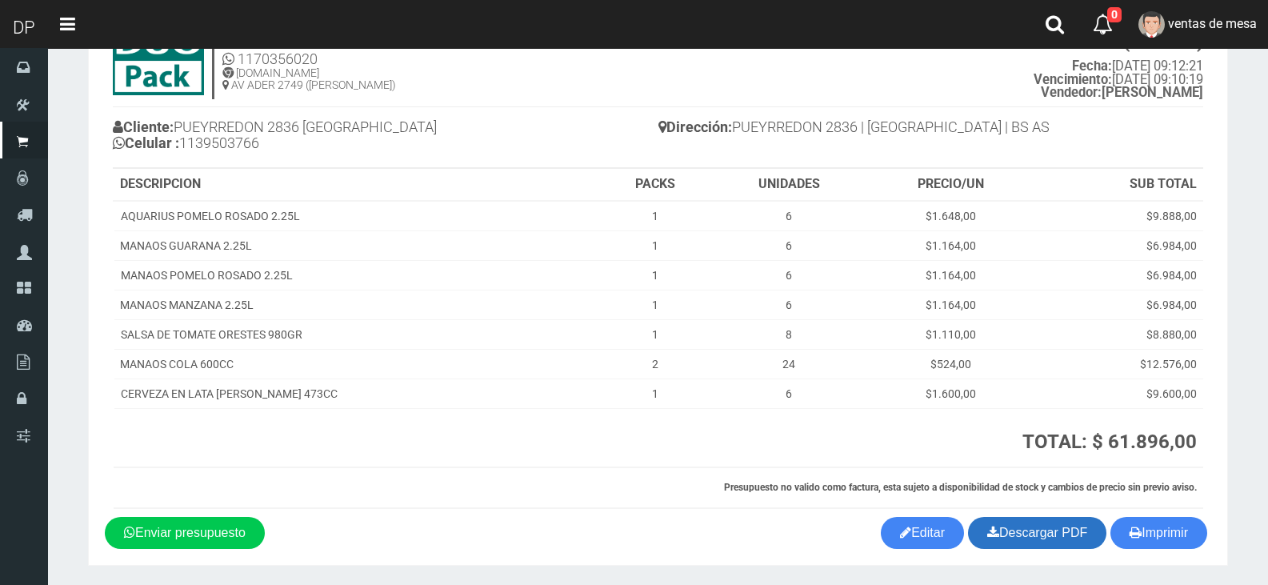
scroll to position [126, 0]
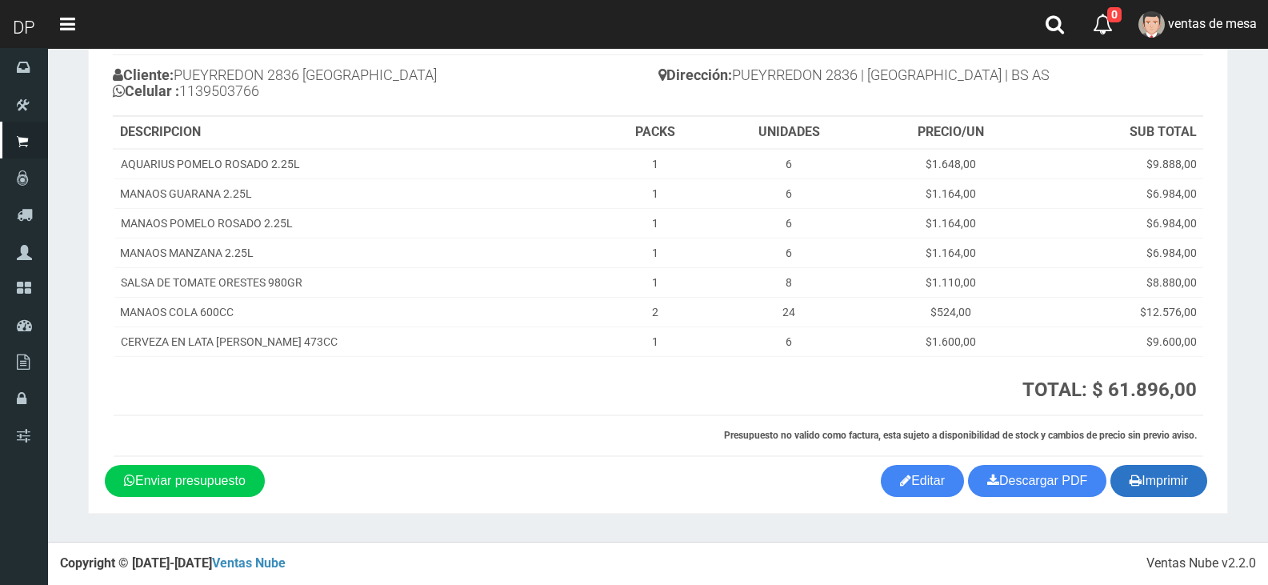
click at [1144, 494] on button "Imprimir" at bounding box center [1159, 481] width 97 height 32
